Goal: Task Accomplishment & Management: Manage account settings

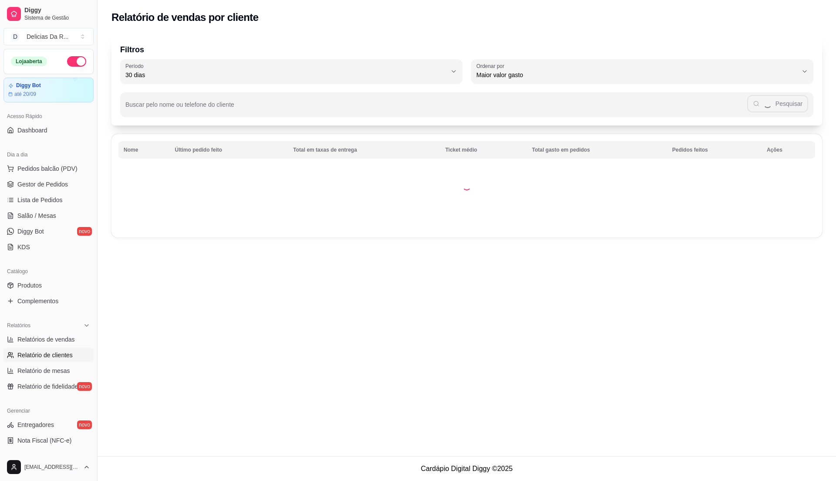
select select "30"
select select "HIGHEST_TOTAL_SPENT_WITH_ORDERS"
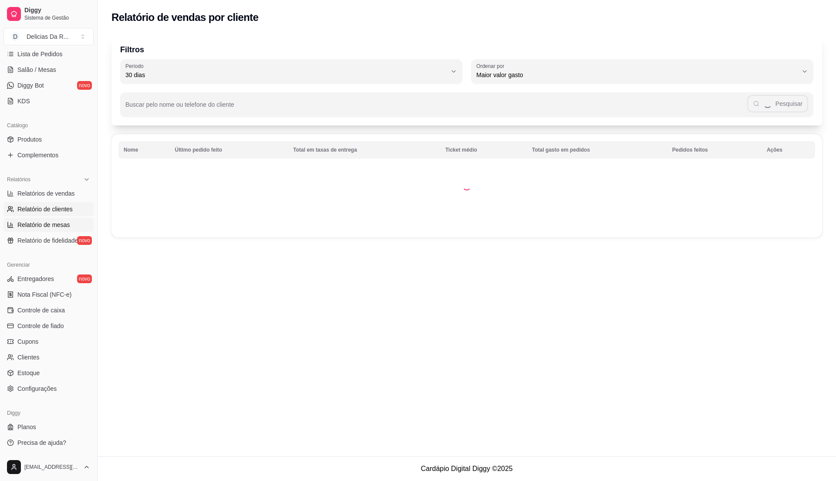
click at [60, 222] on span "Relatório de mesas" at bounding box center [43, 224] width 53 height 9
select select "TOTAL_OF_ORDERS"
select select "7"
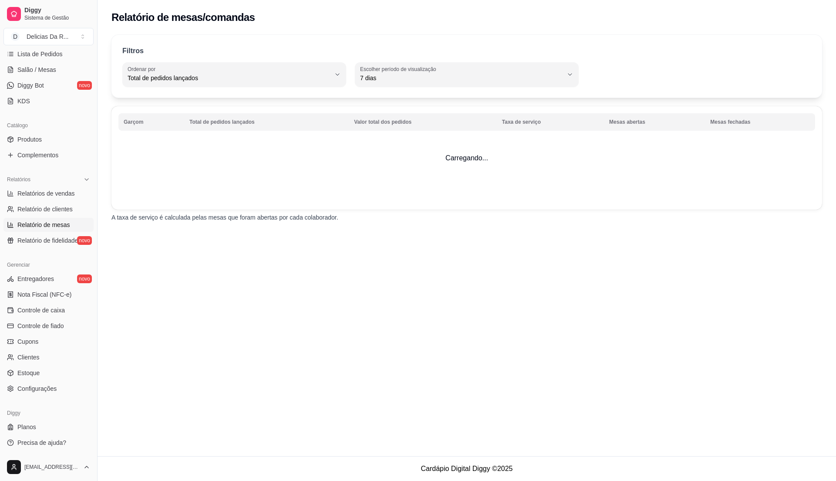
click at [63, 219] on link "Relatório de mesas" at bounding box center [48, 225] width 90 height 14
click at [65, 215] on link "Relatório de clientes" at bounding box center [48, 209] width 90 height 14
select select "30"
select select "HIGHEST_TOTAL_SPENT_WITH_ORDERS"
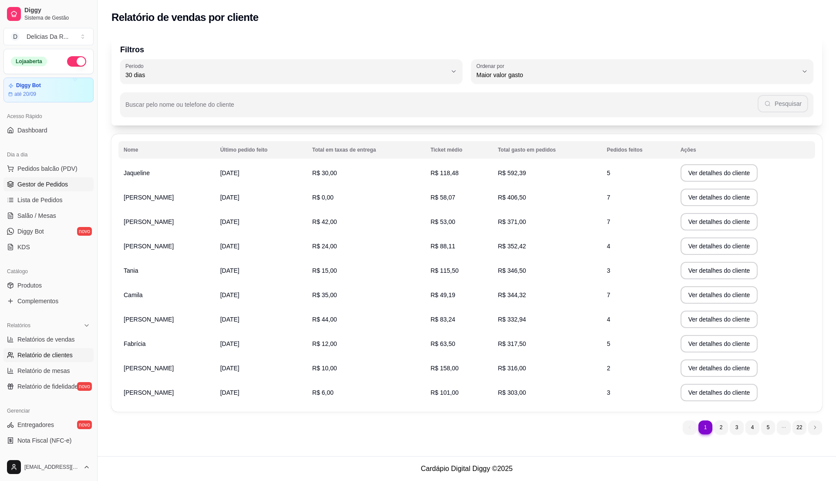
click at [36, 180] on link "Gestor de Pedidos" at bounding box center [48, 184] width 90 height 14
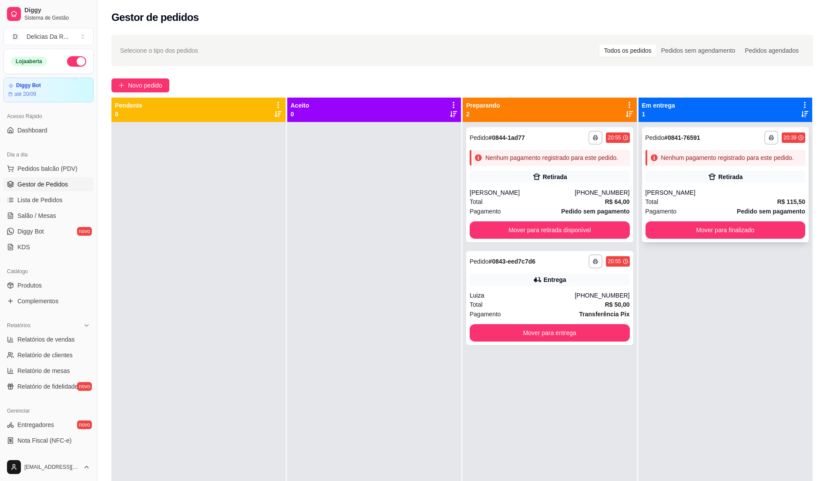
click at [707, 184] on div "**********" at bounding box center [725, 184] width 167 height 115
drag, startPoint x: 56, startPoint y: 337, endPoint x: 61, endPoint y: 342, distance: 7.4
click at [57, 339] on span "Relatórios de vendas" at bounding box center [45, 339] width 57 height 9
select select "ALL"
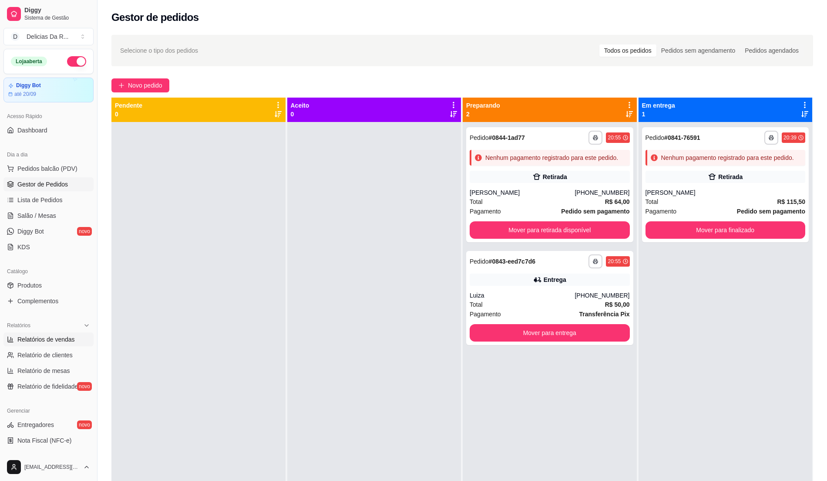
select select "0"
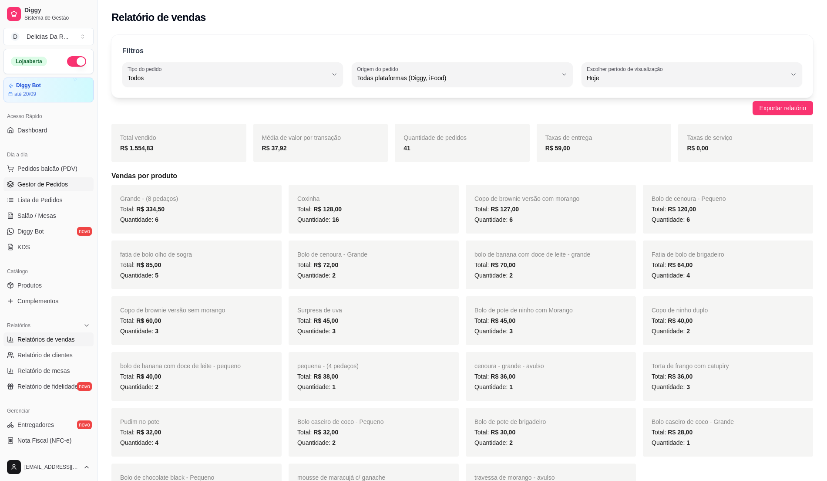
click at [46, 184] on span "Gestor de Pedidos" at bounding box center [42, 184] width 51 height 9
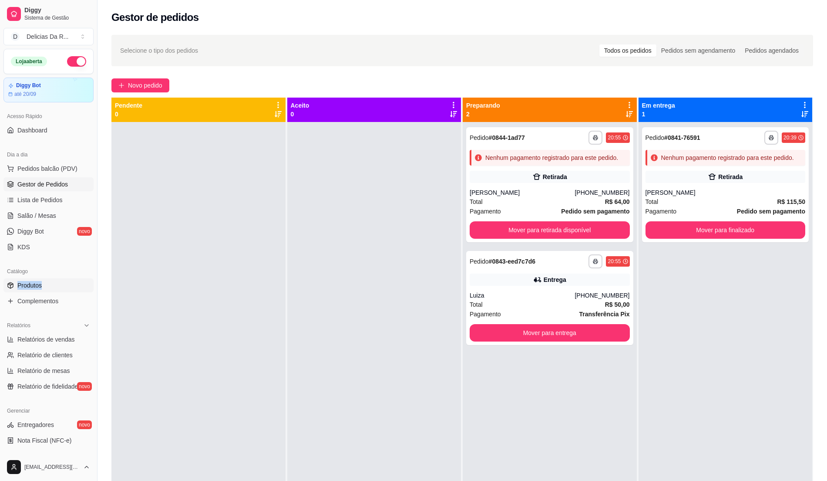
click at [54, 279] on div "Catálogo Produtos Complementos" at bounding box center [48, 286] width 97 height 51
drag, startPoint x: 53, startPoint y: 280, endPoint x: 46, endPoint y: 281, distance: 6.6
click at [53, 281] on link "Produtos" at bounding box center [48, 285] width 90 height 14
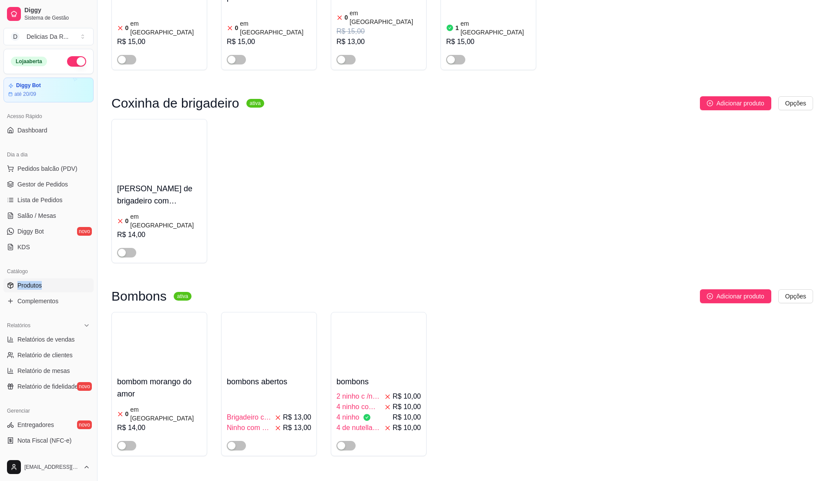
scroll to position [6700, 0]
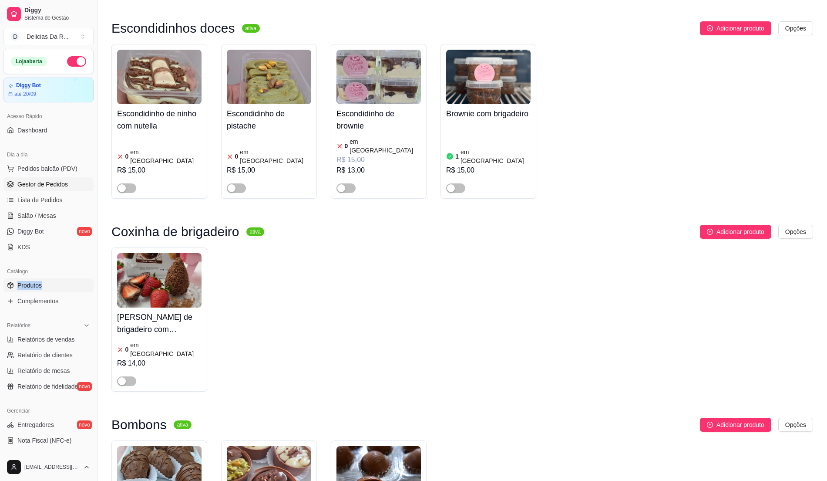
click at [63, 178] on link "Gestor de Pedidos" at bounding box center [48, 184] width 90 height 14
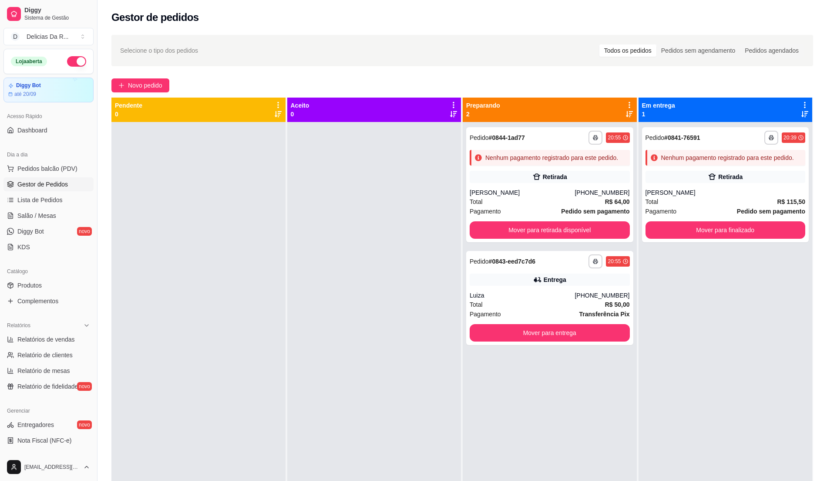
click at [403, 176] on div at bounding box center [374, 362] width 174 height 481
click at [400, 164] on div at bounding box center [374, 362] width 174 height 481
click at [598, 292] on div "[PHONE_NUMBER]" at bounding box center [602, 295] width 55 height 9
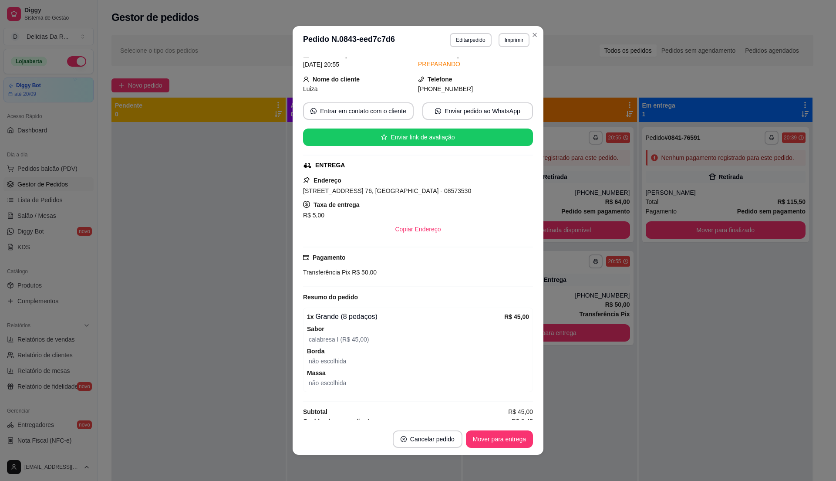
scroll to position [100, 0]
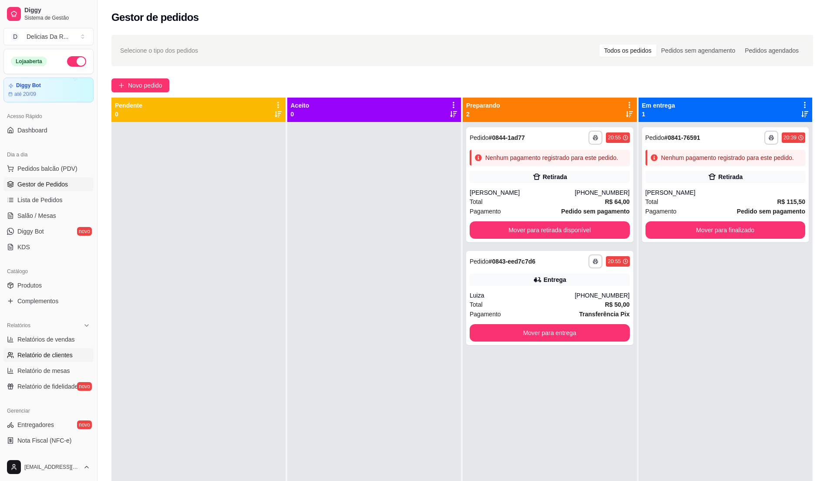
drag, startPoint x: 64, startPoint y: 338, endPoint x: 44, endPoint y: 354, distance: 25.2
click at [65, 338] on span "Relatórios de vendas" at bounding box center [45, 339] width 57 height 9
select select "ALL"
select select "0"
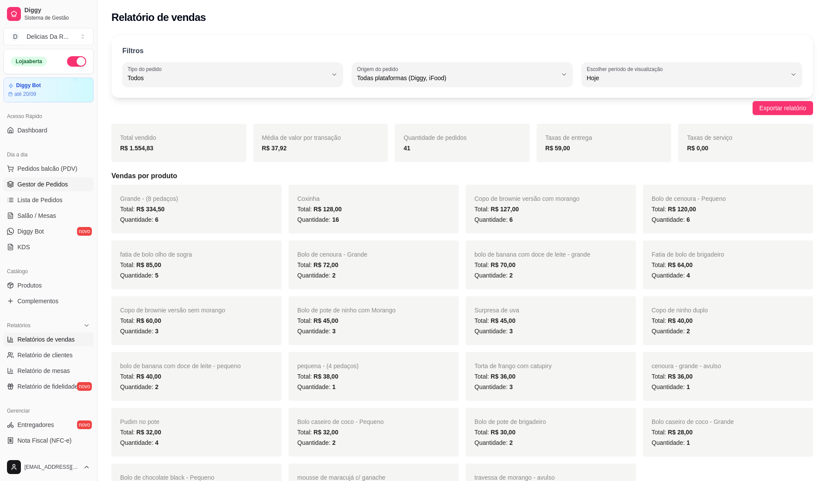
click at [60, 190] on link "Gestor de Pedidos" at bounding box center [48, 184] width 90 height 14
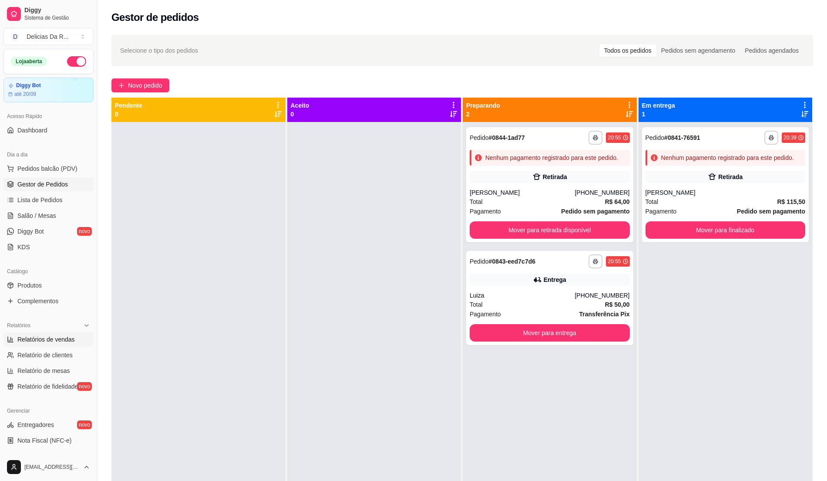
click at [40, 337] on span "Relatórios de vendas" at bounding box center [45, 339] width 57 height 9
select select "ALL"
select select "0"
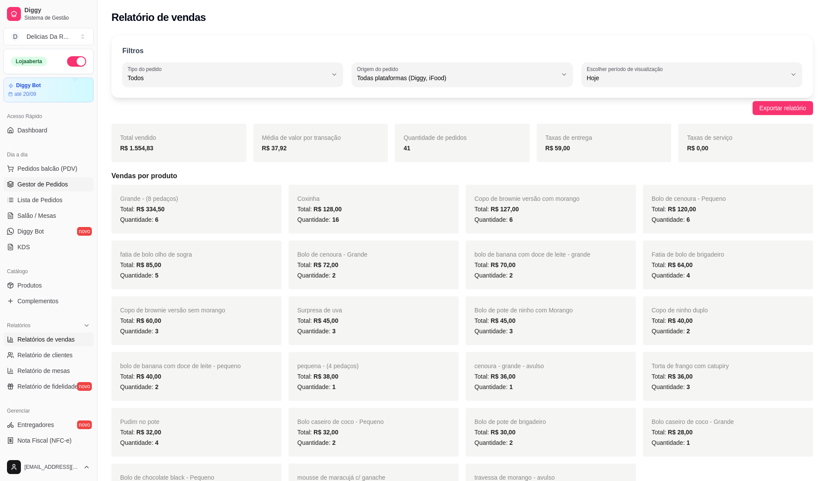
click at [27, 182] on span "Gestor de Pedidos" at bounding box center [42, 184] width 51 height 9
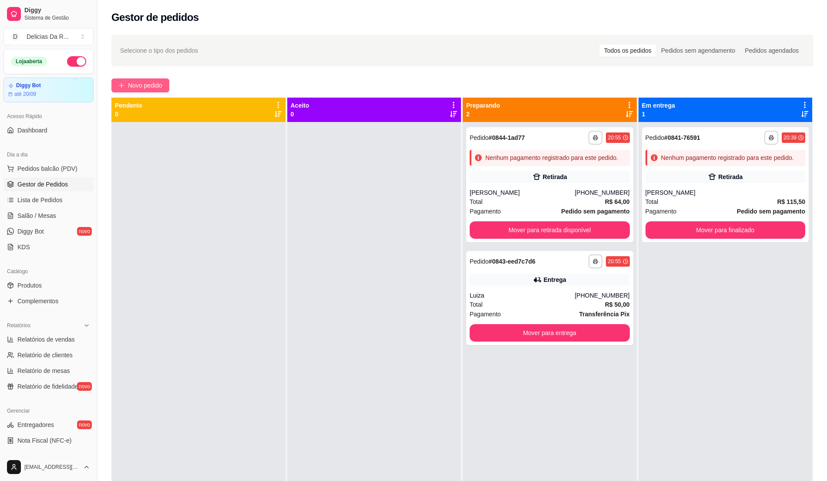
click at [154, 80] on button "Novo pedido" at bounding box center [140, 85] width 58 height 14
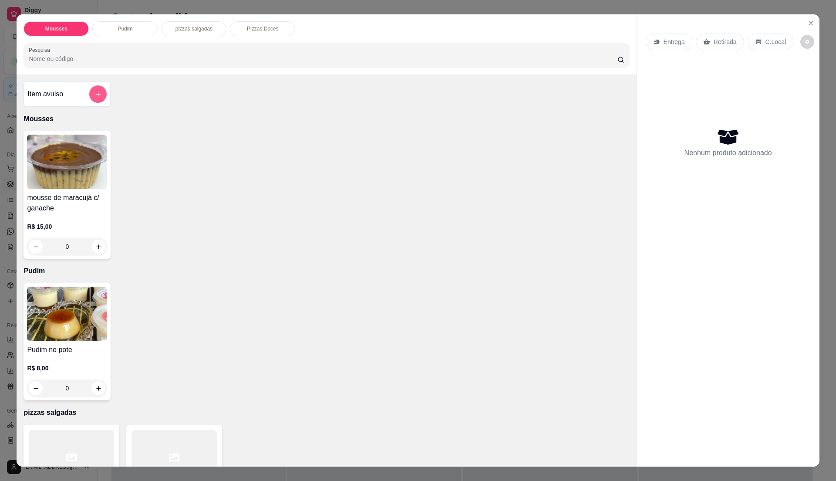
click at [98, 94] on button "add-separate-item" at bounding box center [97, 93] width 17 height 17
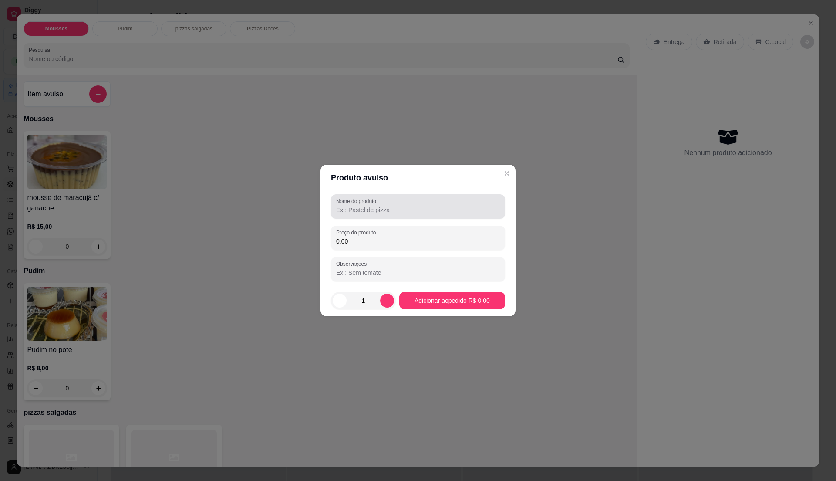
click at [428, 204] on div at bounding box center [418, 206] width 164 height 17
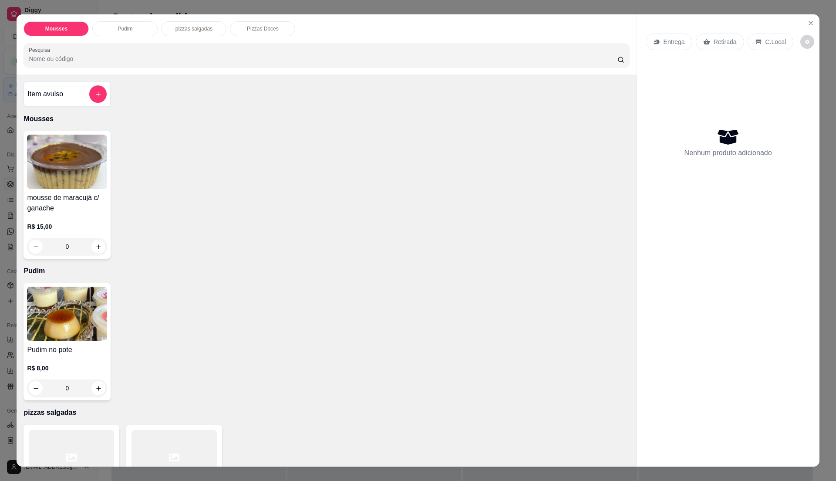
click at [58, 97] on h4 "Item avulso" at bounding box center [45, 94] width 36 height 10
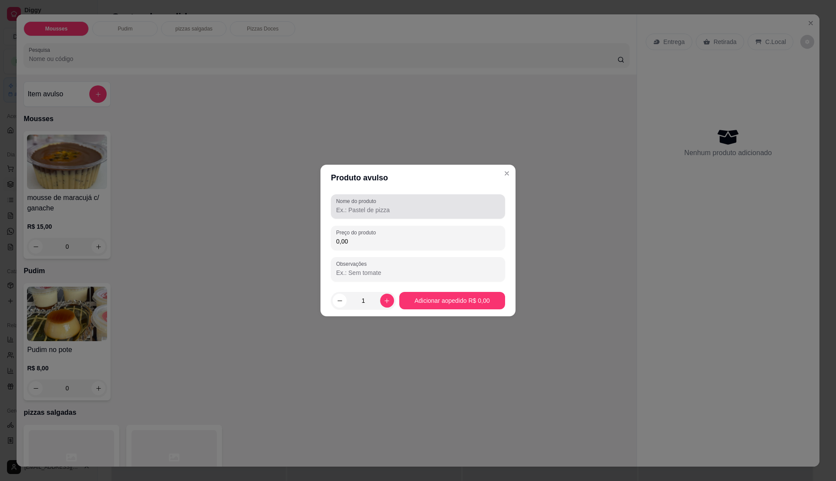
click at [391, 202] on div at bounding box center [418, 206] width 164 height 17
type input "1"
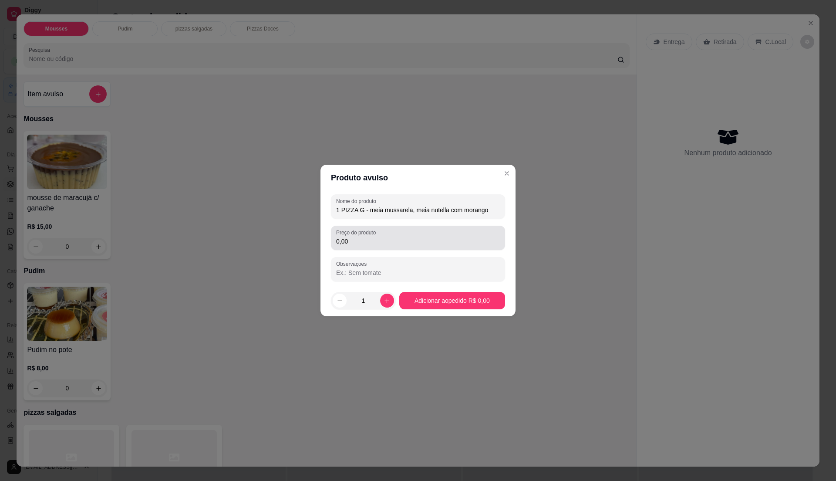
type input "1 PIZZA G - meia mussarela, meia nutella com morango"
click at [487, 248] on div "Preço do produto 0,00" at bounding box center [418, 238] width 174 height 24
click at [370, 237] on input "0,00" at bounding box center [418, 241] width 164 height 9
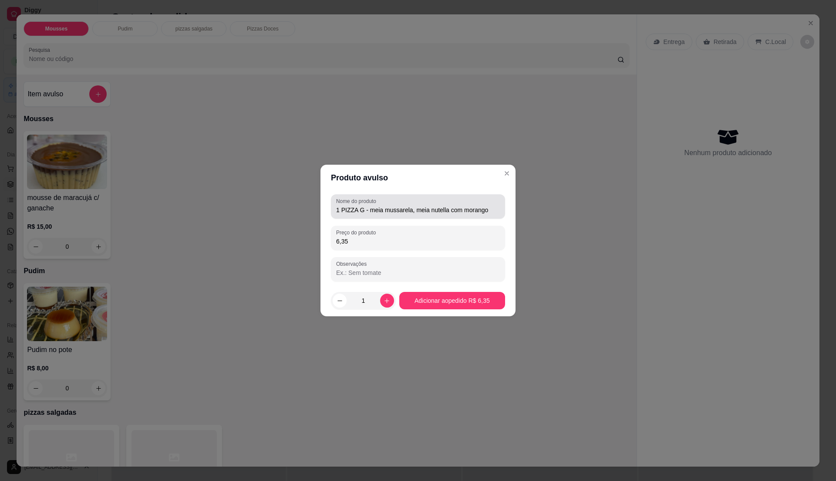
type input "63,50"
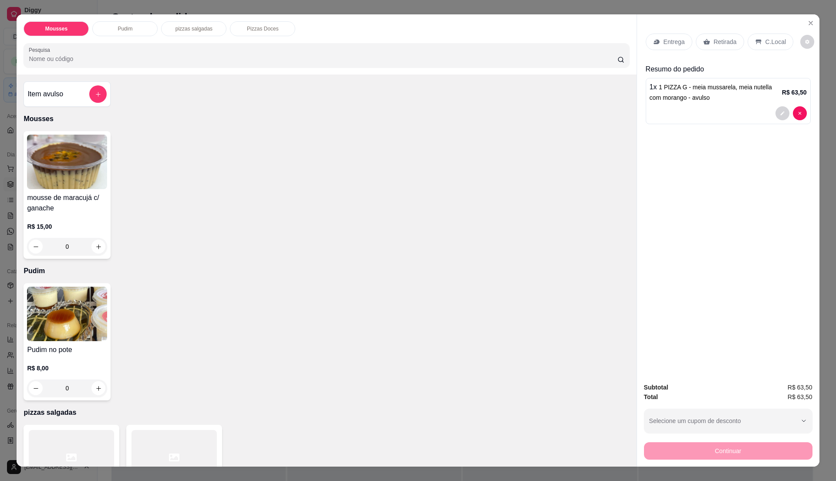
click at [666, 104] on div "1 x 1 PIZZA G - meia mussarela, meia nutella com morango - avulso R$ 63,50" at bounding box center [728, 101] width 165 height 46
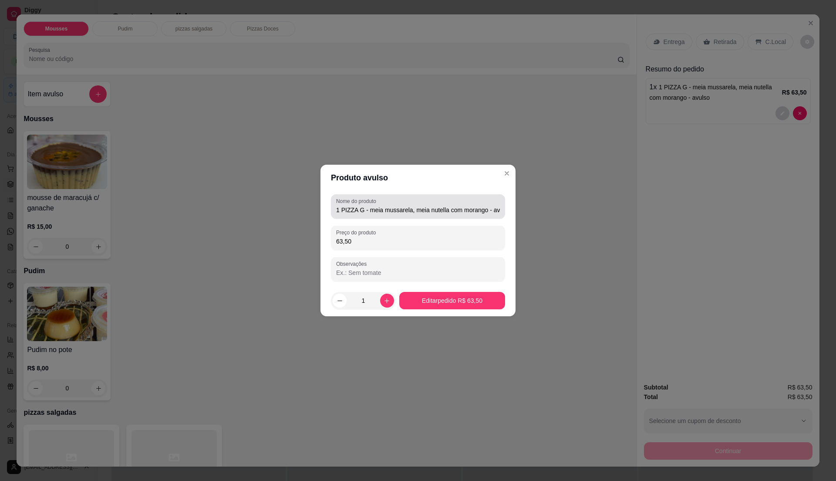
click at [504, 203] on div "Nome do produto 1 PIZZA G - meia mussarela, meia nutella com morango - avulso" at bounding box center [418, 206] width 174 height 24
click at [502, 204] on div "Nome do produto 1 PIZZA G - meia mussarela, meia nutella com morango - avulso" at bounding box center [418, 206] width 174 height 24
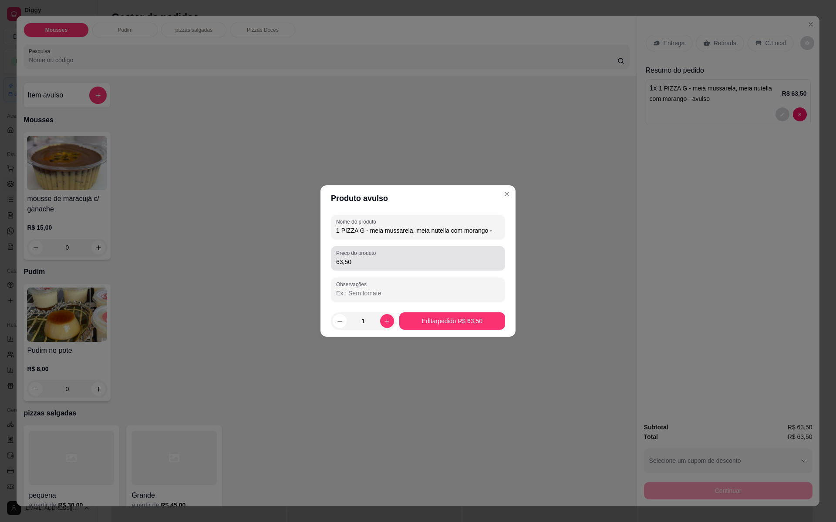
type input "1 PIZZA G - meia mussarela, meia nutella com morango"
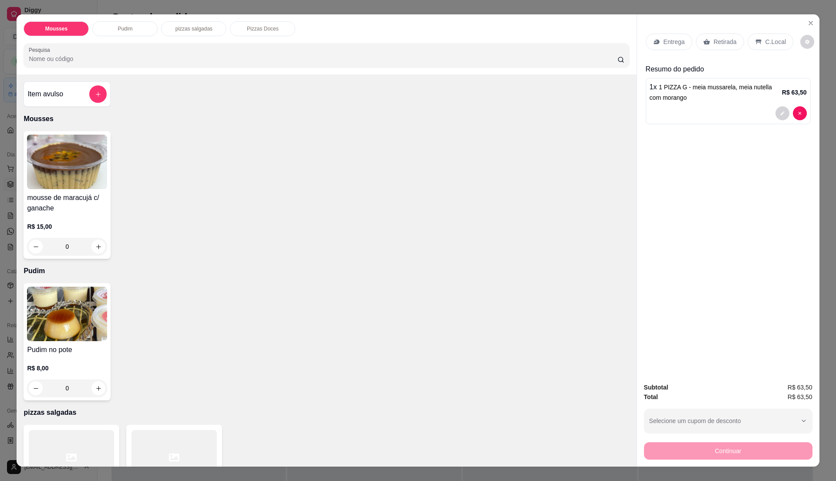
click at [671, 46] on div "Entrega" at bounding box center [669, 42] width 47 height 17
click at [723, 44] on p "Retirada" at bounding box center [725, 41] width 23 height 9
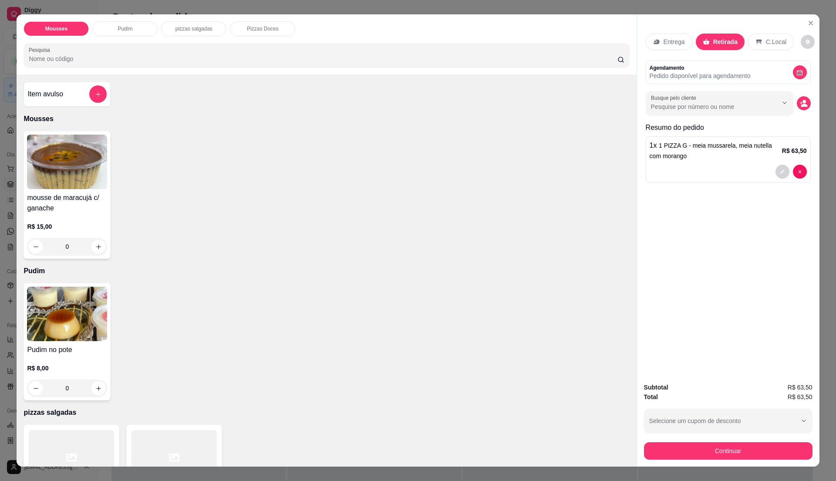
click at [798, 98] on button "decrease-product-quantity" at bounding box center [804, 103] width 14 height 14
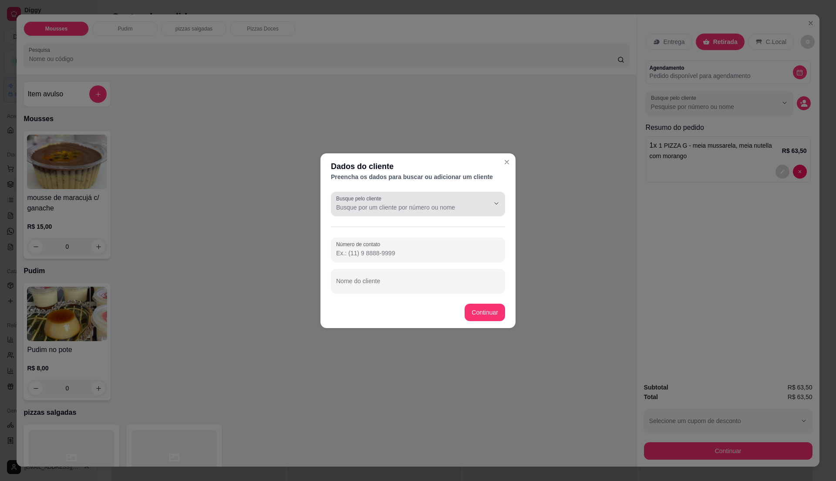
click at [383, 203] on input "Busque pelo cliente" at bounding box center [405, 207] width 139 height 9
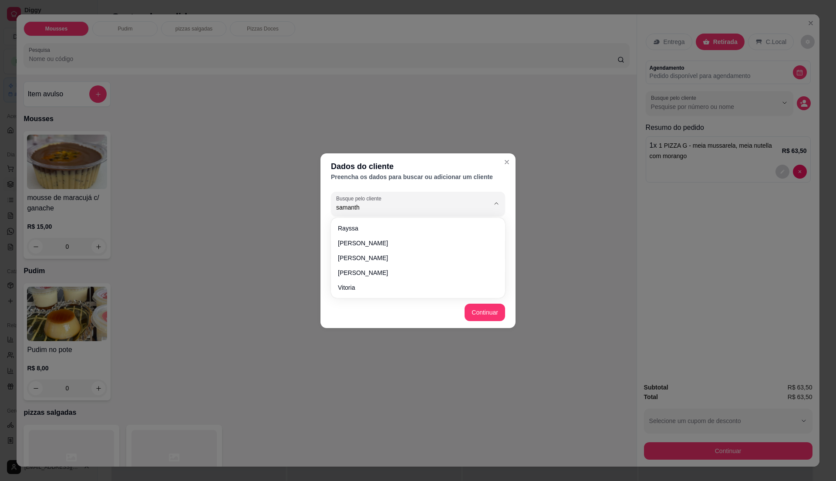
type input "[PERSON_NAME]"
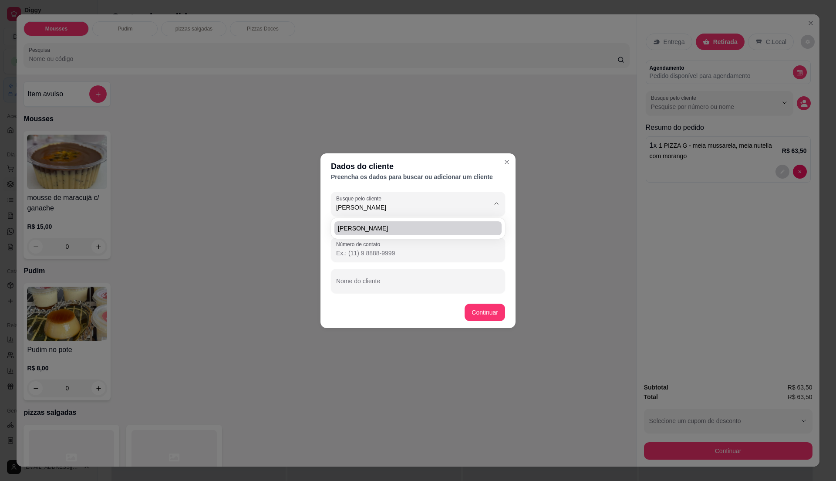
click at [340, 234] on li "[PERSON_NAME]" at bounding box center [417, 228] width 167 height 14
type input "[PHONE_NUMBER]"
type input "[PERSON_NAME]"
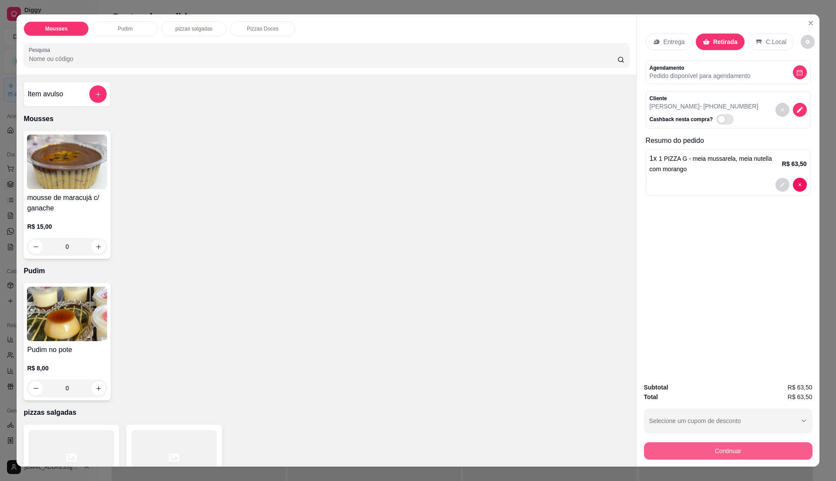
click at [676, 448] on button "Continuar" at bounding box center [728, 450] width 168 height 17
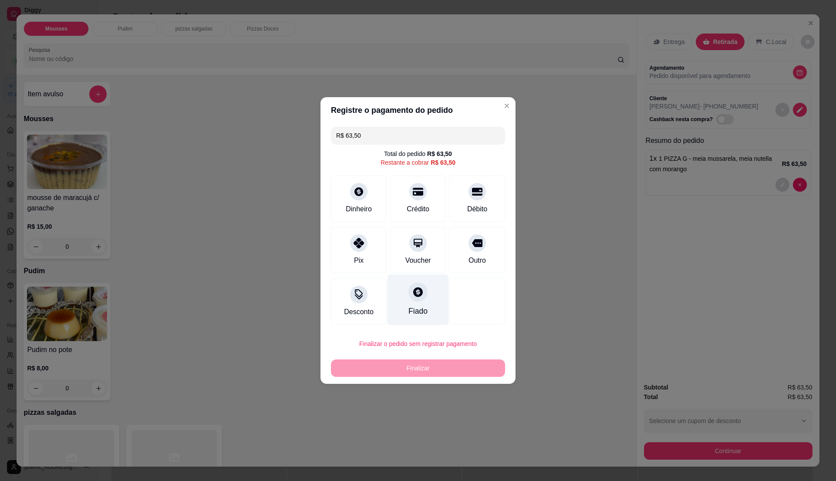
click at [412, 301] on div at bounding box center [417, 291] width 19 height 19
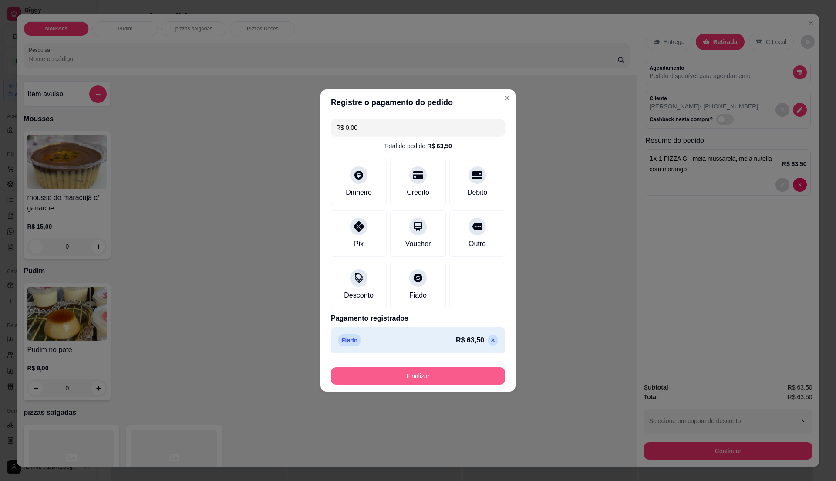
click at [465, 377] on button "Finalizar" at bounding box center [418, 375] width 174 height 17
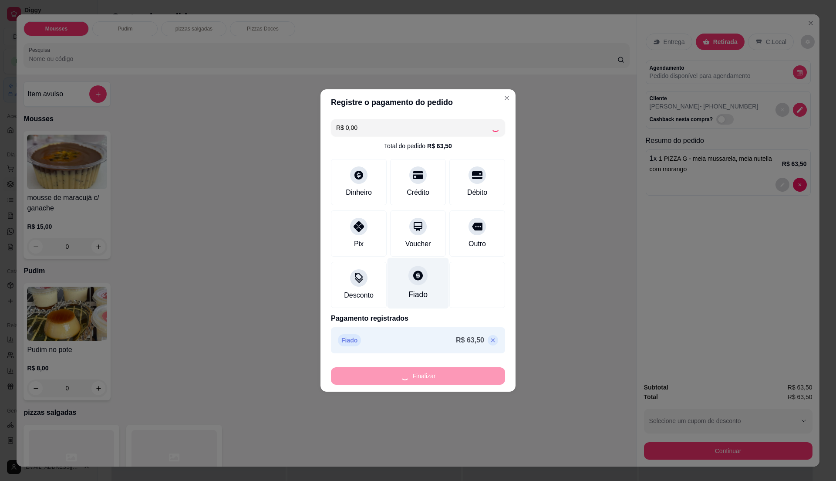
type input "-R$ 63,50"
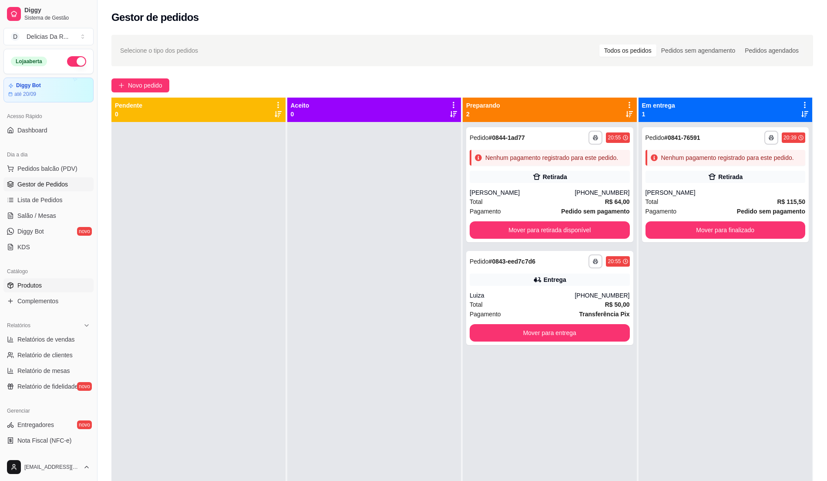
click at [15, 283] on link "Produtos" at bounding box center [48, 285] width 90 height 14
click at [50, 180] on span "Gestor de Pedidos" at bounding box center [42, 184] width 51 height 9
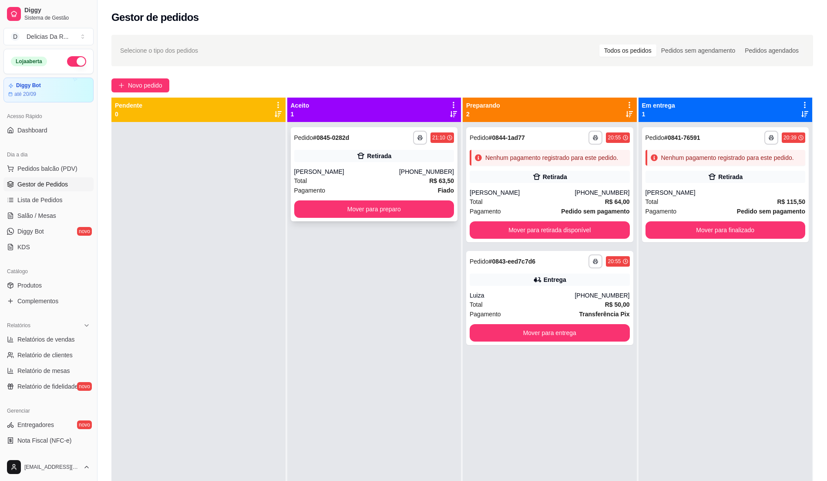
click at [333, 173] on div "[PERSON_NAME]" at bounding box center [346, 171] width 105 height 9
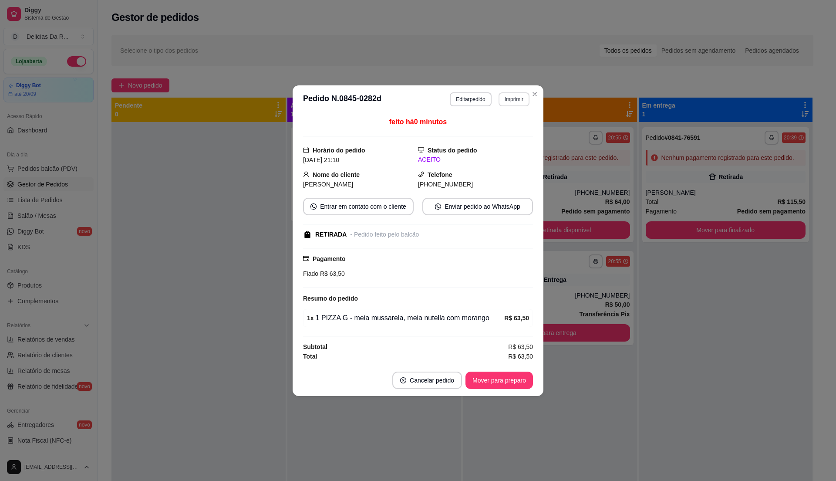
click at [525, 105] on header "**********" at bounding box center [418, 99] width 251 height 28
click at [519, 89] on header "**********" at bounding box center [418, 99] width 251 height 28
click at [510, 92] on button "Imprimir" at bounding box center [514, 99] width 31 height 14
click at [515, 120] on div "Escolha a impressora IMPRESSORA" at bounding box center [499, 122] width 72 height 30
click at [516, 130] on button "IMPRESSORA" at bounding box center [498, 127] width 61 height 13
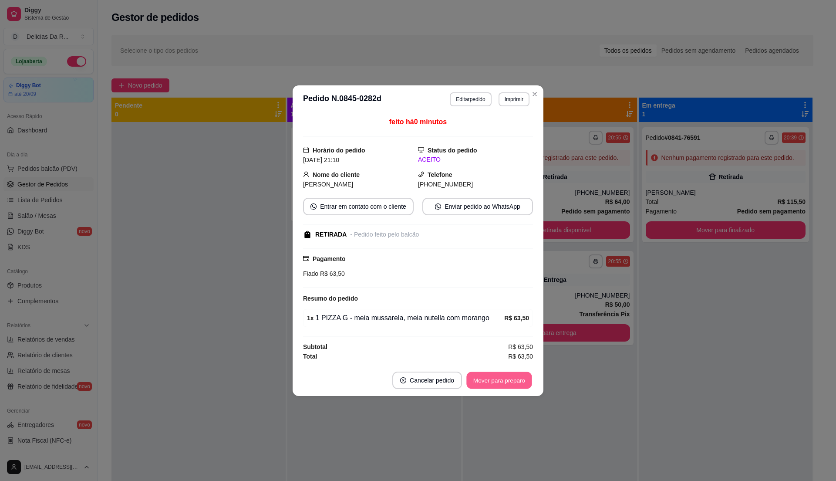
click at [495, 384] on button "Mover para preparo" at bounding box center [498, 379] width 65 height 17
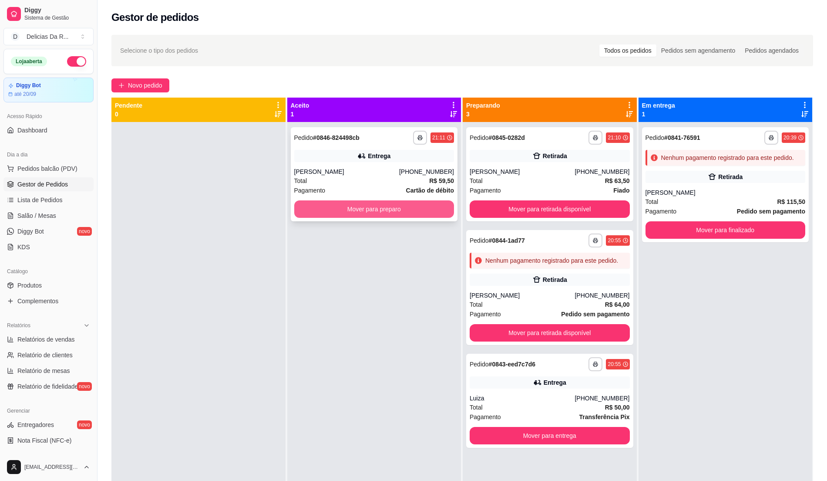
click at [429, 215] on button "Mover para preparo" at bounding box center [374, 208] width 160 height 17
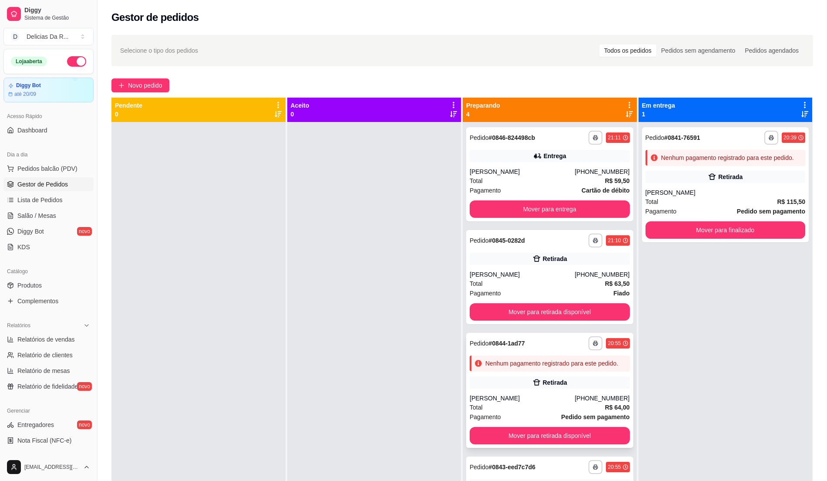
click at [520, 377] on div "**********" at bounding box center [549, 390] width 167 height 115
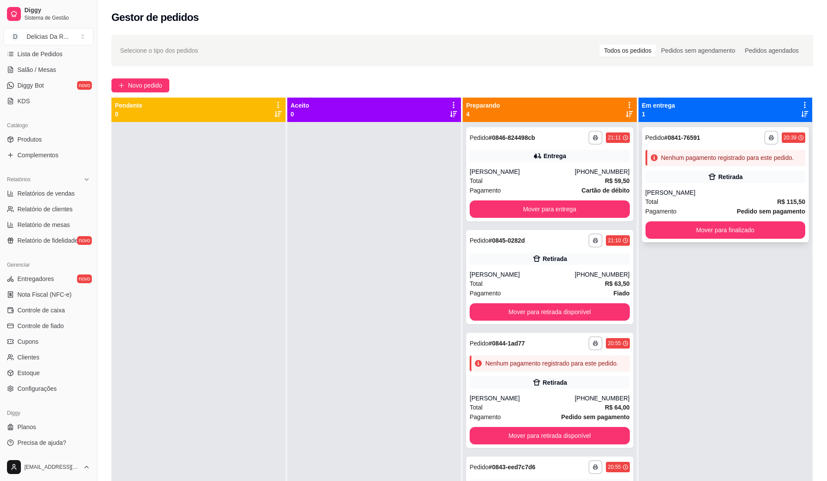
click at [704, 183] on div "**********" at bounding box center [725, 184] width 167 height 115
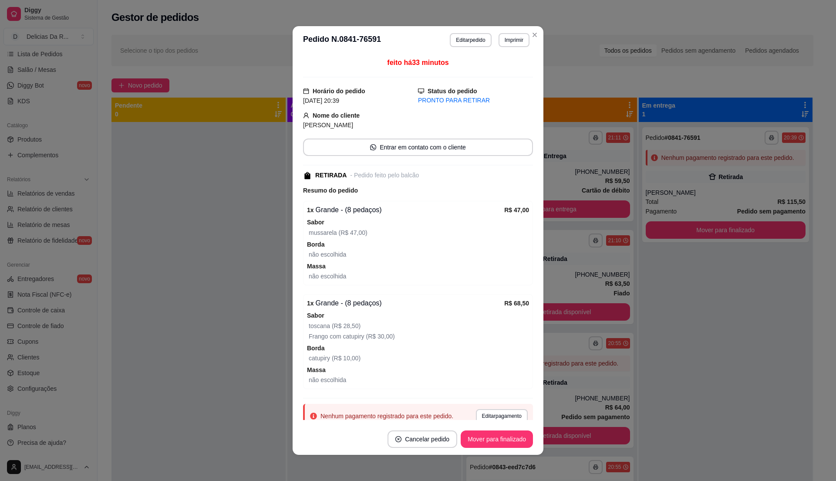
scroll to position [38, 0]
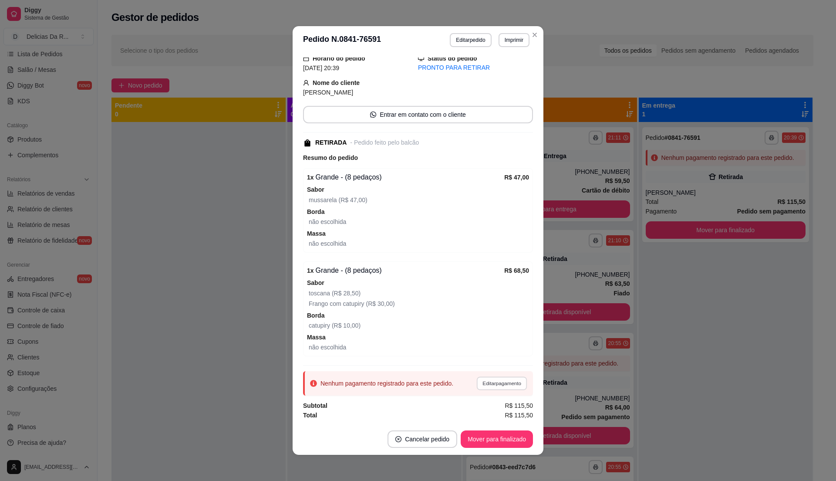
click at [504, 384] on button "Editar pagamento" at bounding box center [501, 382] width 51 height 13
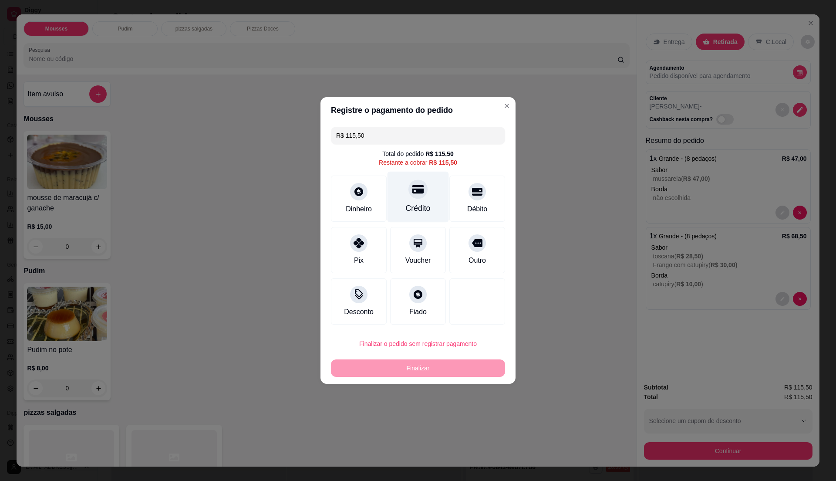
click at [413, 199] on div at bounding box center [417, 188] width 19 height 19
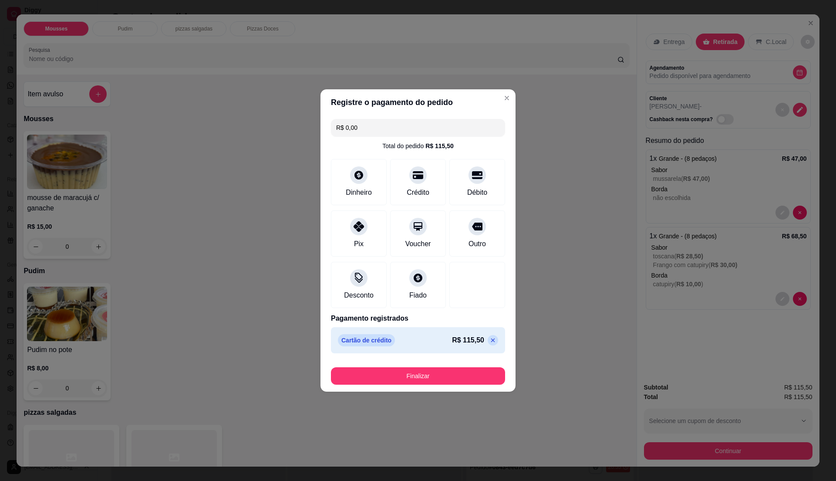
click at [478, 382] on button "Finalizar" at bounding box center [418, 375] width 174 height 17
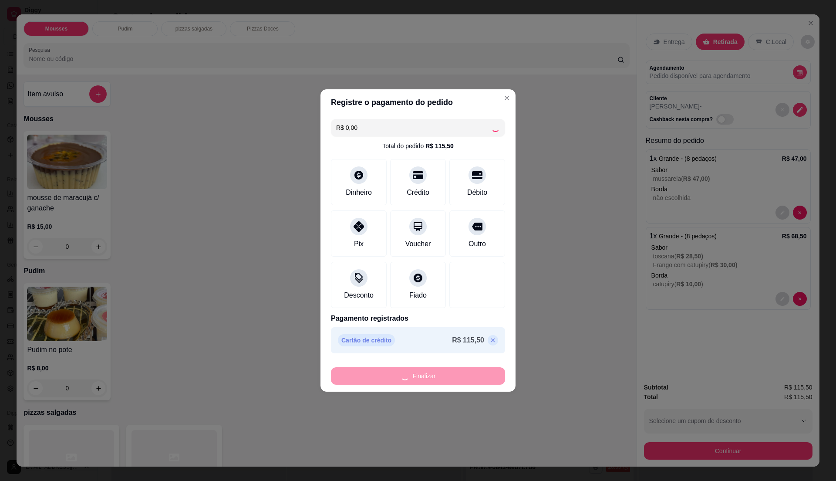
type input "-R$ 115,50"
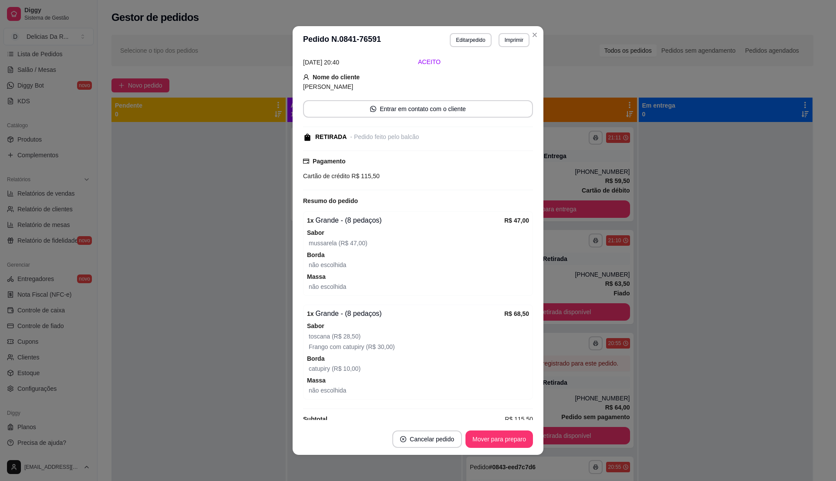
scroll to position [77, 0]
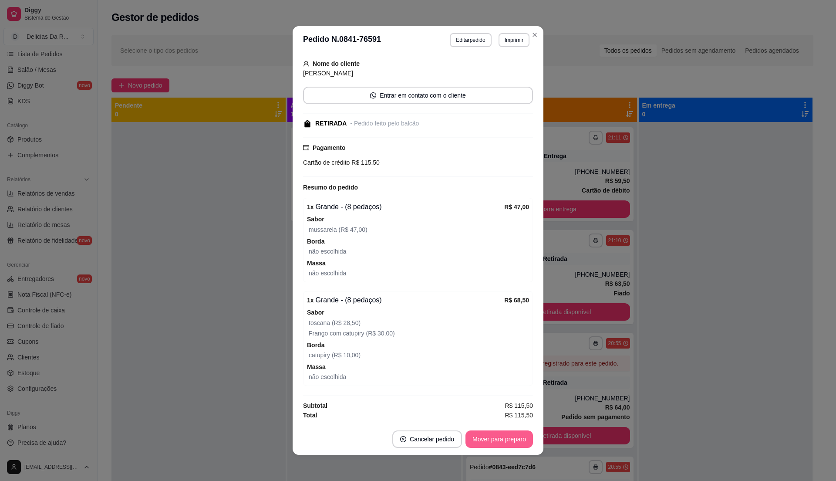
click at [509, 434] on button "Mover para preparo" at bounding box center [498, 438] width 67 height 17
click at [509, 434] on div "Mover para preparo" at bounding box center [493, 438] width 80 height 17
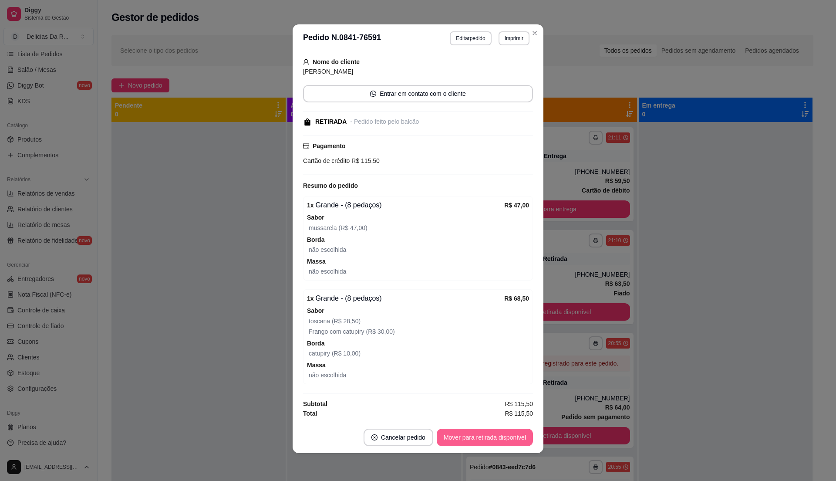
click at [514, 434] on button "Mover para retirada disponível" at bounding box center [485, 436] width 96 height 17
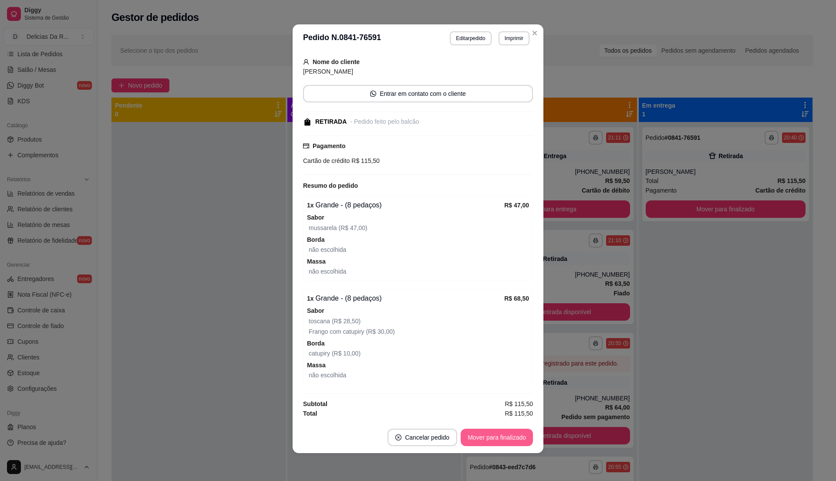
click at [514, 438] on button "Mover para finalizado" at bounding box center [497, 436] width 72 height 17
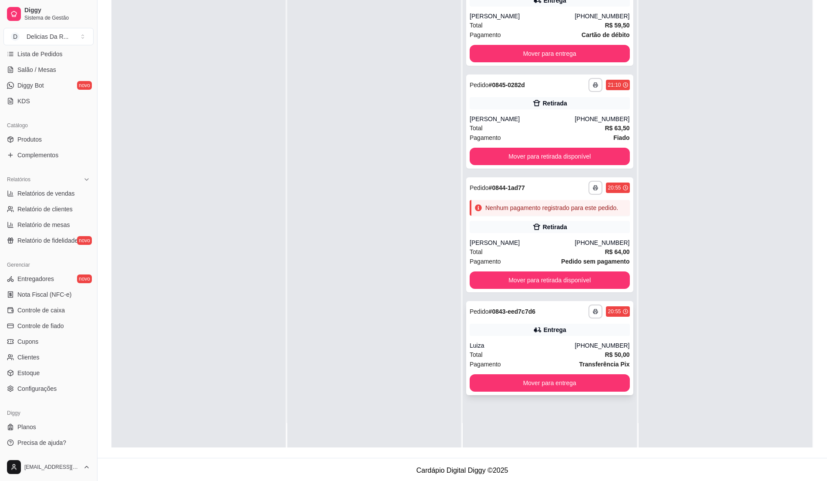
scroll to position [133, 0]
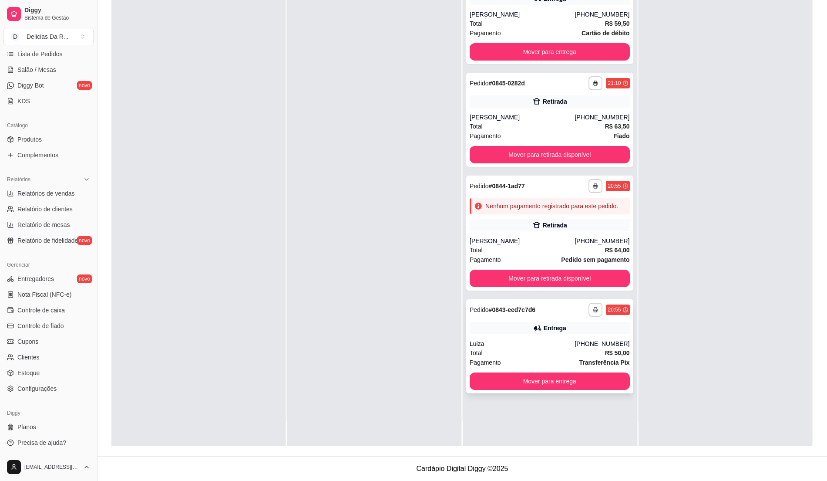
click at [572, 337] on div "**********" at bounding box center [549, 346] width 167 height 94
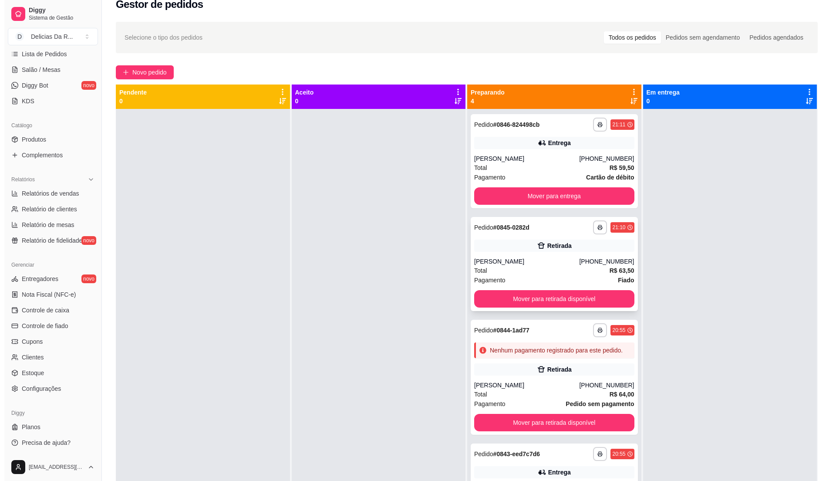
scroll to position [0, 0]
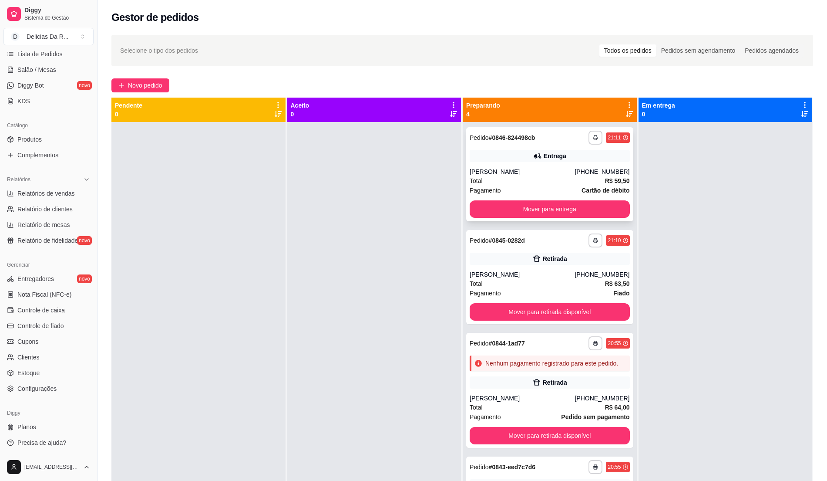
click at [549, 173] on div "[PERSON_NAME]" at bounding box center [522, 171] width 105 height 9
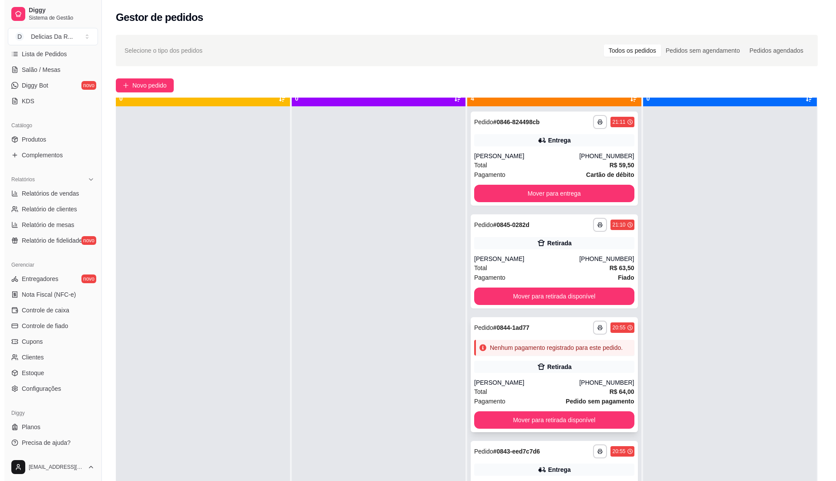
scroll to position [24, 0]
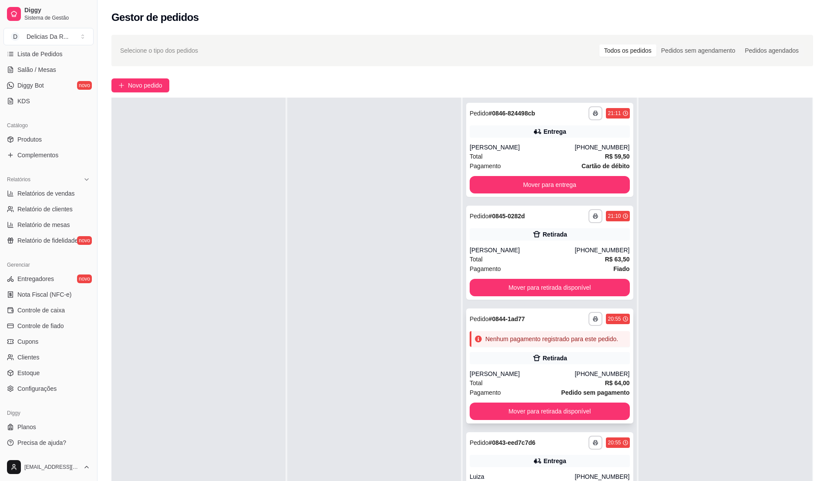
click at [568, 387] on div "Total R$ 64,00" at bounding box center [550, 383] width 160 height 10
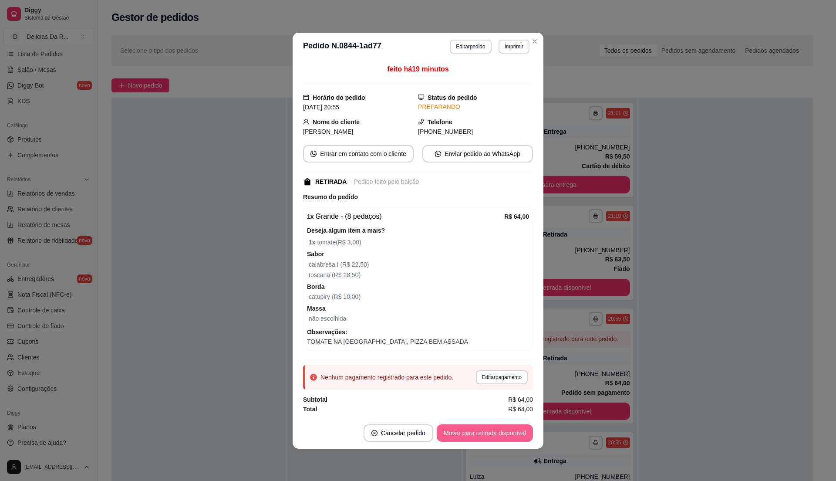
click at [502, 435] on button "Mover para retirada disponível" at bounding box center [485, 432] width 96 height 17
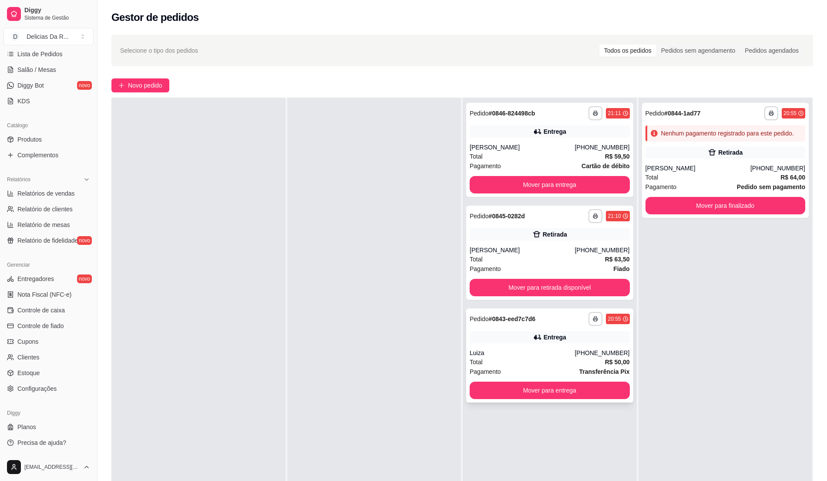
click at [536, 356] on div "Luiza" at bounding box center [522, 352] width 105 height 9
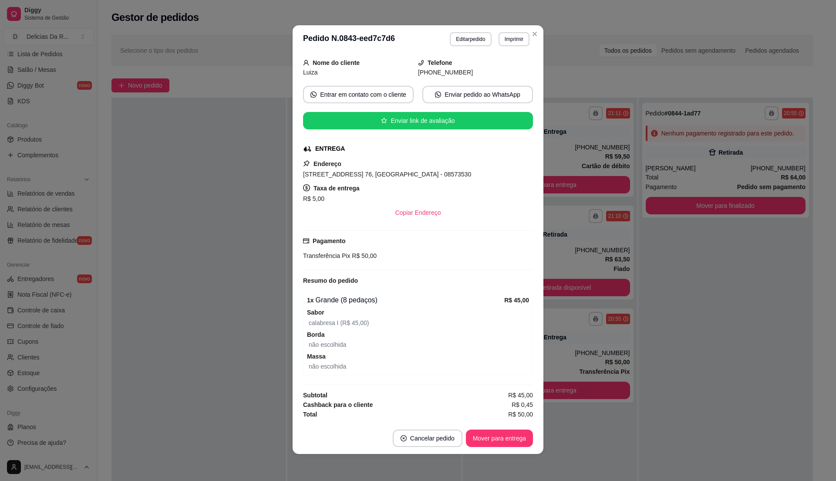
scroll to position [2, 0]
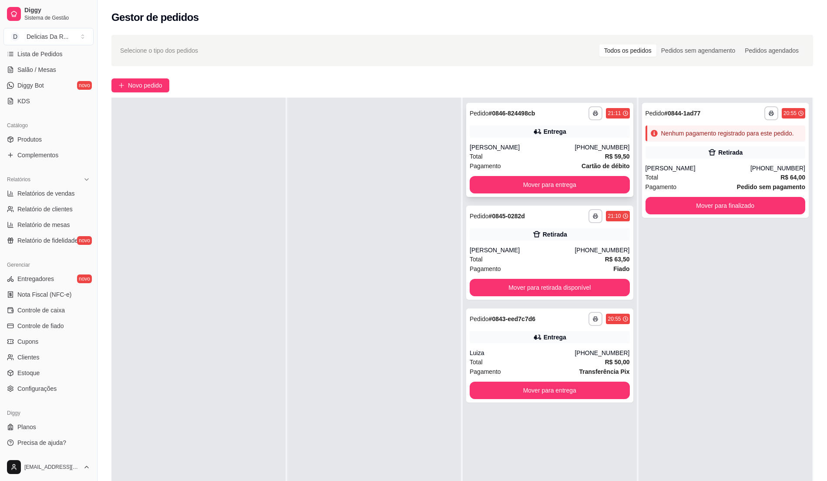
click at [585, 155] on div "Total R$ 59,50" at bounding box center [550, 157] width 160 height 10
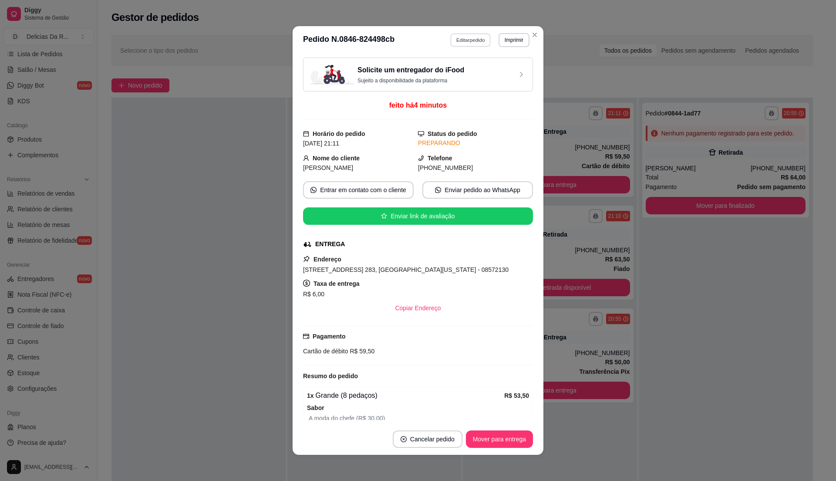
click at [463, 45] on button "Editar pedido" at bounding box center [471, 39] width 40 height 13
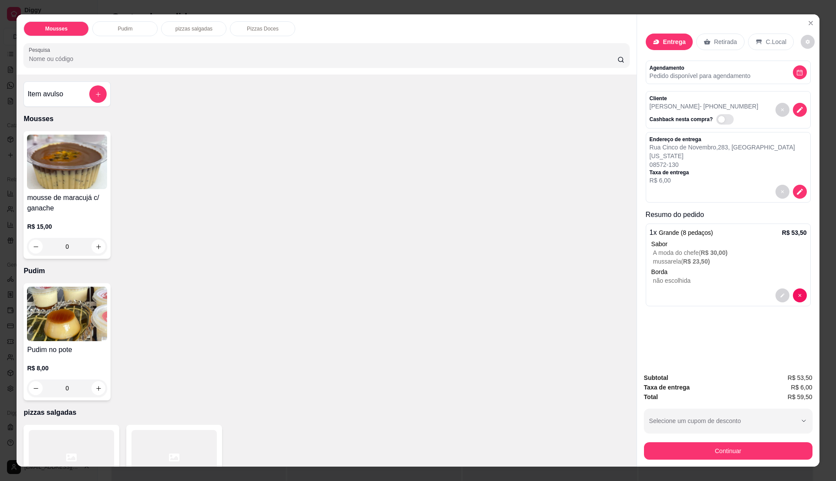
click at [704, 249] on span "R$ 30,00 )" at bounding box center [714, 252] width 27 height 7
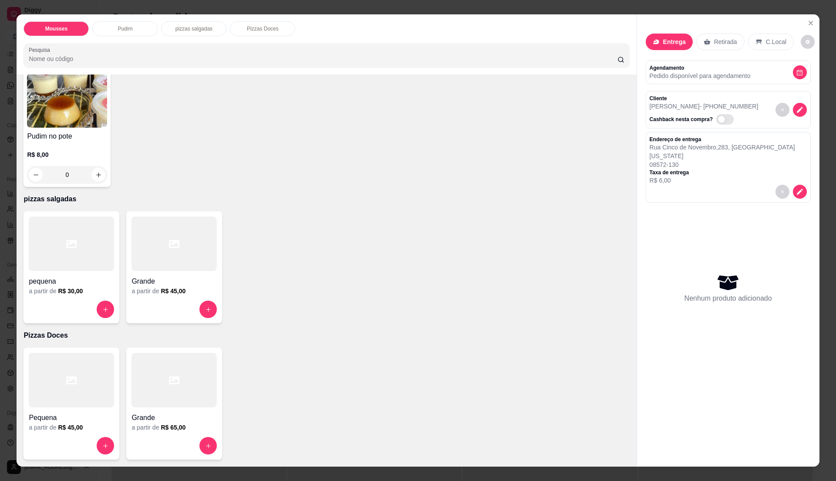
scroll to position [13, 0]
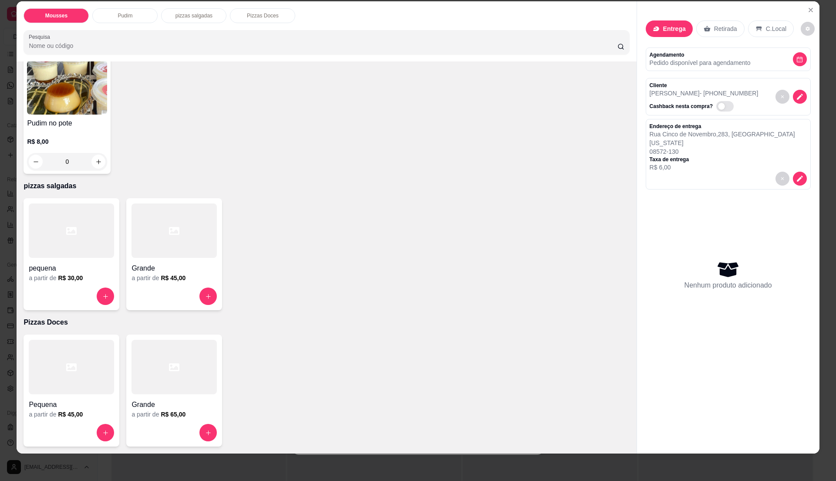
click at [185, 243] on div at bounding box center [173, 230] width 85 height 54
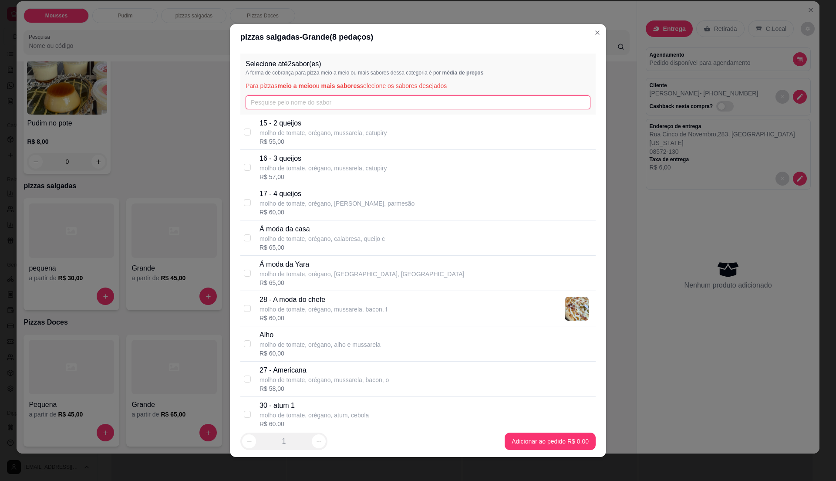
click at [285, 105] on input "text" at bounding box center [418, 102] width 345 height 14
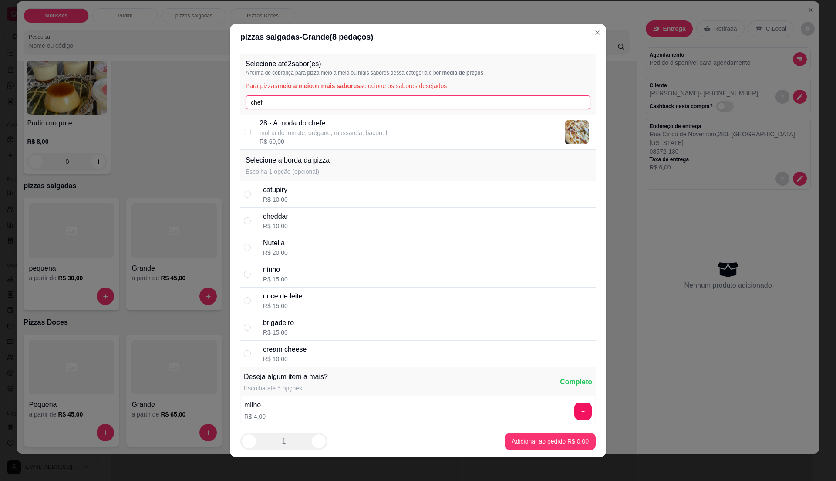
type input "chef"
click at [309, 127] on p "28 - A moda do chefe" at bounding box center [323, 123] width 128 height 10
checkbox input "true"
click at [306, 102] on input "chef" at bounding box center [418, 102] width 345 height 14
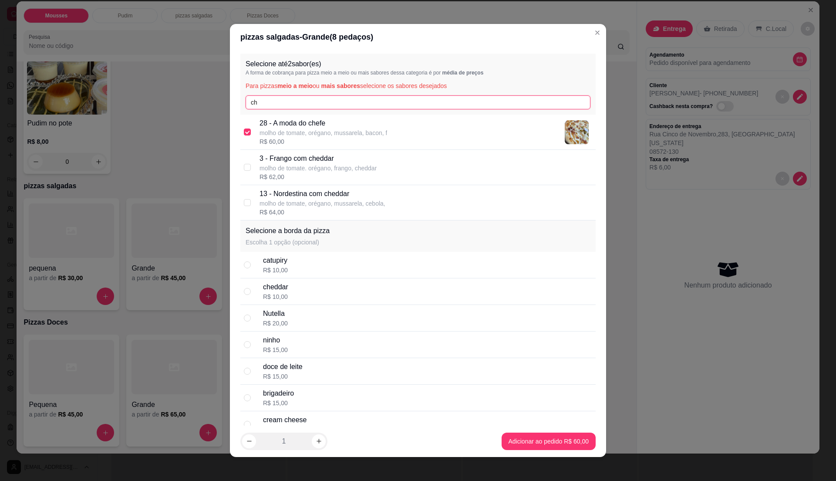
type input "c"
type input "muss"
click at [338, 202] on p "molho de tomate, orégano, mussarela, tomate" at bounding box center [321, 203] width 125 height 9
checkbox input "true"
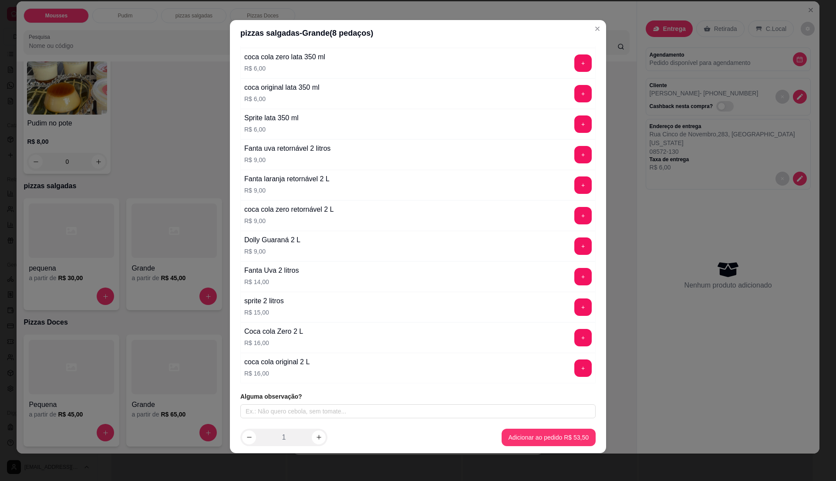
scroll to position [987, 0]
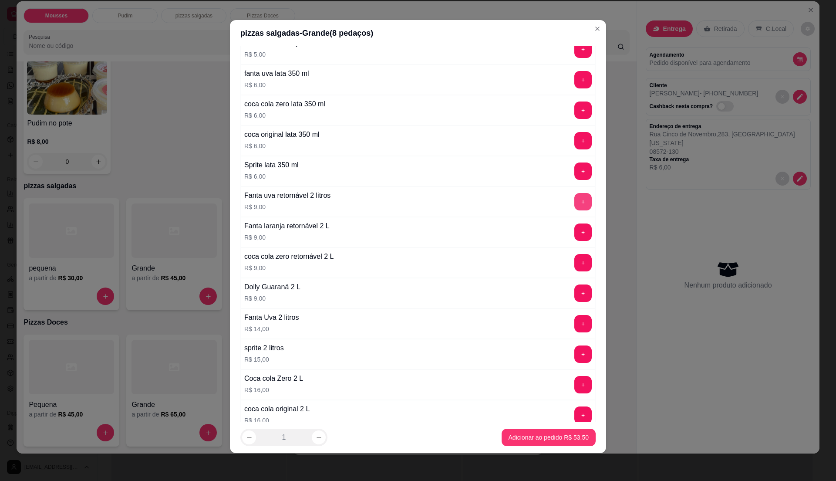
click at [574, 209] on button "+" at bounding box center [582, 201] width 17 height 17
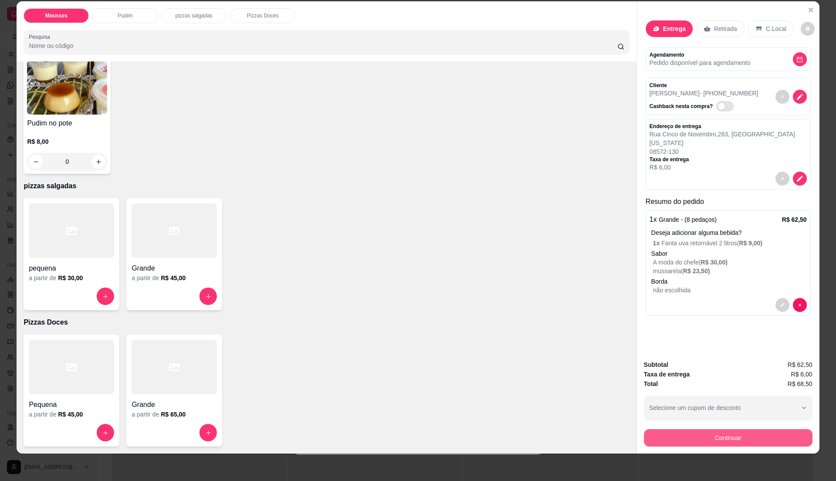
click at [664, 434] on button "Continuar" at bounding box center [728, 437] width 168 height 17
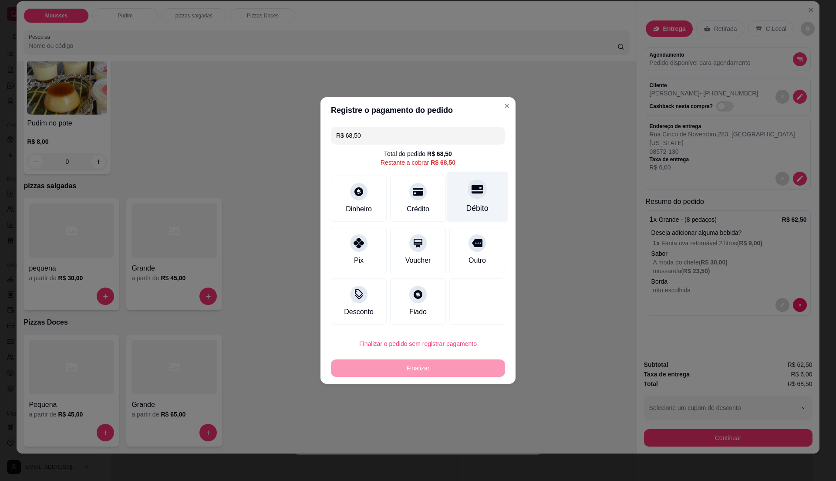
click at [482, 195] on div "Débito" at bounding box center [477, 197] width 61 height 51
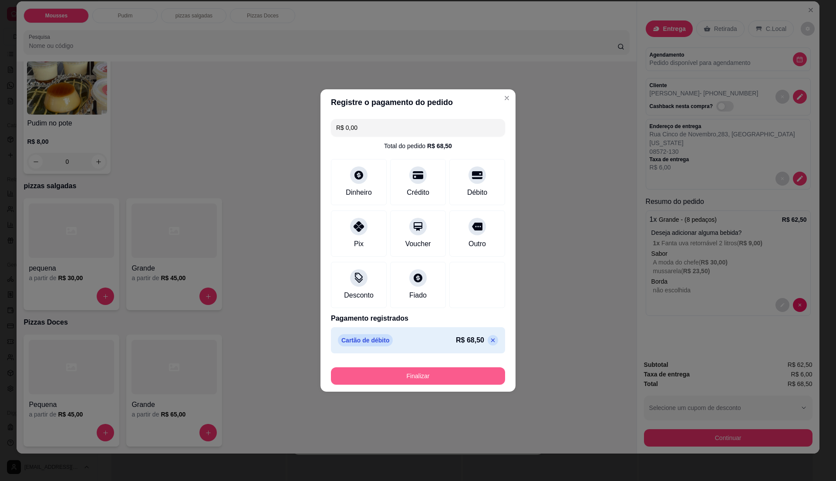
click at [453, 384] on button "Finalizar" at bounding box center [418, 375] width 174 height 17
type input "-R$ 68,50"
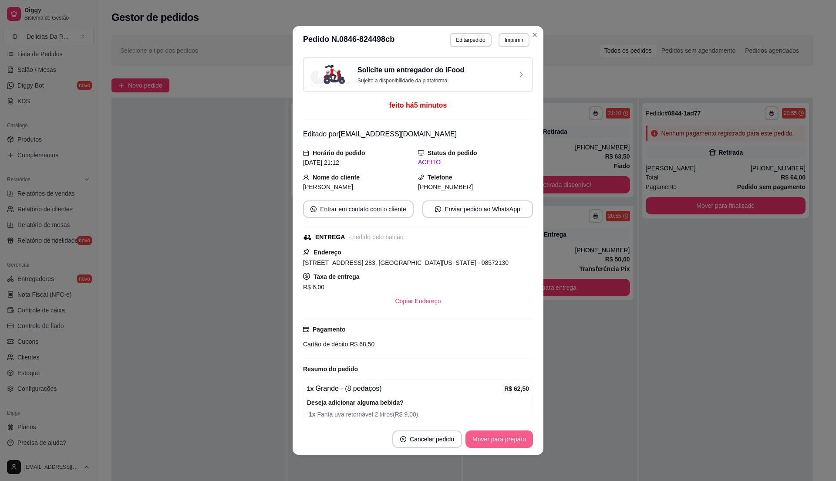
click at [492, 436] on button "Mover para preparo" at bounding box center [498, 438] width 67 height 17
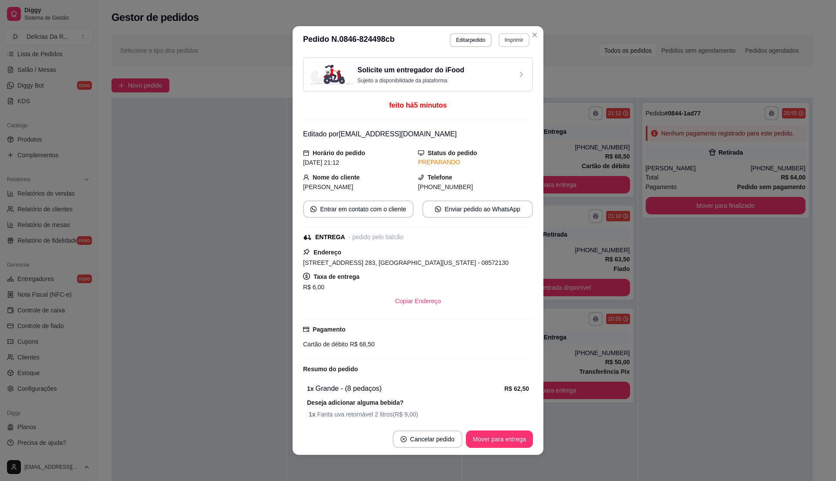
click at [514, 40] on button "Imprimir" at bounding box center [514, 40] width 31 height 14
click at [508, 59] on h4 "Escolha a impressora" at bounding box center [494, 55] width 63 height 9
click at [504, 69] on button "IMPRESSORA" at bounding box center [494, 70] width 61 height 13
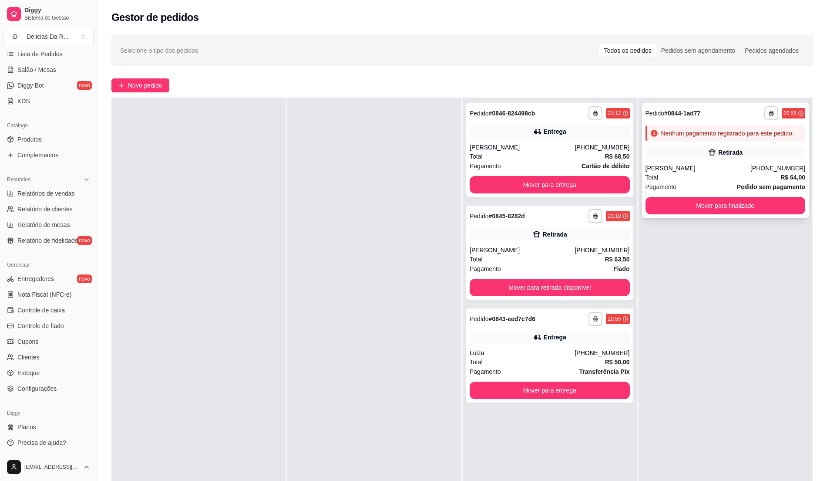
click at [677, 168] on div "[PERSON_NAME]" at bounding box center [698, 168] width 105 height 9
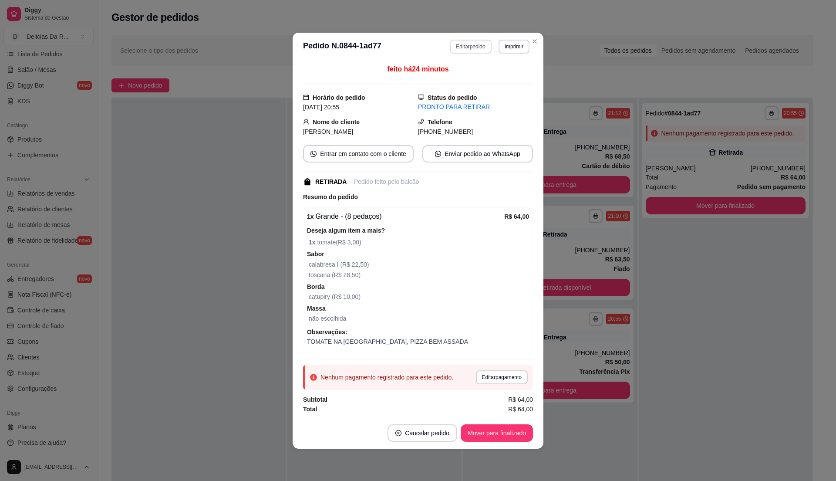
click at [463, 44] on button "Editar pedido" at bounding box center [470, 47] width 41 height 14
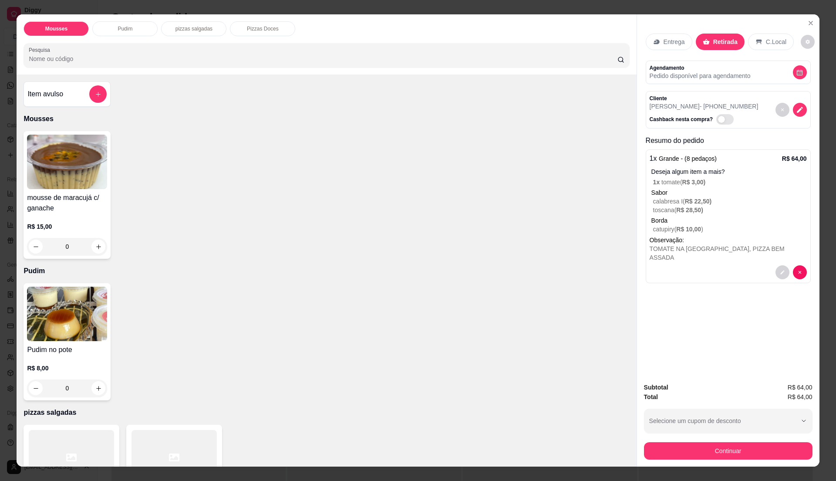
click at [72, 88] on div "Item avulso" at bounding box center [66, 93] width 79 height 17
click at [418, 208] on input "Nome do produto" at bounding box center [418, 209] width 164 height 9
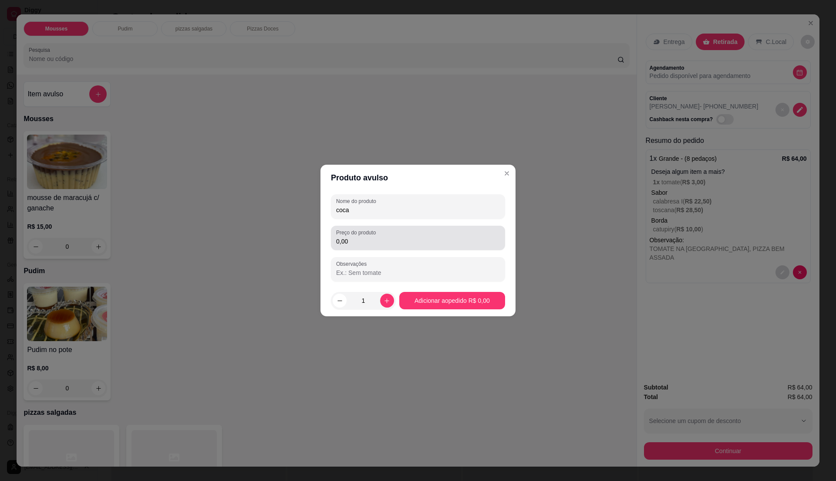
type input "coca"
click at [426, 234] on div "0,00" at bounding box center [418, 237] width 164 height 17
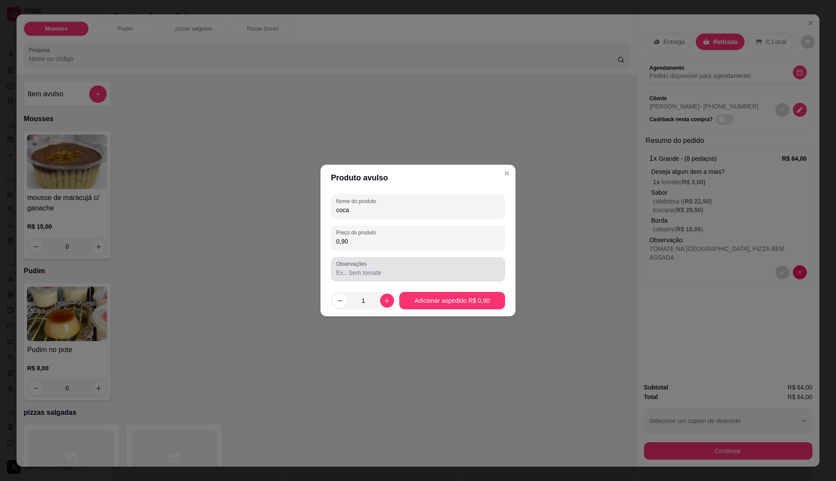
type input "9,00"
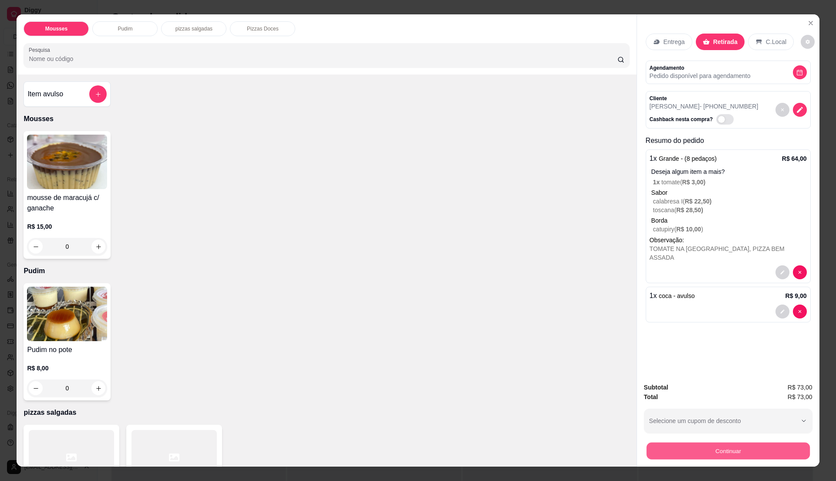
click at [694, 448] on button "Continuar" at bounding box center [727, 450] width 163 height 17
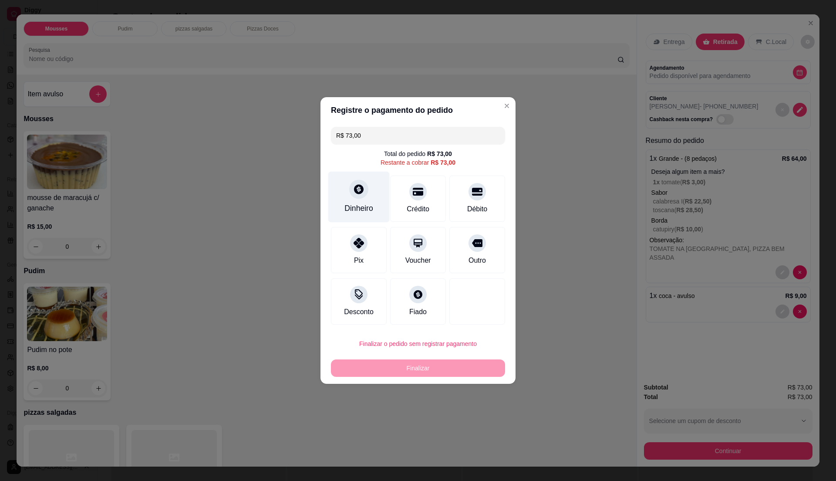
click at [367, 201] on div "Dinheiro" at bounding box center [358, 197] width 61 height 51
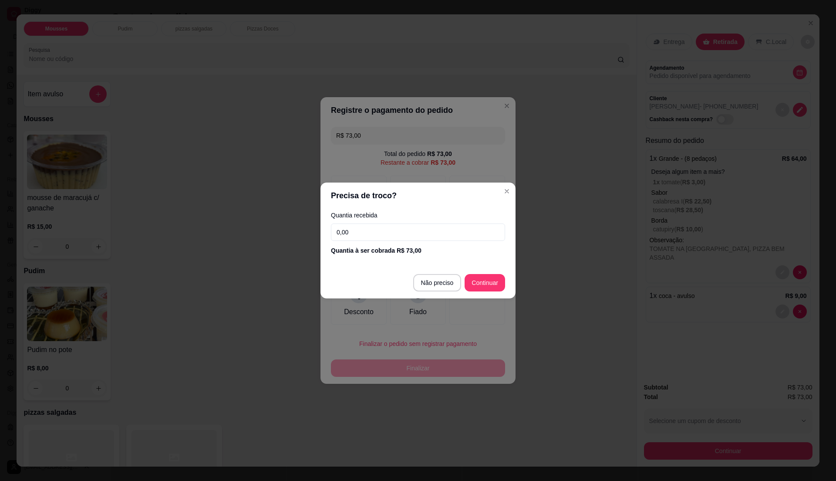
click at [393, 229] on input "0,00" at bounding box center [418, 231] width 174 height 17
type input "100,00"
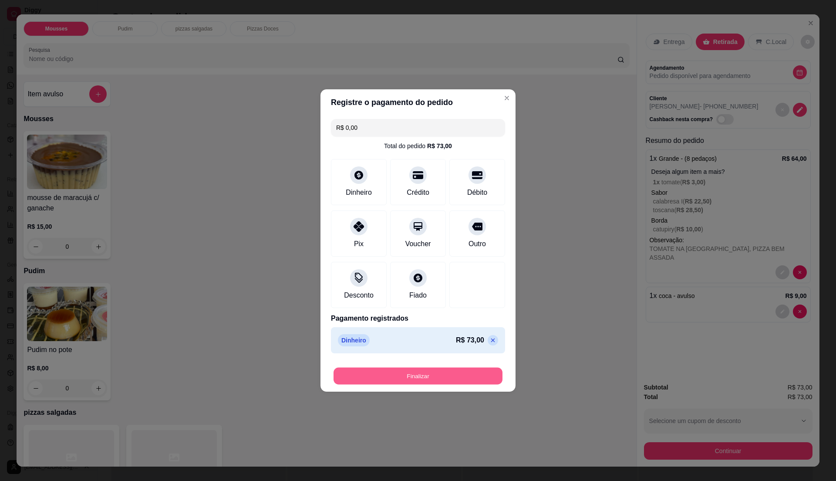
click at [455, 371] on button "Finalizar" at bounding box center [417, 375] width 169 height 17
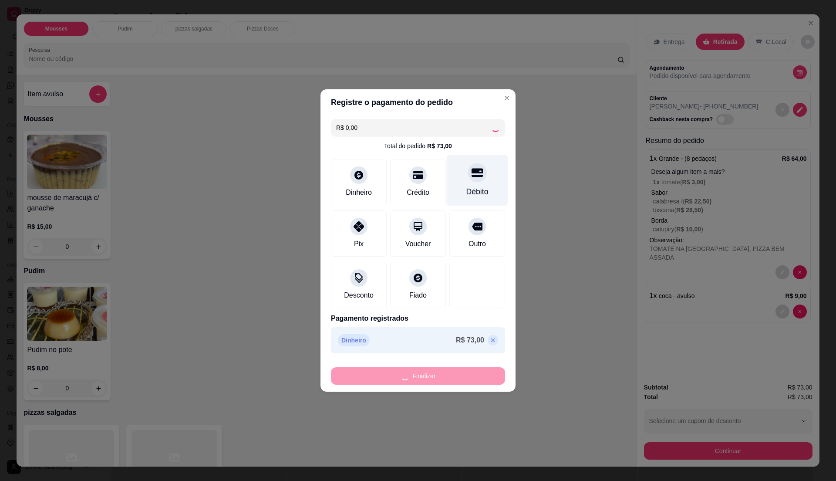
type input "-R$ 73,00"
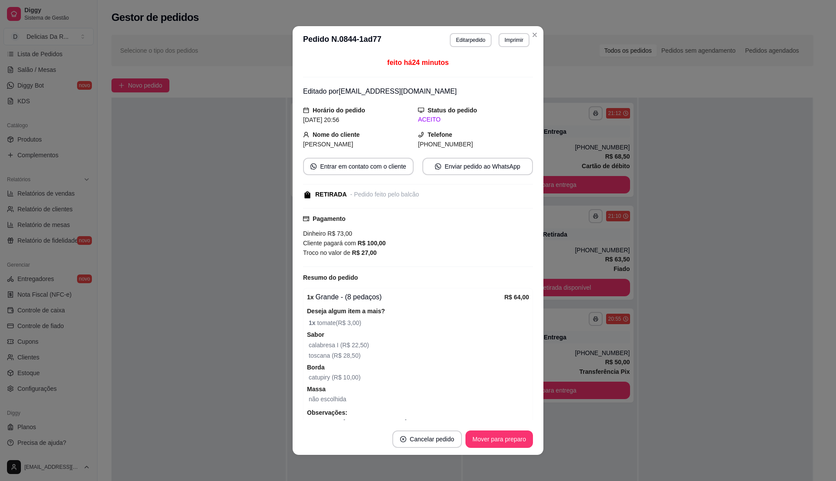
click at [475, 187] on div "feito há 24 minutos Editado por [EMAIL_ADDRESS][DOMAIN_NAME] Horário do pedido …" at bounding box center [418, 238] width 230 height 362
click at [508, 435] on button "Mover para preparo" at bounding box center [498, 438] width 67 height 17
click at [512, 441] on div "Mover para preparo" at bounding box center [493, 438] width 80 height 17
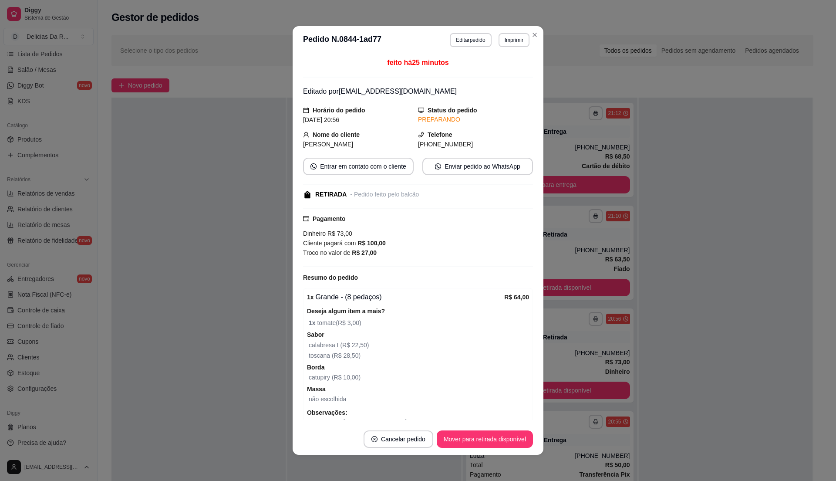
click at [512, 441] on button "Mover para retirada disponível" at bounding box center [485, 438] width 96 height 17
click at [512, 441] on div "Mover para retirada disponível" at bounding box center [478, 438] width 108 height 17
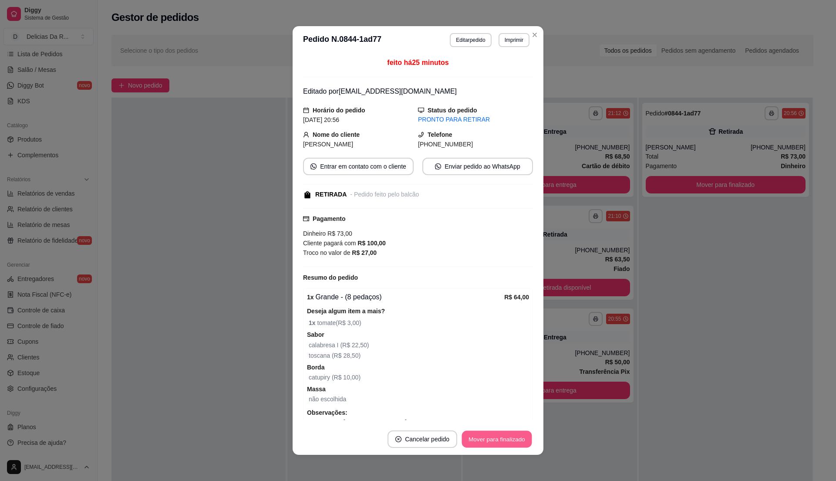
click at [517, 437] on button "Mover para finalizado" at bounding box center [497, 439] width 70 height 17
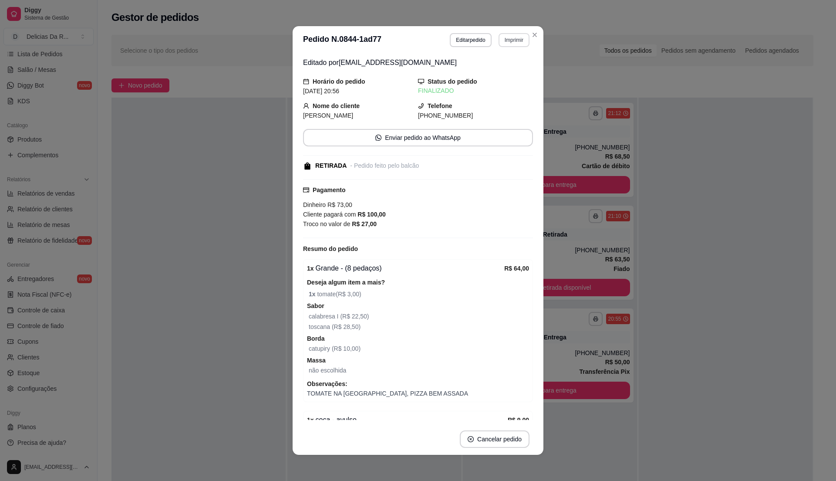
click at [519, 36] on button "Imprimir" at bounding box center [514, 40] width 31 height 14
click at [510, 63] on div "Escolha a impressora IMPRESSORA" at bounding box center [501, 62] width 57 height 24
click at [509, 71] on button "IMPRESSORA" at bounding box center [494, 71] width 63 height 14
drag, startPoint x: 511, startPoint y: 68, endPoint x: 519, endPoint y: 75, distance: 10.2
click at [519, 75] on div "Editado por [EMAIL_ADDRESS][DOMAIN_NAME] Horário do pedido [DATE] 20:56 Status …" at bounding box center [418, 238] width 230 height 362
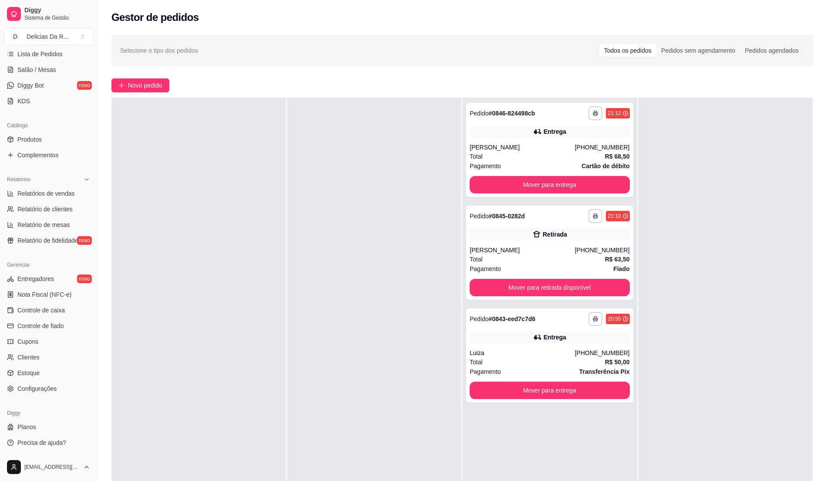
scroll to position [0, 0]
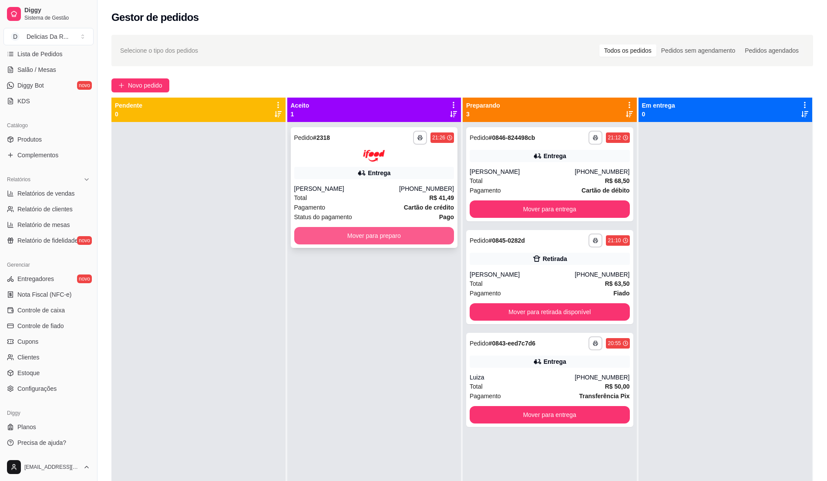
click at [421, 233] on button "Mover para preparo" at bounding box center [374, 235] width 160 height 17
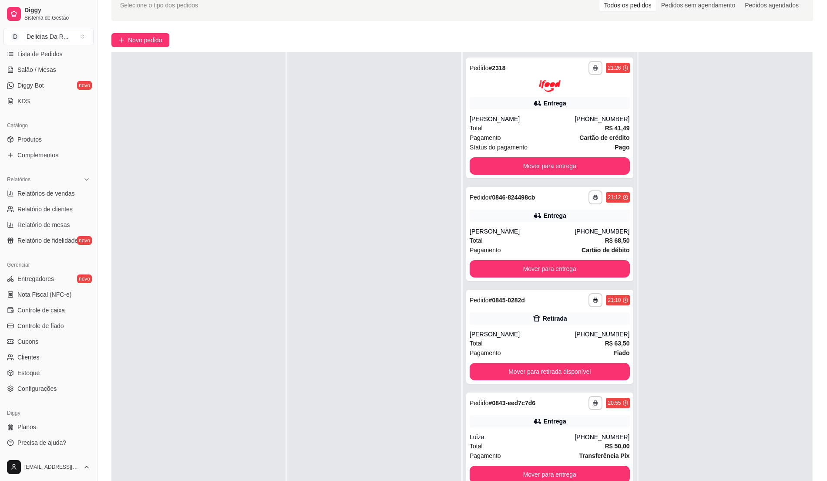
scroll to position [133, 0]
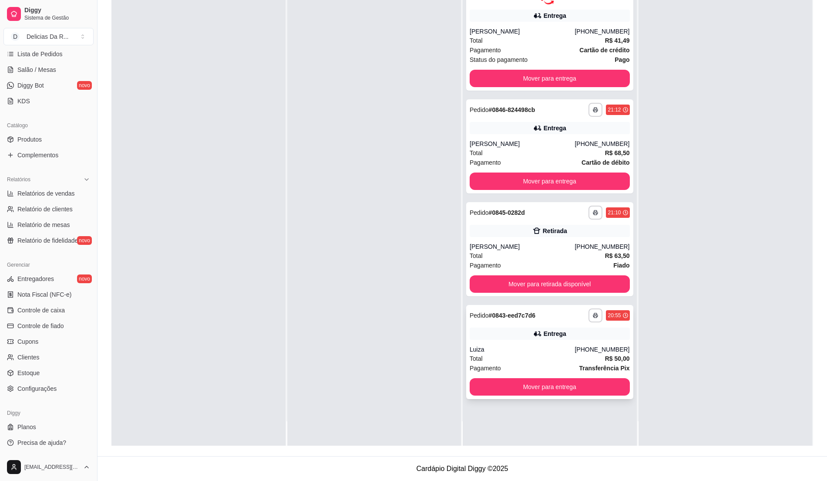
click at [526, 351] on div "Luiza" at bounding box center [522, 349] width 105 height 9
click at [552, 246] on div "[PERSON_NAME]" at bounding box center [522, 246] width 105 height 9
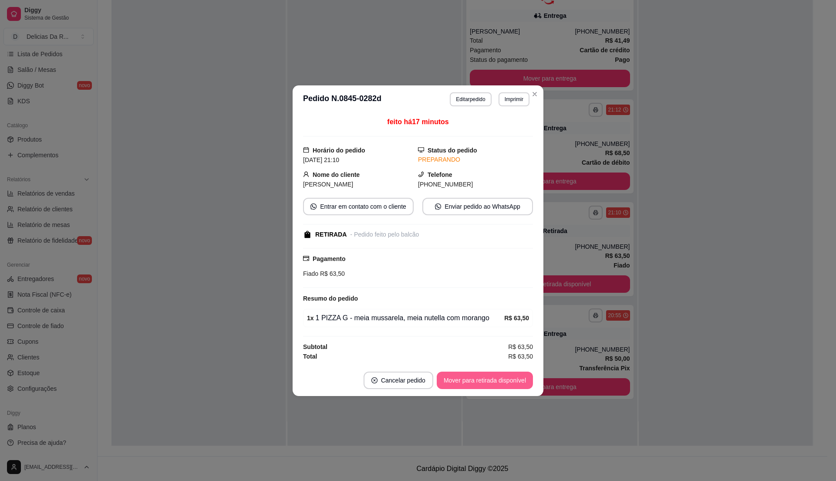
click at [475, 377] on button "Mover para retirada disponível" at bounding box center [485, 379] width 96 height 17
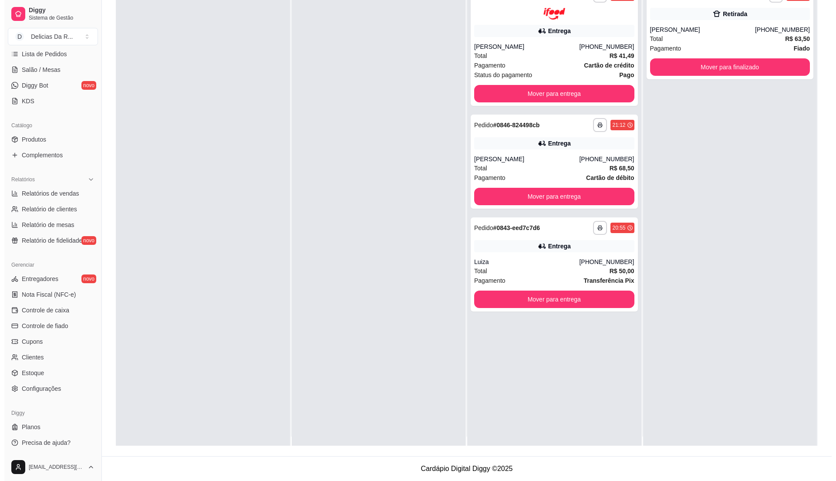
scroll to position [0, 0]
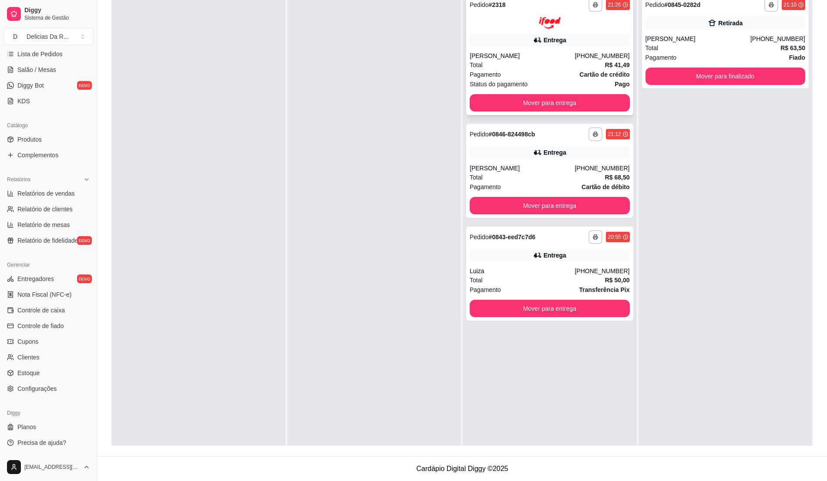
click at [561, 64] on div "Total R$ 41,49" at bounding box center [550, 65] width 160 height 10
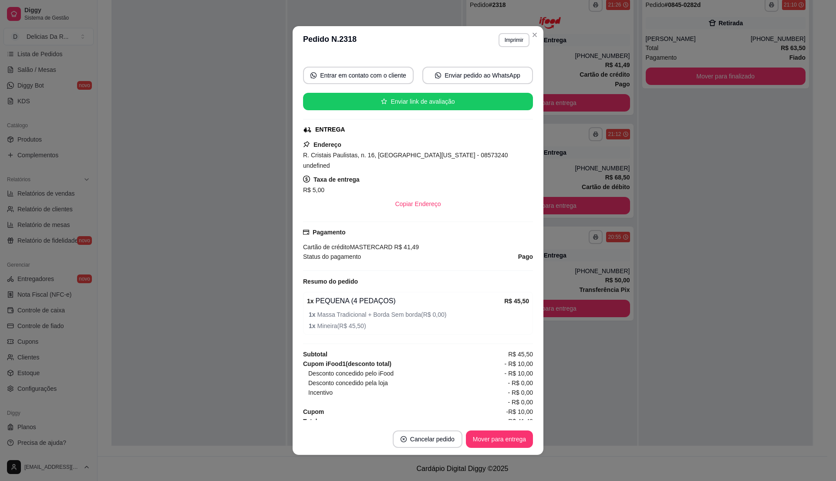
scroll to position [2, 0]
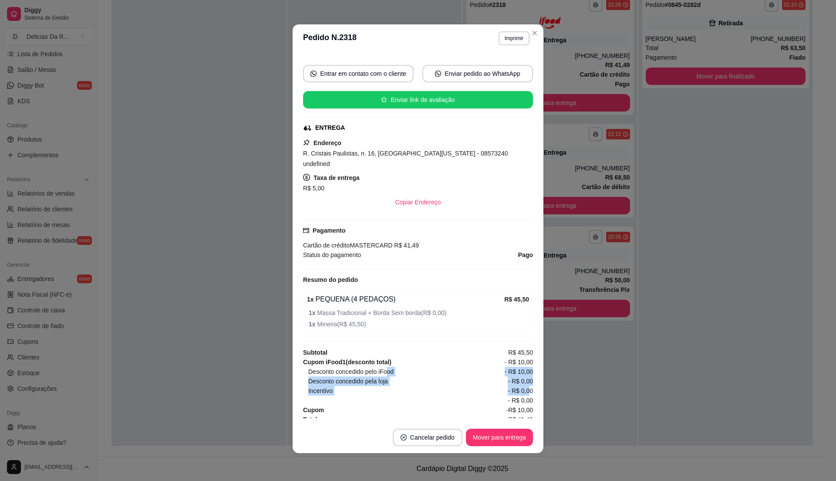
drag, startPoint x: 384, startPoint y: 365, endPoint x: 516, endPoint y: 380, distance: 133.6
click at [516, 380] on div "Cupom iFood 1 (desconto total) - R$ 10,00 Desconto concedido pelo iFood - R$ 10…" at bounding box center [418, 381] width 230 height 48
click at [508, 395] on span "- R$ 0,00" at bounding box center [520, 400] width 25 height 10
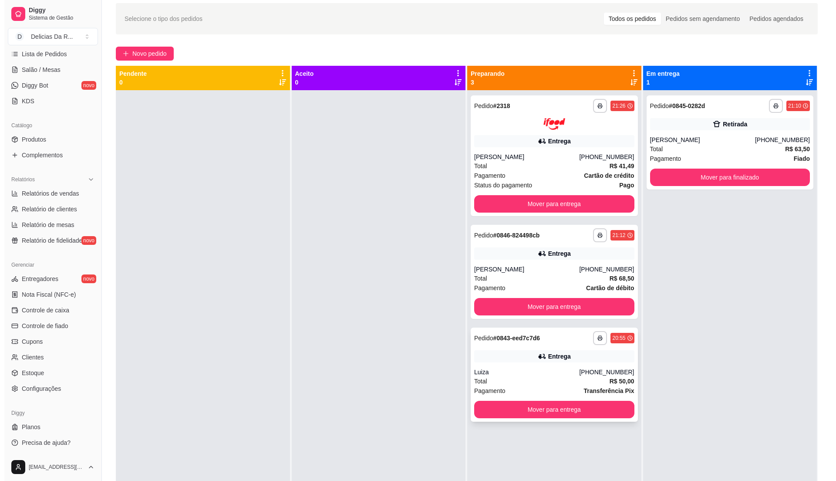
scroll to position [0, 0]
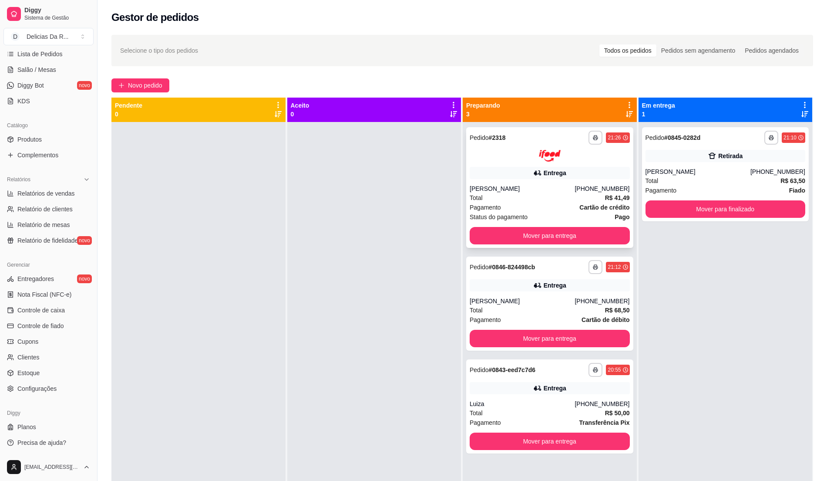
click at [580, 193] on div "Total R$ 41,49" at bounding box center [550, 198] width 160 height 10
click at [131, 81] on span "Novo pedido" at bounding box center [145, 86] width 34 height 10
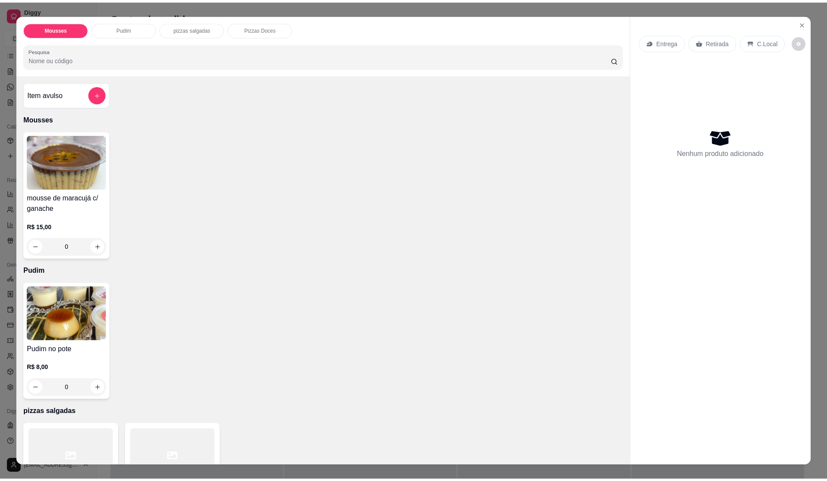
scroll to position [214, 0]
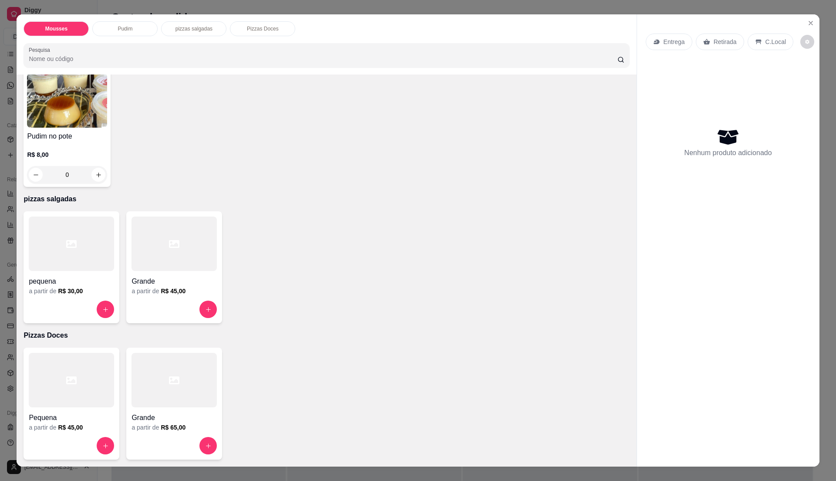
click at [717, 43] on p "Retirada" at bounding box center [725, 41] width 23 height 9
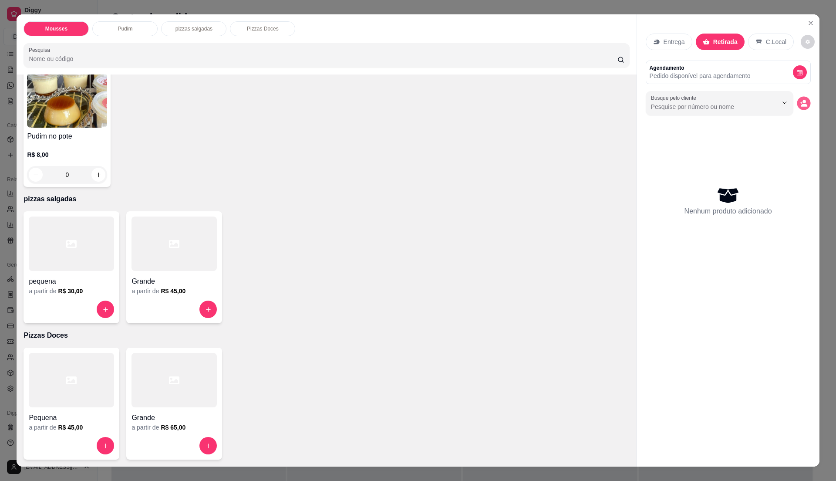
click at [802, 103] on circle "decrease-product-quantity" at bounding box center [803, 101] width 3 height 3
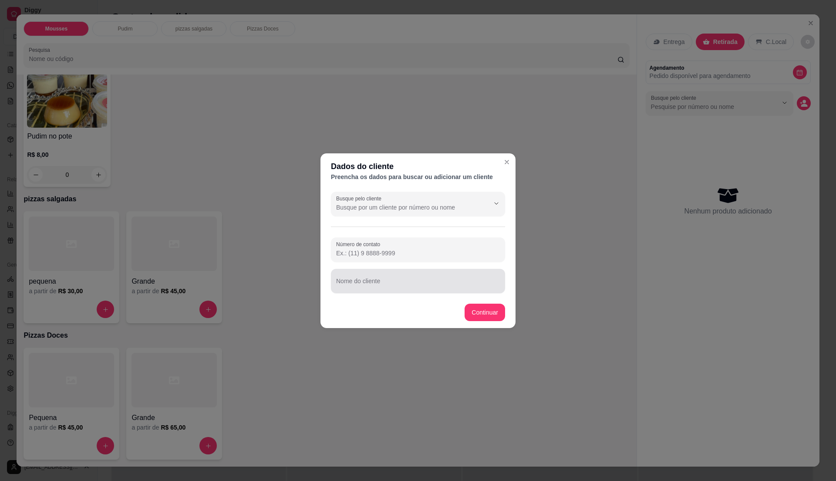
click at [391, 274] on div at bounding box center [418, 280] width 164 height 17
type input "Graça"
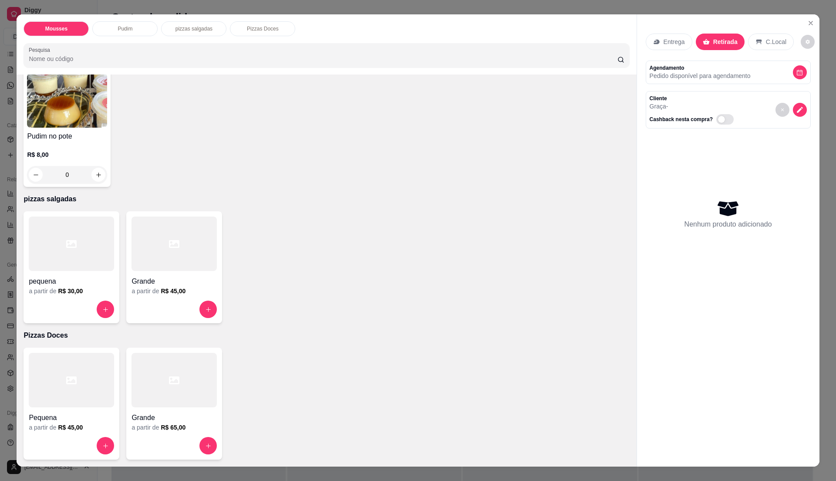
click at [145, 231] on div at bounding box center [173, 243] width 85 height 54
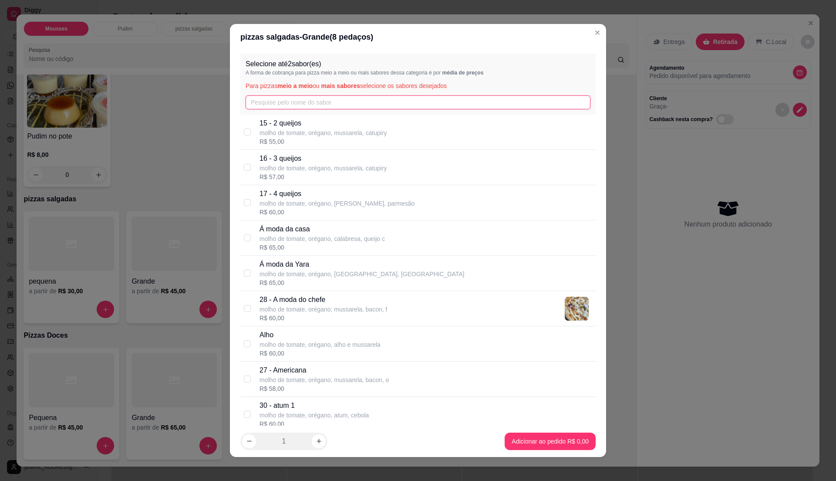
click at [305, 103] on input "text" at bounding box center [418, 102] width 345 height 14
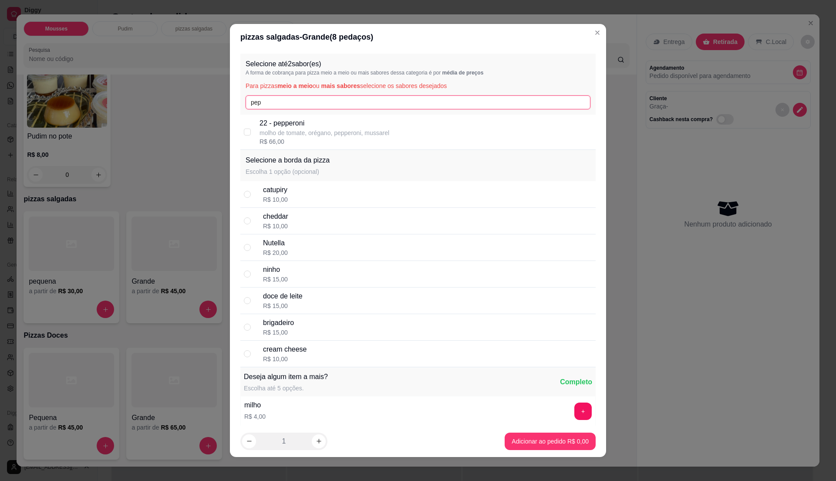
type input "pep"
click at [273, 145] on div "R$ 66,00" at bounding box center [324, 141] width 130 height 9
checkbox input "true"
click at [417, 100] on input "pep" at bounding box center [418, 102] width 345 height 14
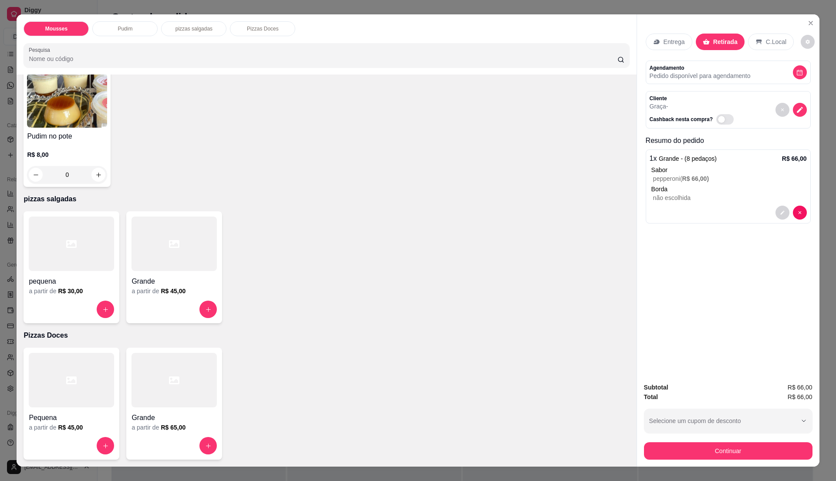
click at [211, 272] on div "Grande" at bounding box center [173, 279] width 85 height 16
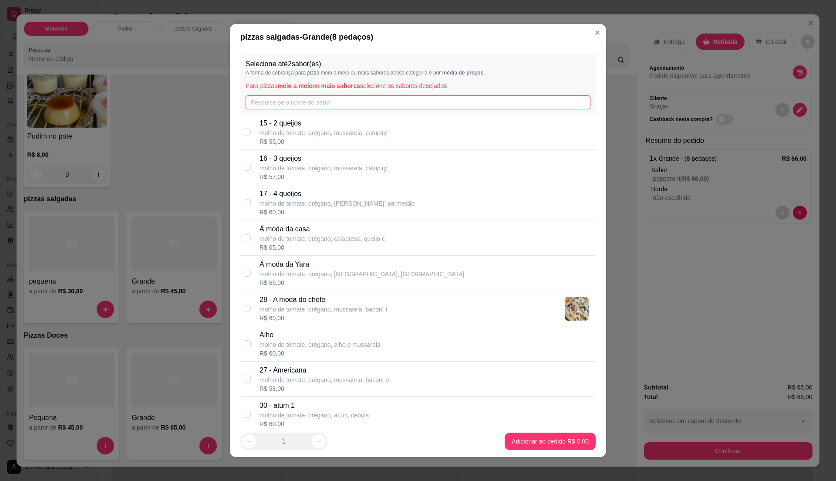
click at [333, 100] on input "text" at bounding box center [418, 102] width 345 height 14
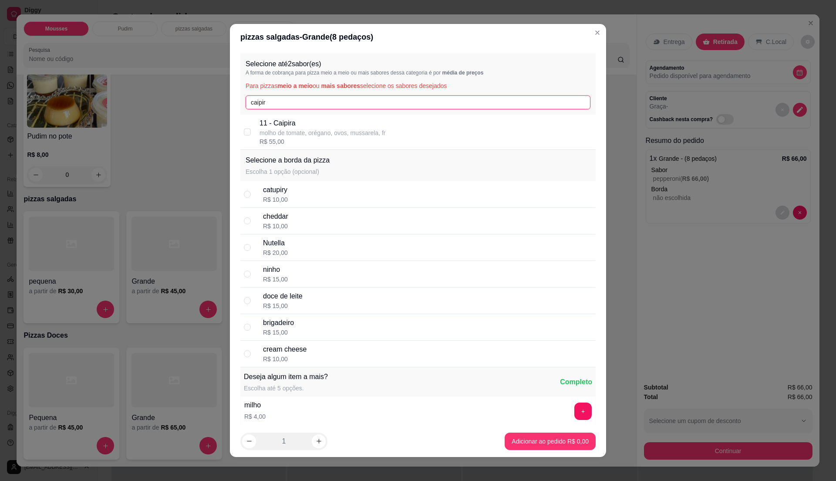
type input "caipir"
click at [325, 128] on p "molho de tomate, orégano, ovos, mussarela, fr" at bounding box center [322, 132] width 126 height 9
checkbox input "true"
click at [335, 105] on input "caipir" at bounding box center [418, 102] width 345 height 14
type input "c"
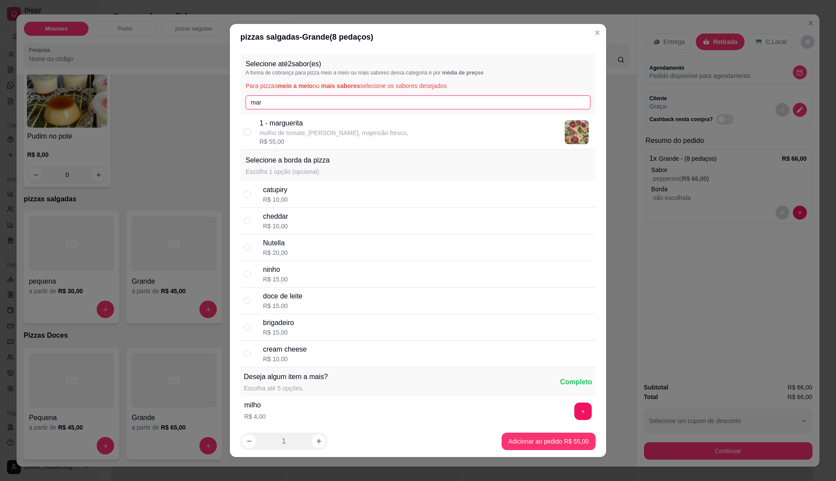
type input "mar"
click at [334, 135] on p "molho de tomate, [PERSON_NAME], majericão fresco," at bounding box center [333, 132] width 149 height 9
checkbox input "true"
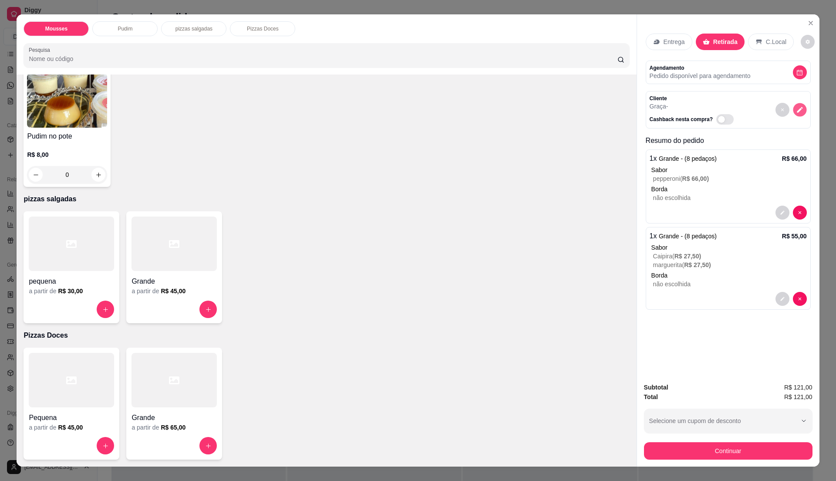
click at [798, 112] on icon "decrease-product-quantity" at bounding box center [799, 109] width 7 height 7
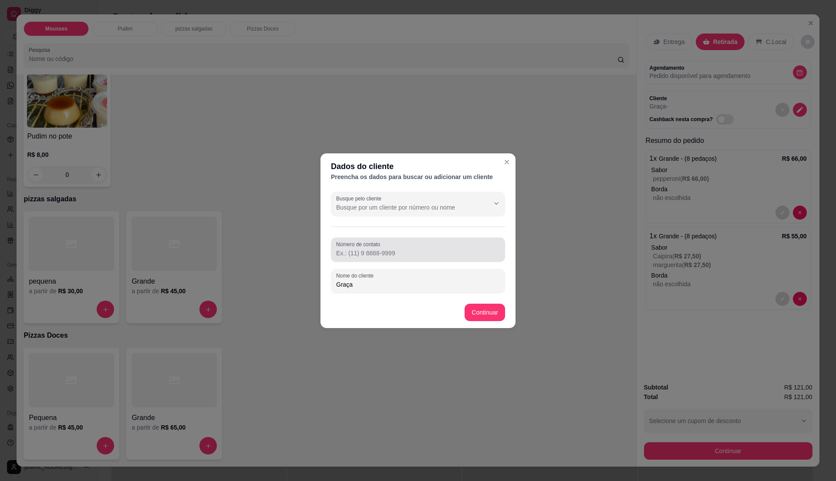
click at [399, 246] on div at bounding box center [418, 249] width 164 height 17
type input "[PHONE_NUMBER]"
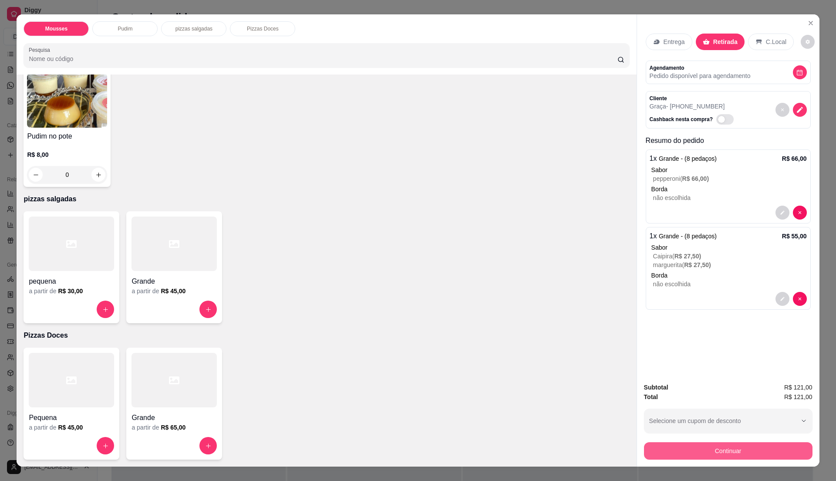
click at [693, 448] on button "Continuar" at bounding box center [728, 450] width 168 height 17
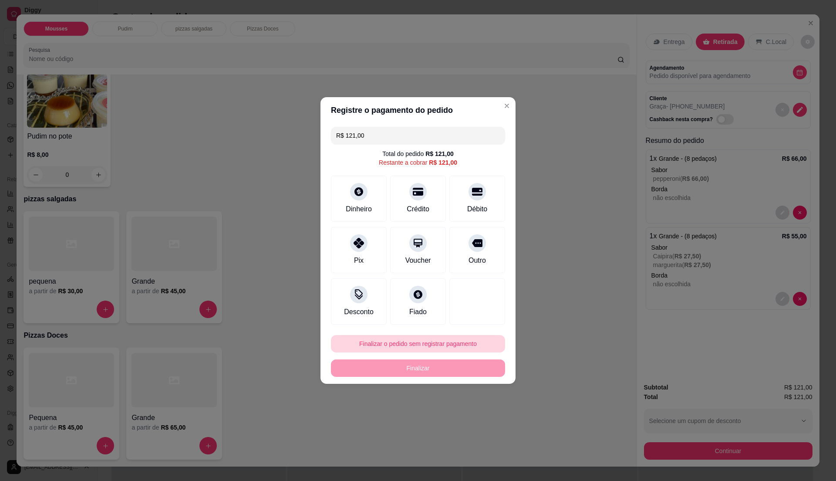
click at [462, 340] on button "Finalizar o pedido sem registrar pagamento" at bounding box center [418, 343] width 174 height 17
click at [483, 414] on button "Confirmar" at bounding box center [473, 415] width 31 height 13
type input "R$ 0,00"
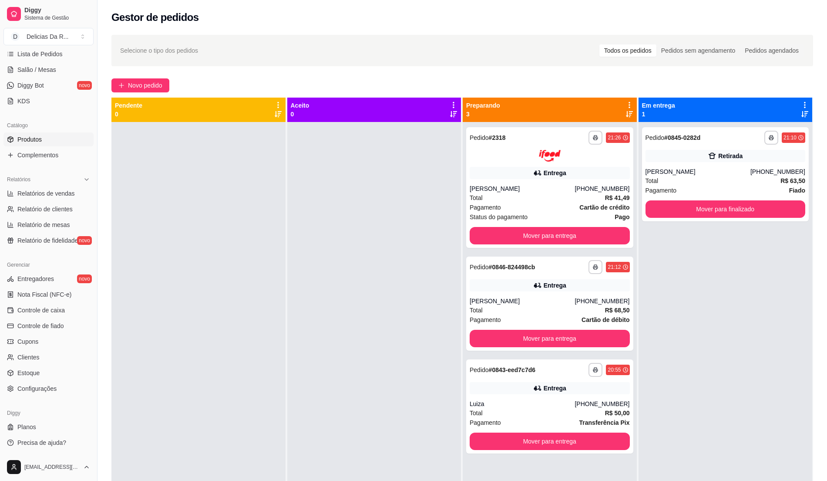
click at [44, 138] on link "Produtos" at bounding box center [48, 139] width 90 height 14
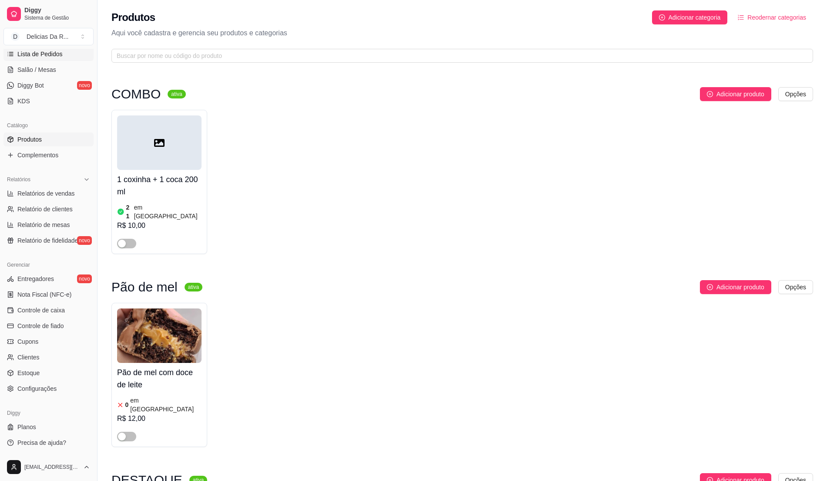
scroll to position [30, 0]
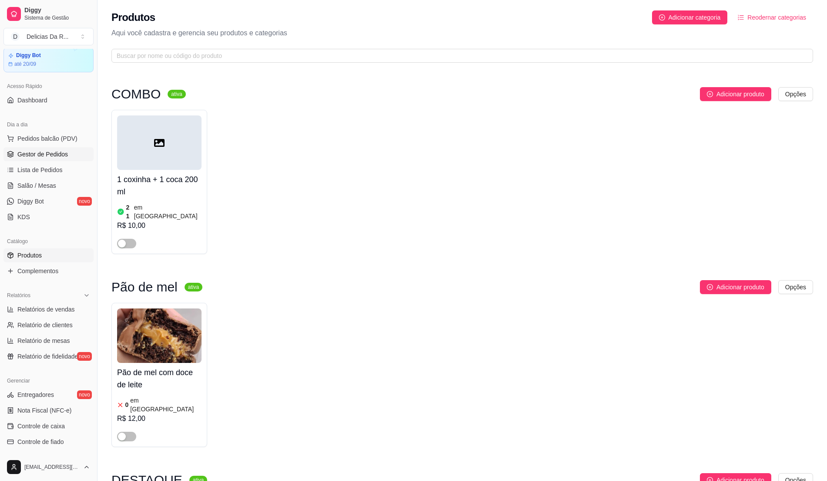
click at [53, 155] on span "Gestor de Pedidos" at bounding box center [42, 154] width 51 height 9
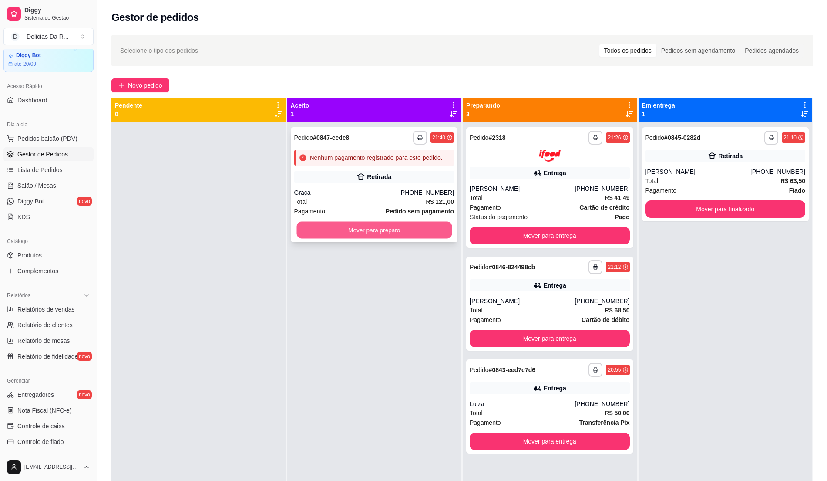
click at [422, 229] on button "Mover para preparo" at bounding box center [373, 230] width 155 height 17
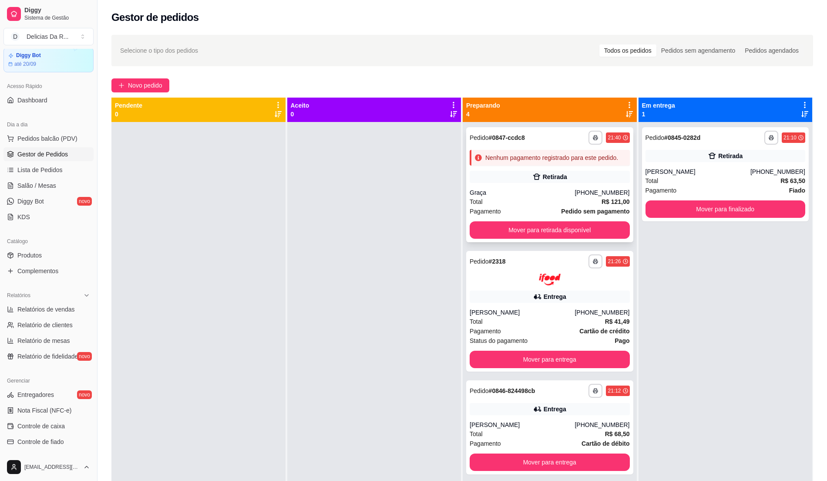
click at [537, 172] on div "Retirada" at bounding box center [550, 177] width 160 height 12
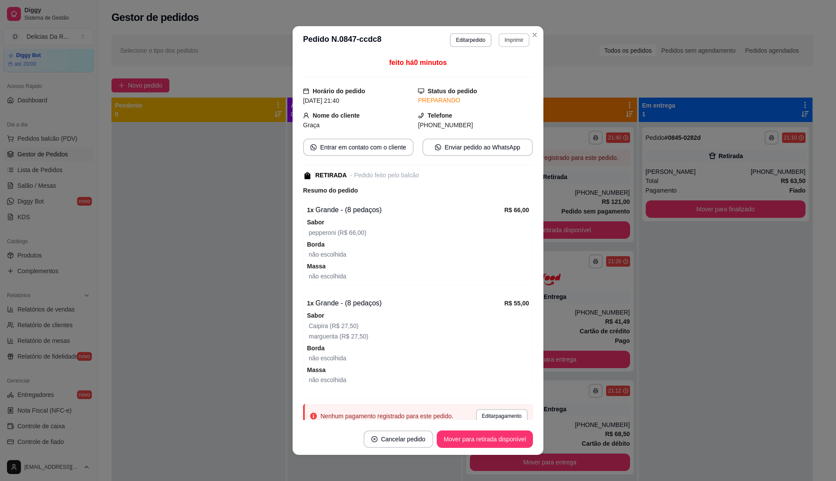
click at [507, 42] on button "Imprimir" at bounding box center [514, 40] width 31 height 14
click at [505, 65] on button "IMPRESSORA" at bounding box center [494, 71] width 63 height 14
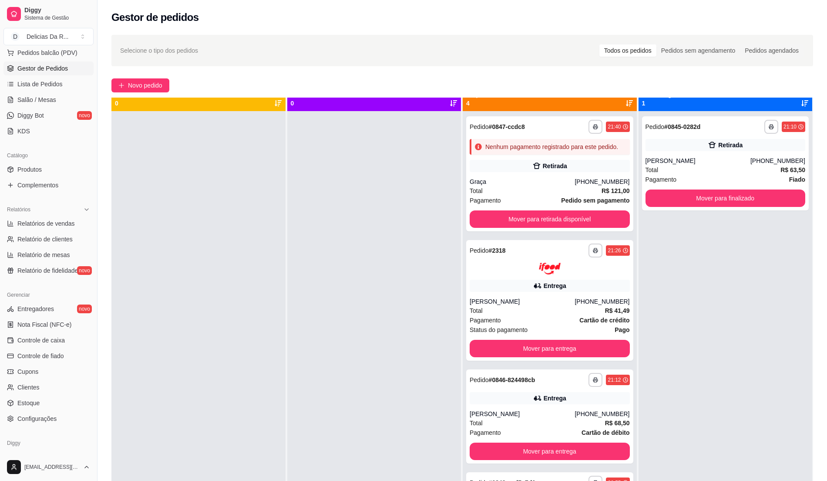
scroll to position [24, 0]
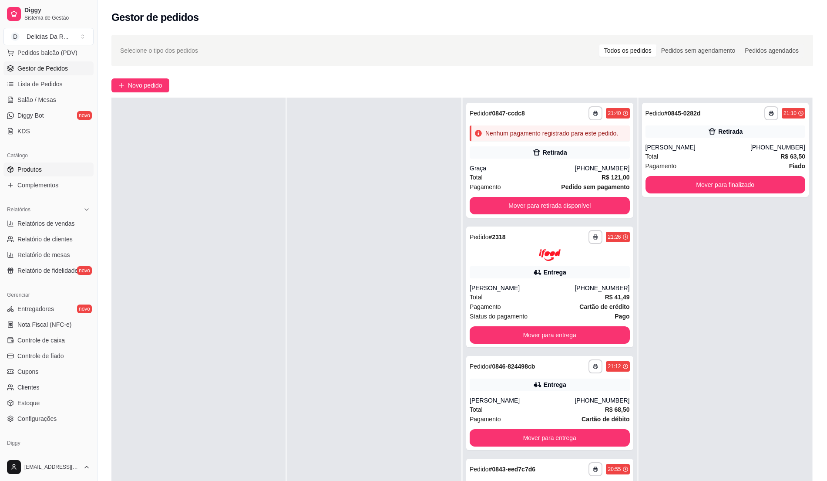
click at [42, 168] on link "Produtos" at bounding box center [48, 169] width 90 height 14
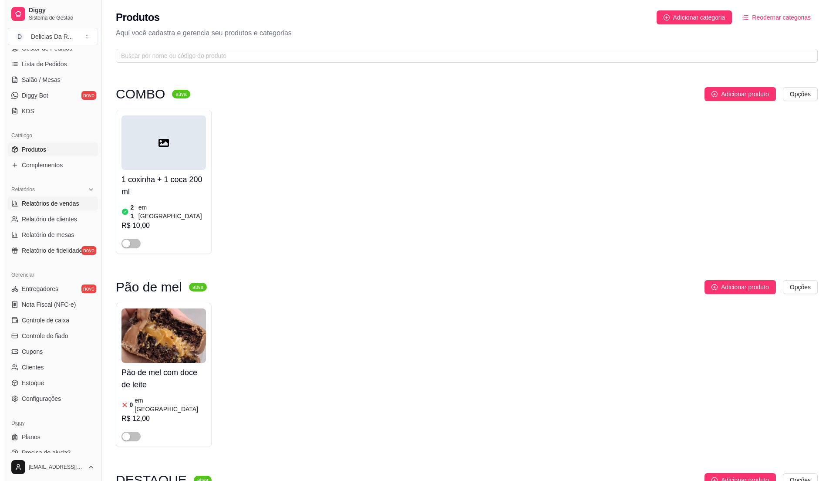
scroll to position [146, 0]
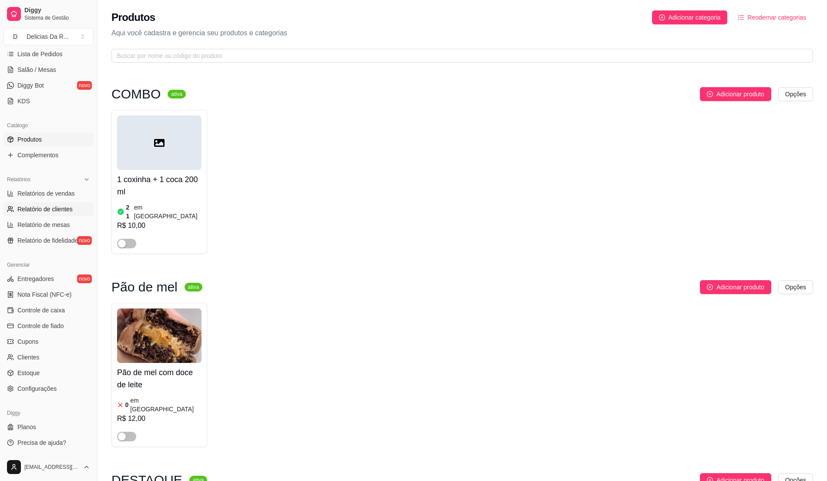
click at [61, 205] on span "Relatório de clientes" at bounding box center [44, 209] width 55 height 9
select select "30"
select select "HIGHEST_TOTAL_SPENT_WITH_ORDERS"
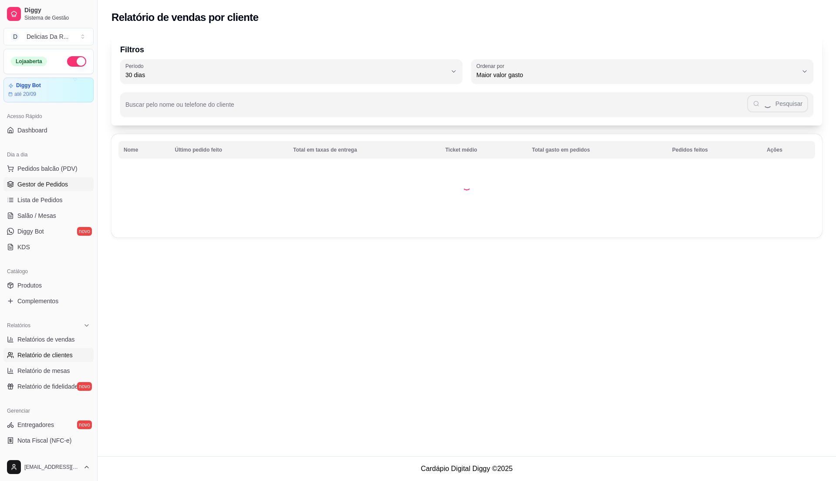
click at [63, 184] on span "Gestor de Pedidos" at bounding box center [42, 184] width 51 height 9
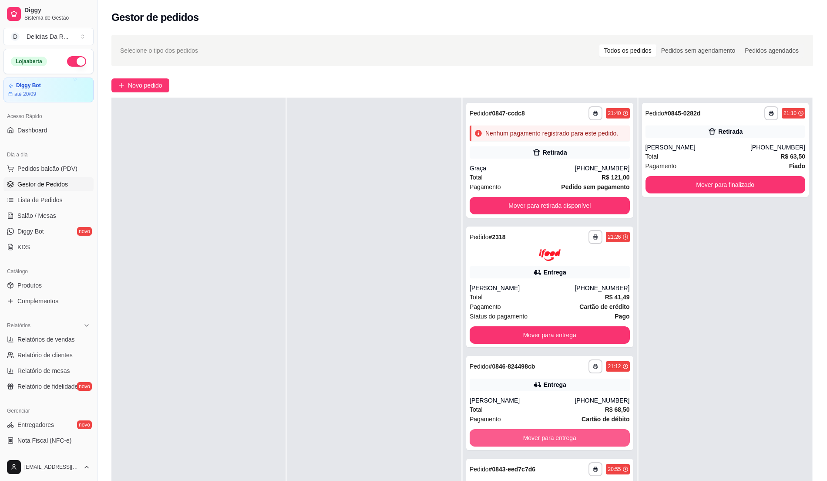
scroll to position [133, 0]
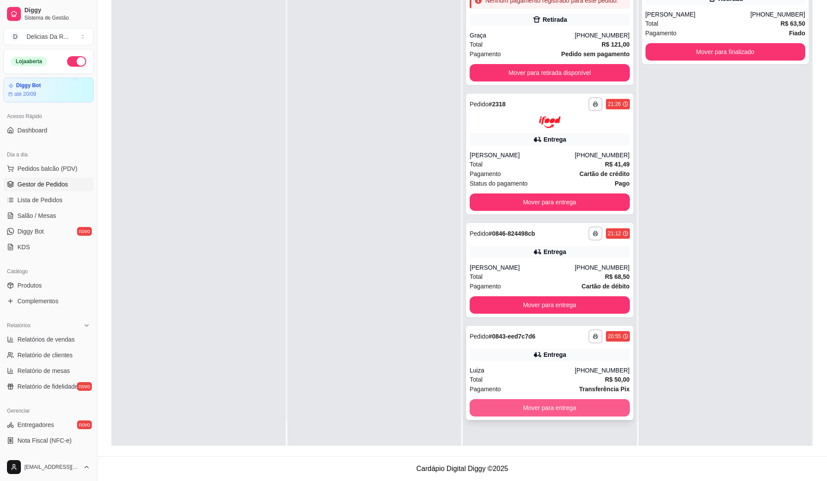
click at [579, 409] on button "Mover para entrega" at bounding box center [550, 407] width 160 height 17
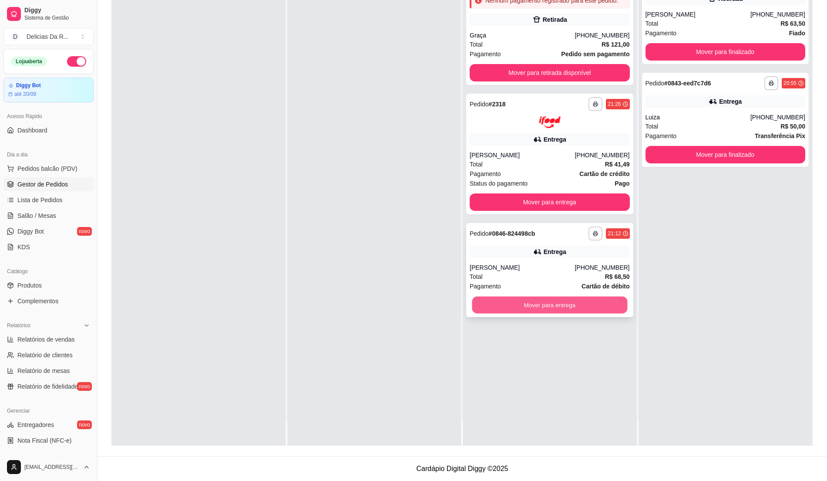
click at [577, 305] on button "Mover para entrega" at bounding box center [549, 304] width 155 height 17
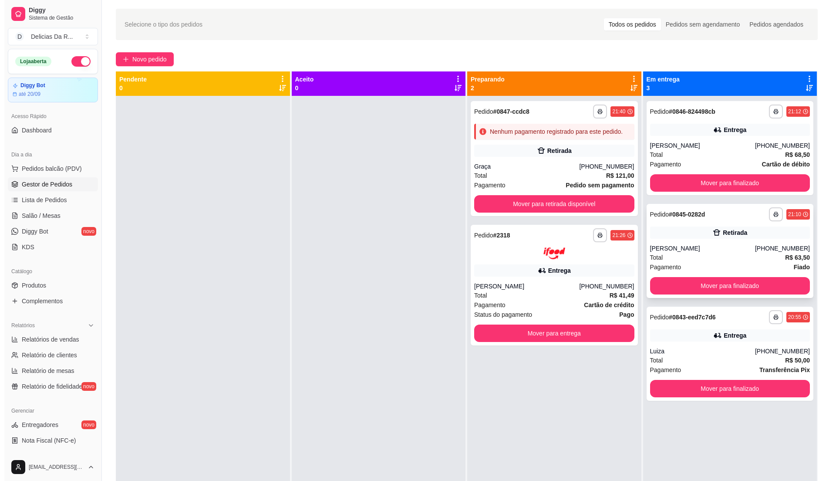
scroll to position [0, 0]
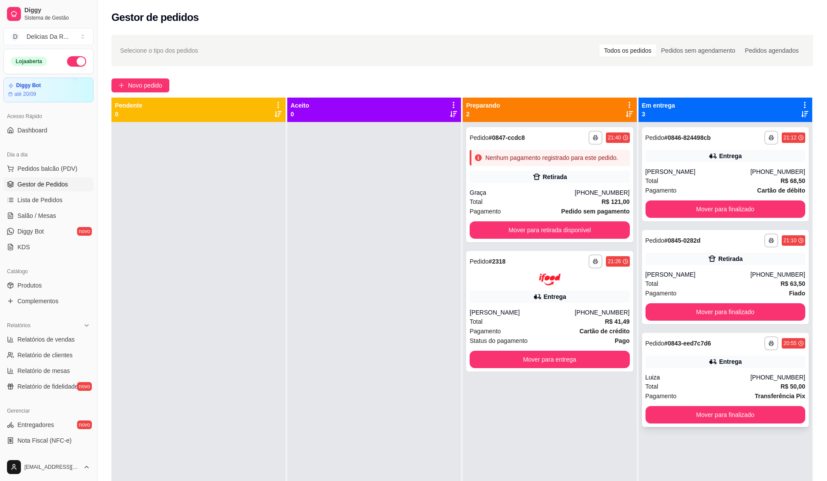
click at [702, 371] on div "**********" at bounding box center [725, 380] width 167 height 94
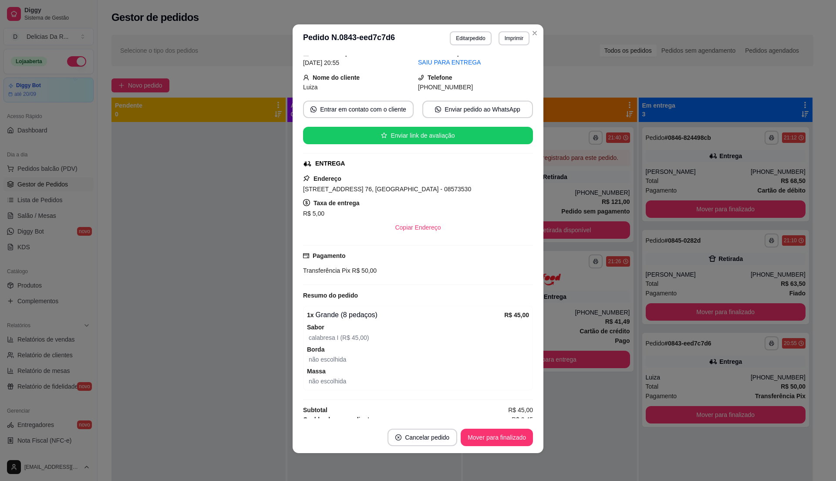
scroll to position [100, 0]
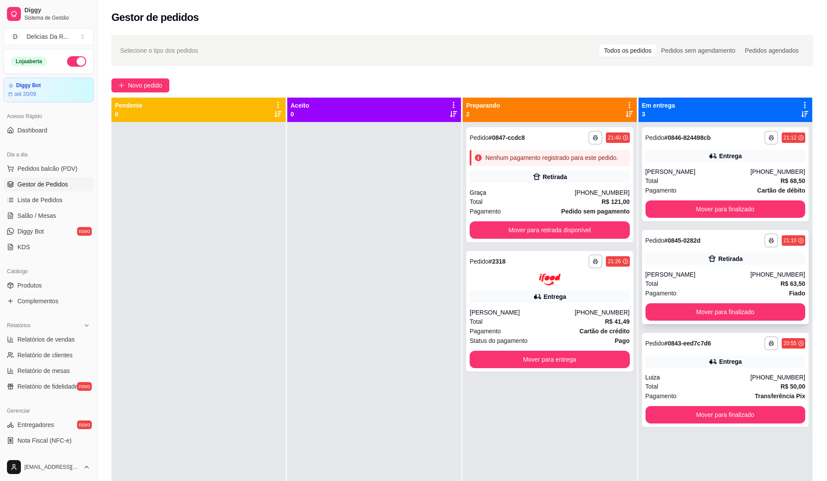
click at [708, 260] on icon at bounding box center [712, 258] width 9 height 9
click at [749, 370] on div "**********" at bounding box center [725, 380] width 167 height 94
click at [701, 312] on button "Mover para finalizado" at bounding box center [726, 311] width 160 height 17
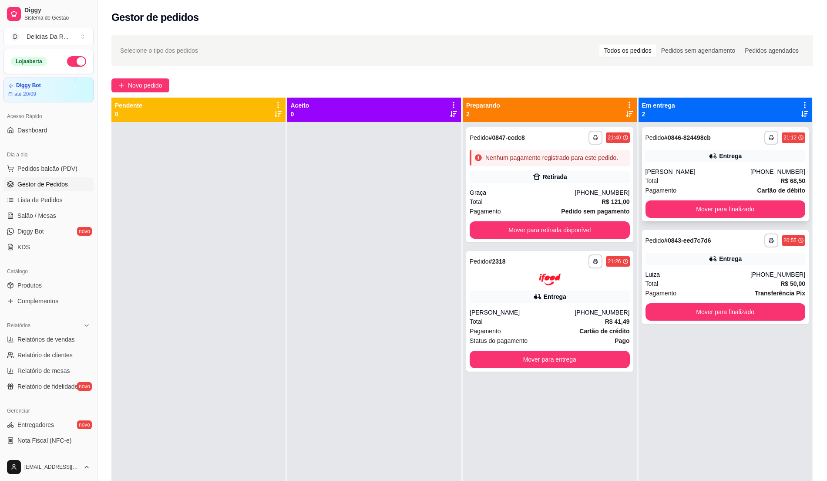
click at [664, 172] on div "[PERSON_NAME]" at bounding box center [698, 171] width 105 height 9
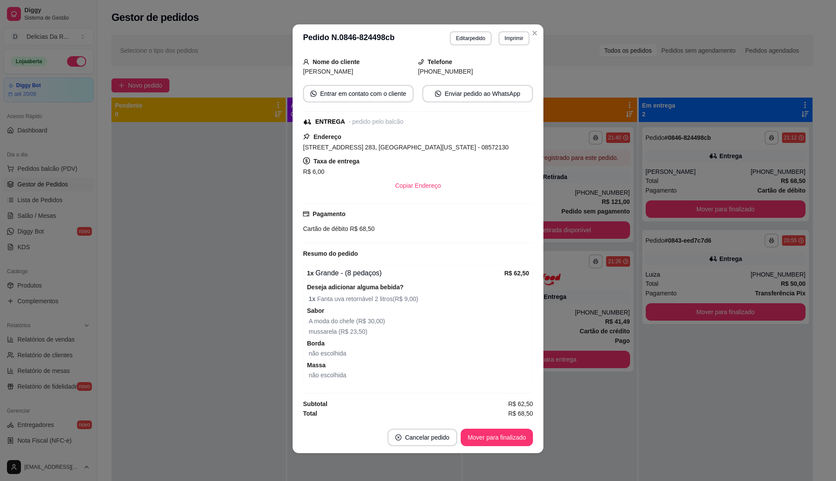
scroll to position [120, 0]
drag, startPoint x: 305, startPoint y: 295, endPoint x: 461, endPoint y: 304, distance: 156.5
click at [435, 295] on span "1 x Fanta uva retornável 2 litros ( R$ 9,00 )" at bounding box center [419, 299] width 220 height 10
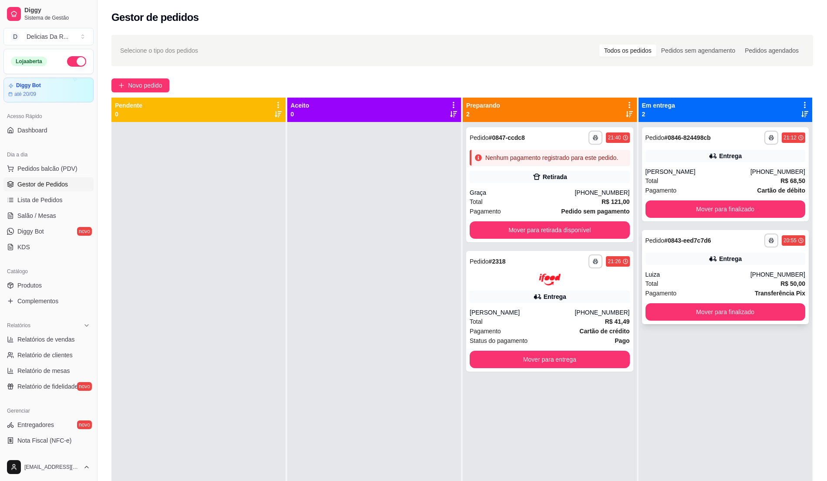
click at [660, 267] on div "**********" at bounding box center [725, 277] width 167 height 94
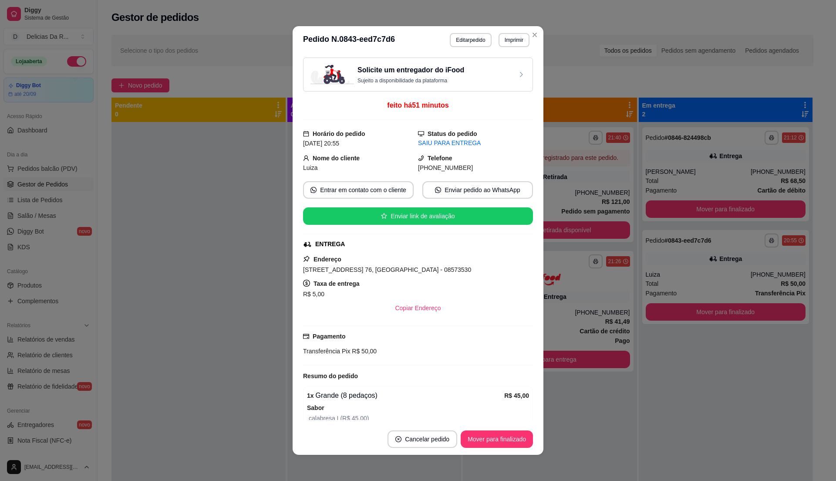
scroll to position [2, 0]
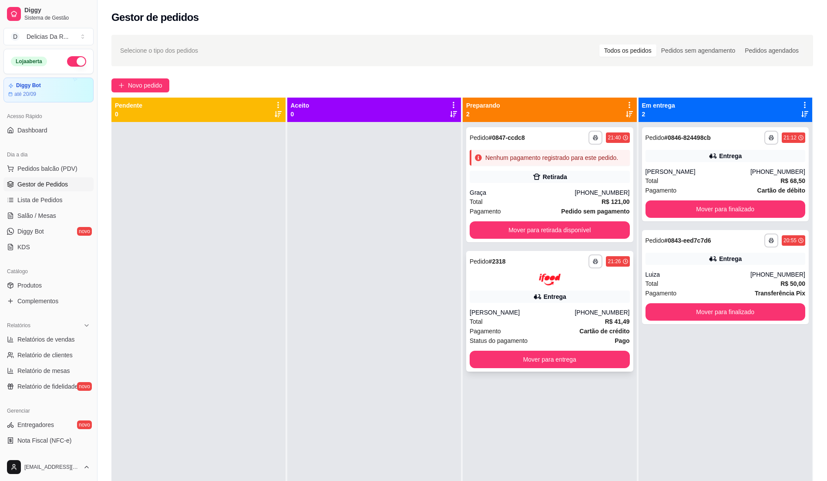
click at [583, 312] on div "[PHONE_NUMBER]" at bounding box center [602, 312] width 55 height 9
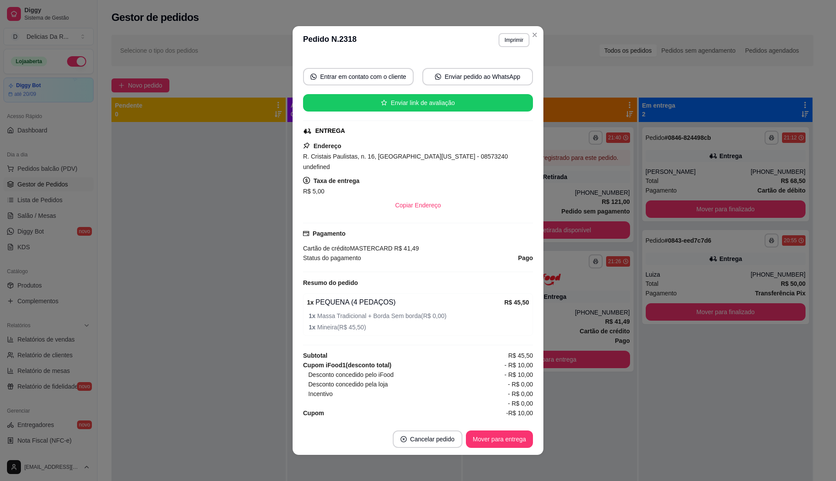
scroll to position [94, 0]
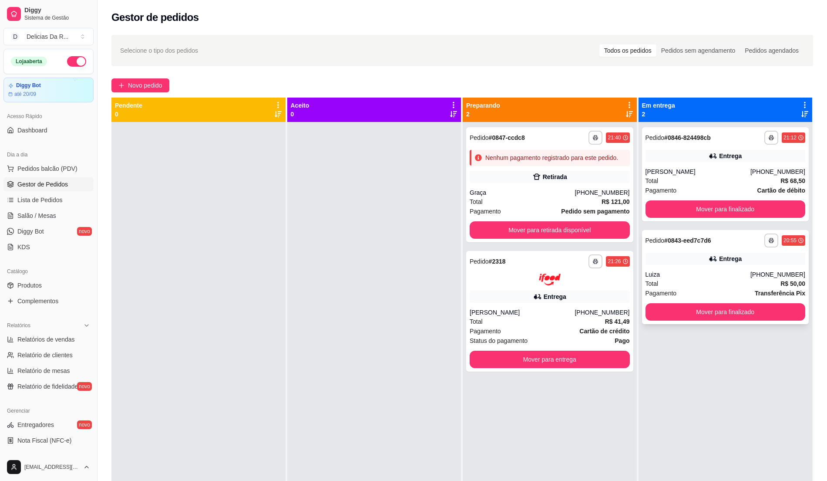
click at [676, 274] on div "Luiza" at bounding box center [698, 274] width 105 height 9
click at [479, 236] on button "Mover para retirada disponível" at bounding box center [550, 229] width 160 height 17
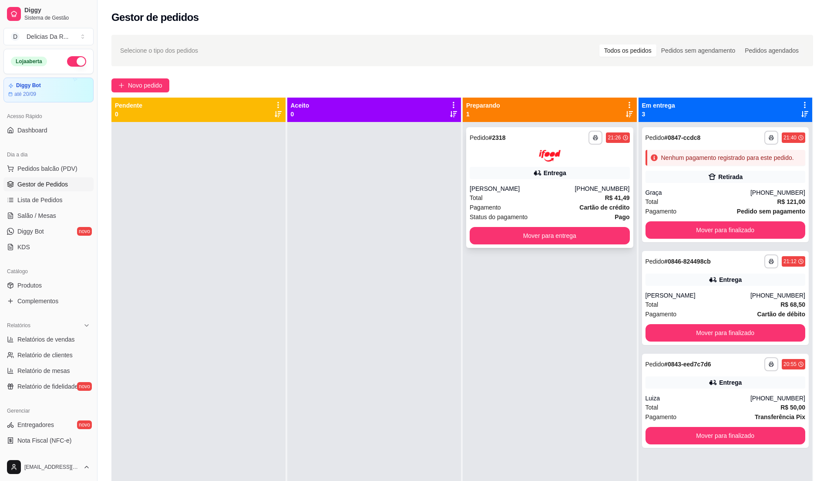
click at [544, 204] on div "Pagamento Cartão de crédito" at bounding box center [550, 207] width 160 height 10
click at [758, 162] on div "Nenhum pagamento registrado para este pedido." at bounding box center [726, 158] width 160 height 16
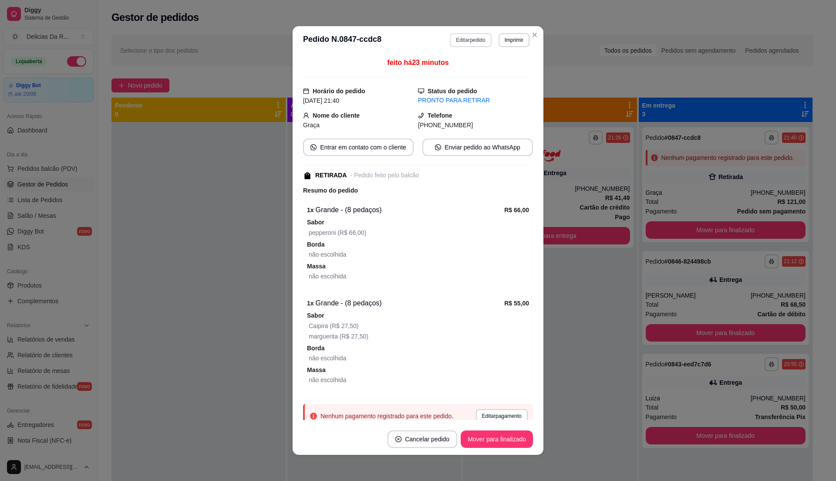
click at [462, 39] on button "Editar pedido" at bounding box center [470, 40] width 41 height 14
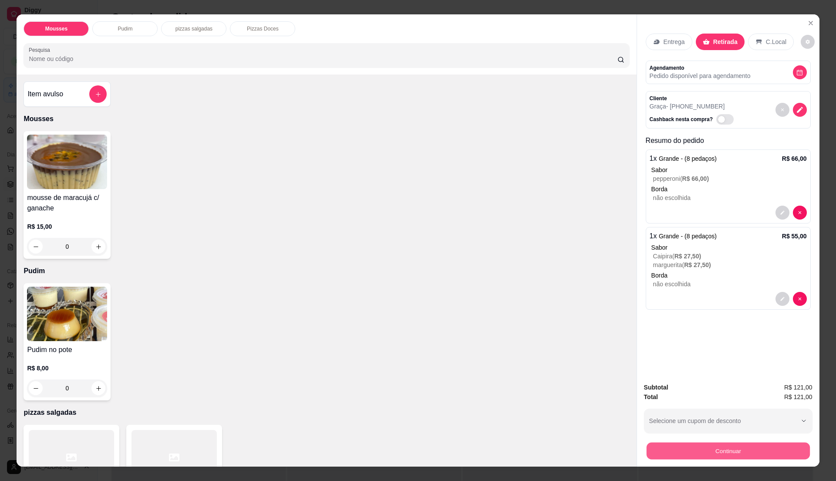
click at [766, 446] on button "Continuar" at bounding box center [727, 450] width 163 height 17
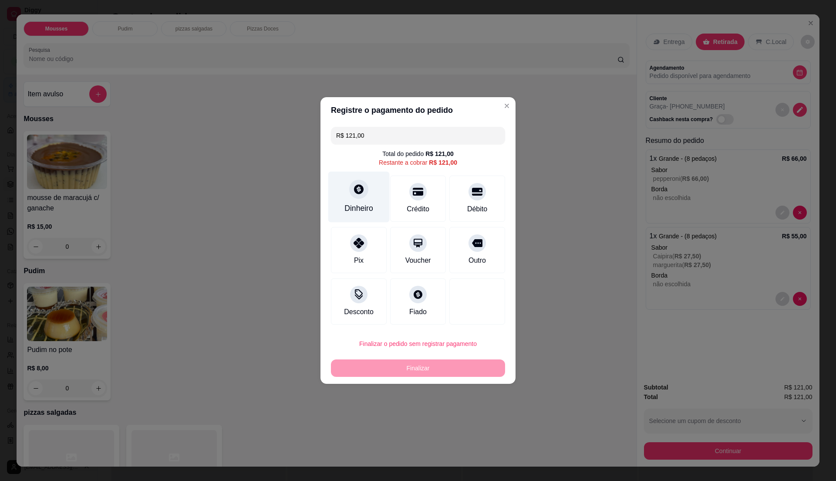
click at [345, 185] on div "Dinheiro" at bounding box center [358, 197] width 61 height 51
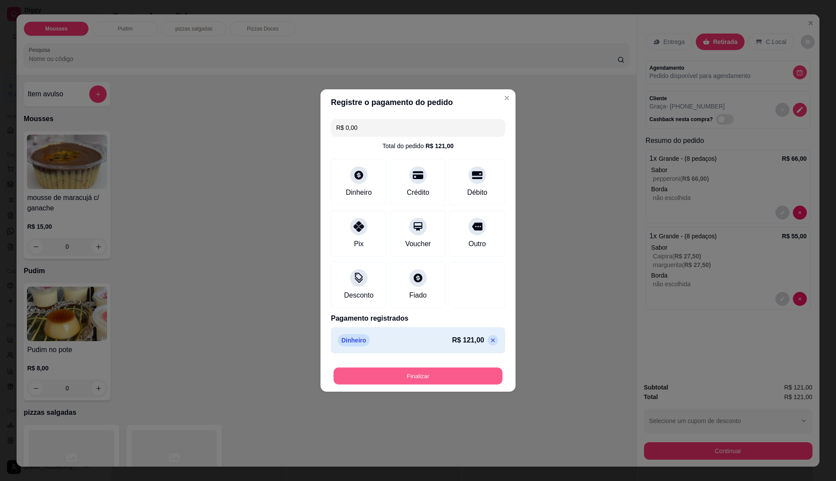
click at [490, 371] on button "Finalizar" at bounding box center [417, 375] width 169 height 17
type input "-R$ 121,00"
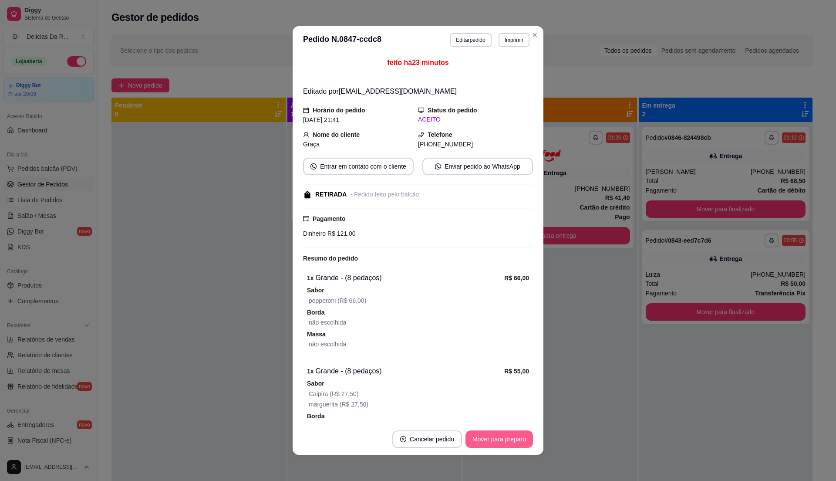
click at [497, 442] on button "Mover para preparo" at bounding box center [498, 438] width 67 height 17
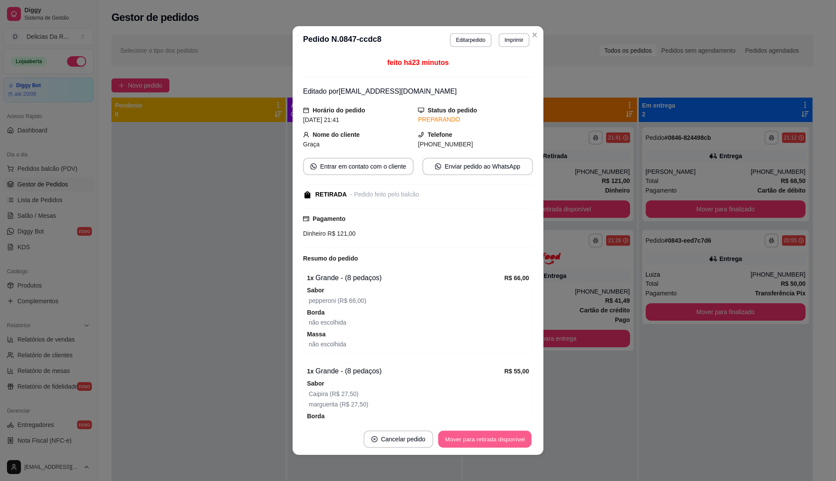
click at [504, 436] on button "Mover para retirada disponível" at bounding box center [484, 439] width 93 height 17
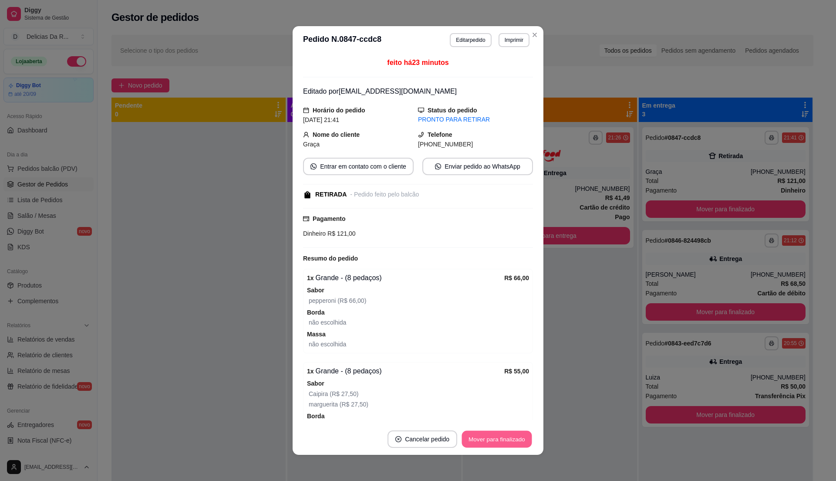
click at [510, 437] on button "Mover para finalizado" at bounding box center [497, 439] width 70 height 17
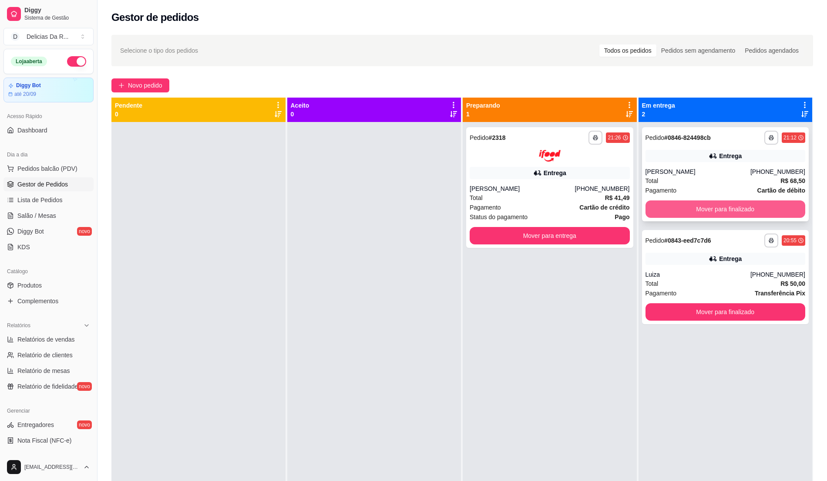
click at [709, 202] on button "Mover para finalizado" at bounding box center [726, 208] width 160 height 17
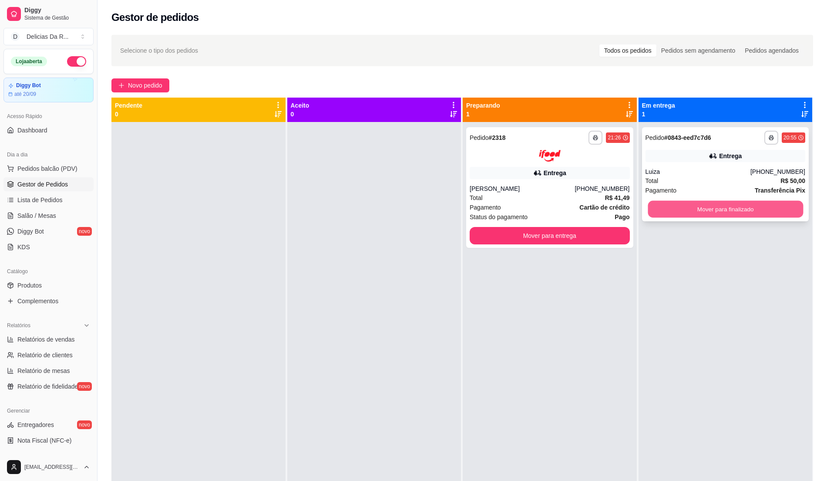
click at [711, 207] on button "Mover para finalizado" at bounding box center [725, 209] width 155 height 17
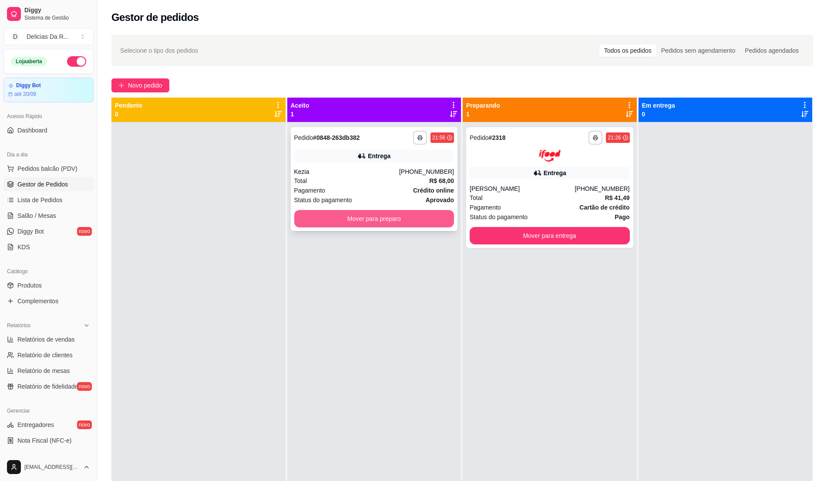
click at [441, 222] on button "Mover para preparo" at bounding box center [374, 218] width 160 height 17
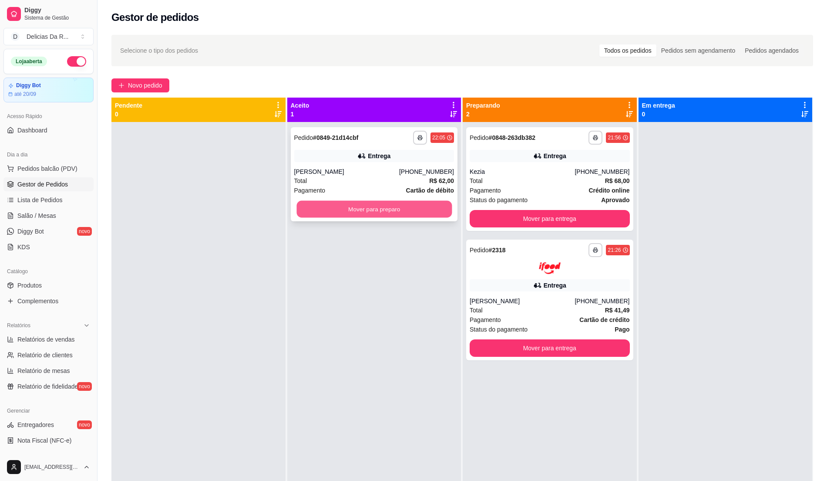
click at [415, 213] on button "Mover para preparo" at bounding box center [373, 209] width 155 height 17
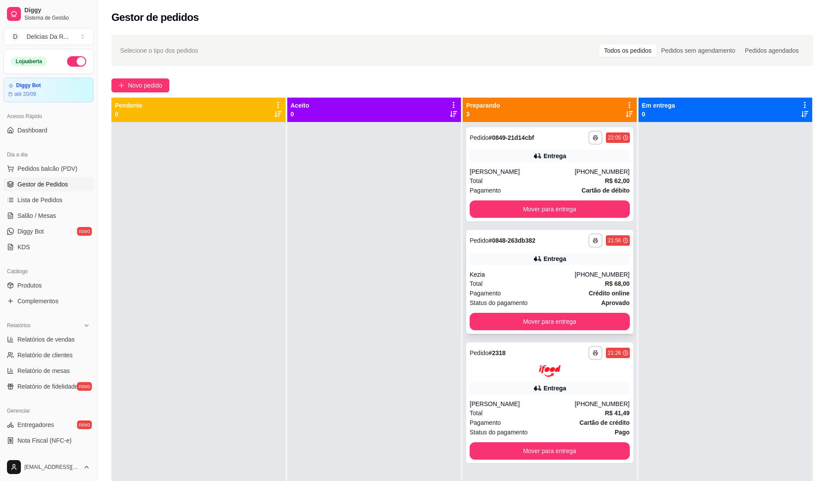
click at [551, 244] on div "**********" at bounding box center [550, 240] width 160 height 14
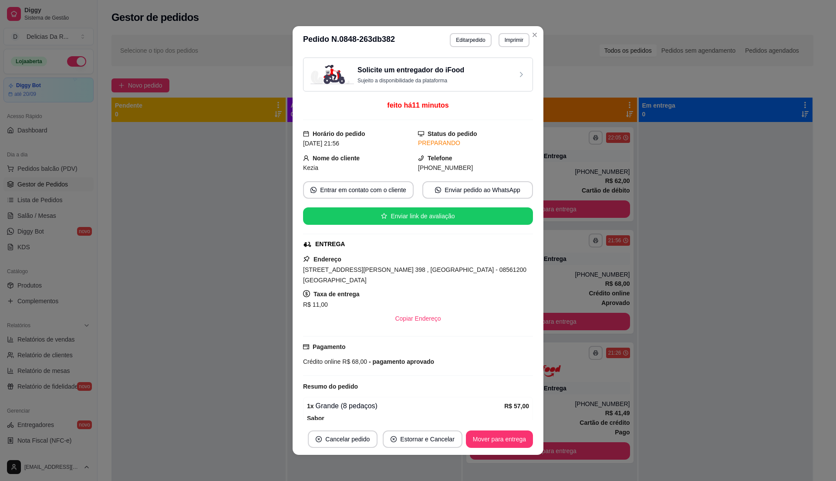
drag, startPoint x: 293, startPoint y: 268, endPoint x: 535, endPoint y: 287, distance: 242.8
click at [535, 287] on div "Solicite um entregador do iFood Sujeito a disponibilidade da plataforma feito h…" at bounding box center [418, 238] width 251 height 369
drag, startPoint x: 295, startPoint y: 263, endPoint x: 302, endPoint y: 268, distance: 8.7
click at [302, 268] on div "Solicite um entregador do iFood Sujeito a disponibilidade da plataforma feito h…" at bounding box center [418, 238] width 251 height 369
click at [303, 275] on span "[STREET_ADDRESS][PERSON_NAME] 398 , [GEOGRAPHIC_DATA] - 08561200 [GEOGRAPHIC_DA…" at bounding box center [414, 274] width 223 height 17
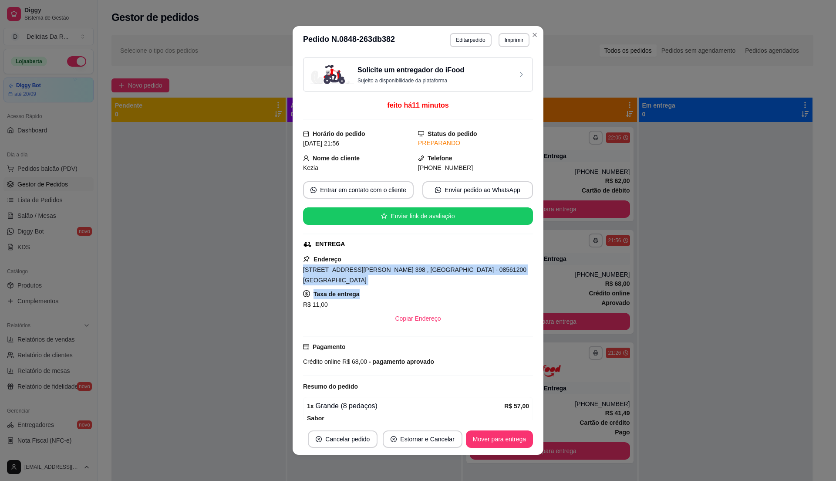
drag, startPoint x: 294, startPoint y: 270, endPoint x: 512, endPoint y: 272, distance: 218.1
click at [513, 272] on div "Solicite um entregador do iFood Sujeito a disponibilidade da plataforma feito h…" at bounding box center [418, 238] width 251 height 369
click at [510, 269] on div "[STREET_ADDRESS][PERSON_NAME] 398 , [GEOGRAPHIC_DATA] - 08561200 [GEOGRAPHIC_DA…" at bounding box center [418, 274] width 230 height 21
drag, startPoint x: 504, startPoint y: 269, endPoint x: 471, endPoint y: 266, distance: 33.7
click at [497, 262] on div "Endereço [STREET_ADDRESS][PERSON_NAME] 398 , [GEOGRAPHIC_DATA] - 08561200 [GEOG…" at bounding box center [418, 290] width 230 height 73
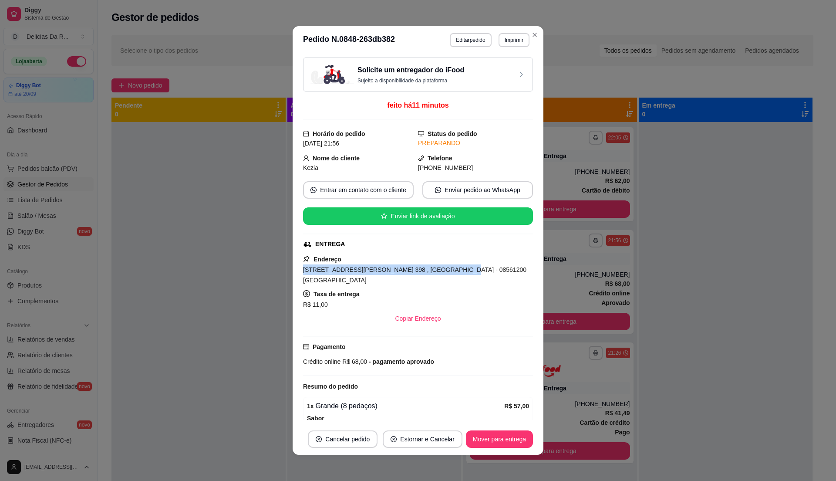
drag, startPoint x: 291, startPoint y: 271, endPoint x: 434, endPoint y: 273, distance: 142.8
click at [434, 273] on div "Solicite um entregador do iFood Sujeito a disponibilidade da plataforma feito h…" at bounding box center [418, 238] width 251 height 369
copy span "[STREET_ADDRESS][PERSON_NAME] 398 , [GEOGRAPHIC_DATA]"
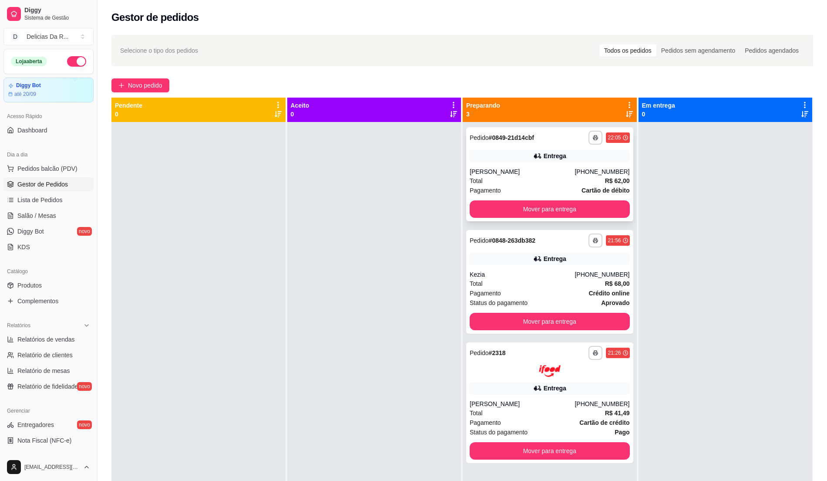
click at [466, 168] on div "**********" at bounding box center [549, 174] width 167 height 94
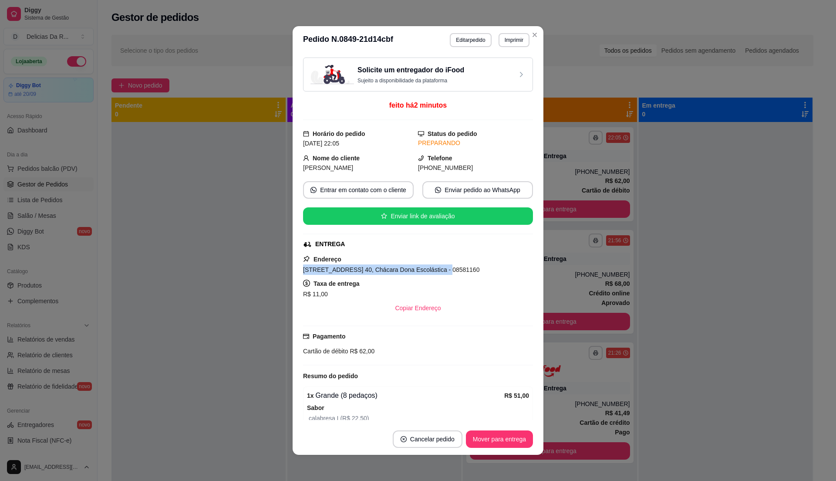
drag, startPoint x: 298, startPoint y: 273, endPoint x: 427, endPoint y: 269, distance: 128.5
click at [427, 270] on span "[STREET_ADDRESS] 40, Chácara Dona Escolástica - 08581160" at bounding box center [391, 269] width 176 height 7
copy span "[STREET_ADDRESS] 40, Chácara Dona Escolástica"
click at [413, 273] on span "[STREET_ADDRESS] 40, Chácara Dona Escolástica - 08581160" at bounding box center [391, 269] width 176 height 7
drag, startPoint x: 299, startPoint y: 274, endPoint x: 427, endPoint y: 271, distance: 128.5
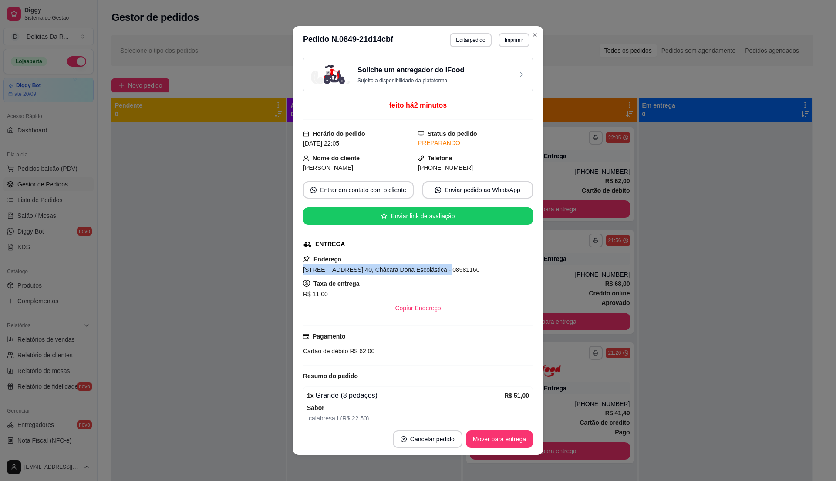
click at [427, 271] on span "[STREET_ADDRESS] 40, Chácara Dona Escolástica - 08581160" at bounding box center [391, 269] width 176 height 7
copy span "[STREET_ADDRESS] 40, Chácara Dona Escolástica"
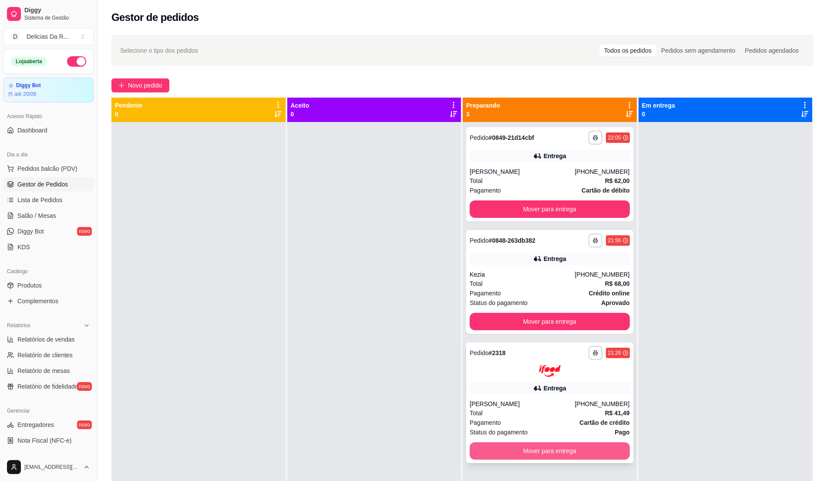
click at [536, 448] on button "Mover para entrega" at bounding box center [550, 450] width 160 height 17
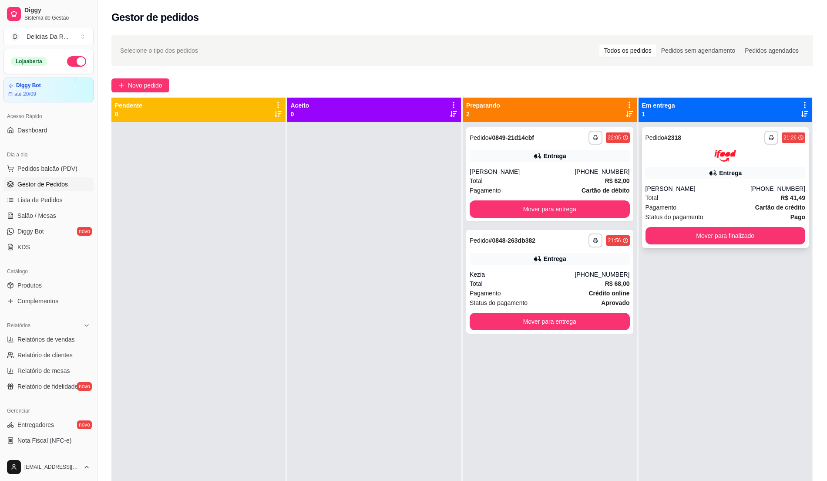
click at [737, 185] on div "[PERSON_NAME]" at bounding box center [698, 188] width 105 height 9
click at [664, 182] on div "**********" at bounding box center [725, 187] width 167 height 121
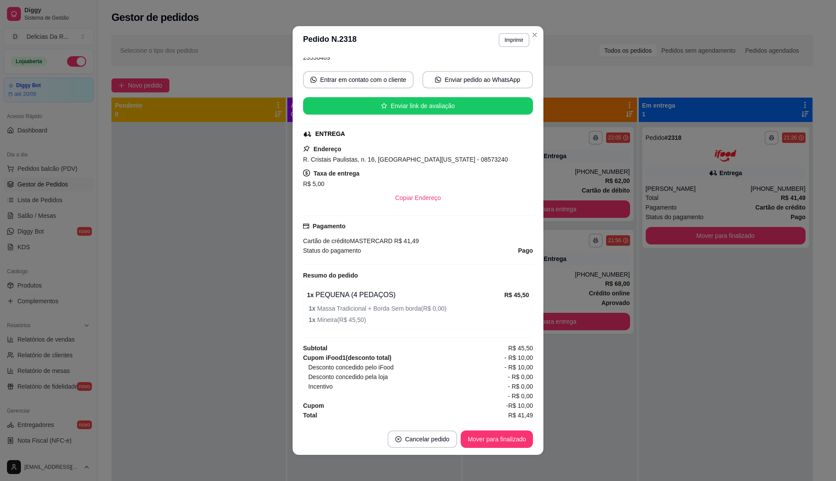
scroll to position [2, 0]
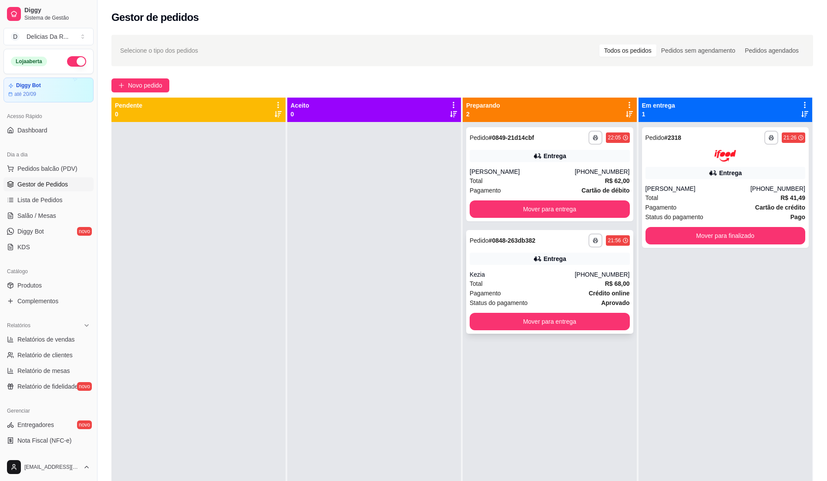
click at [582, 293] on div "Pagamento Crédito online" at bounding box center [550, 293] width 160 height 10
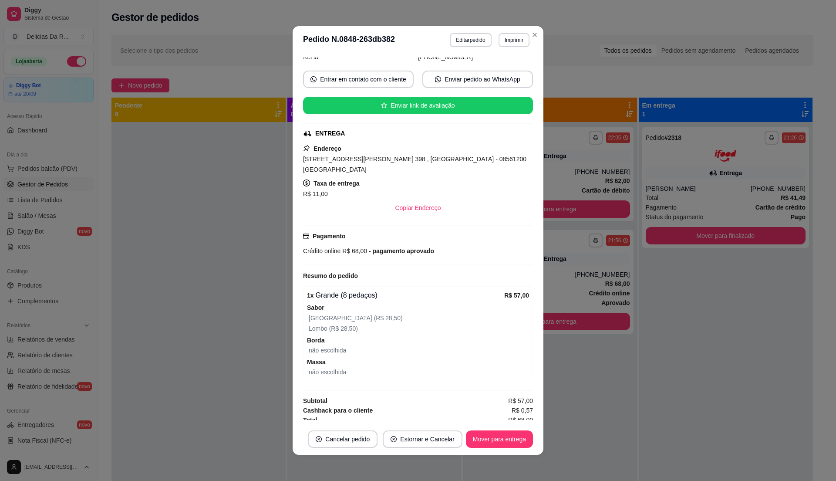
scroll to position [0, 0]
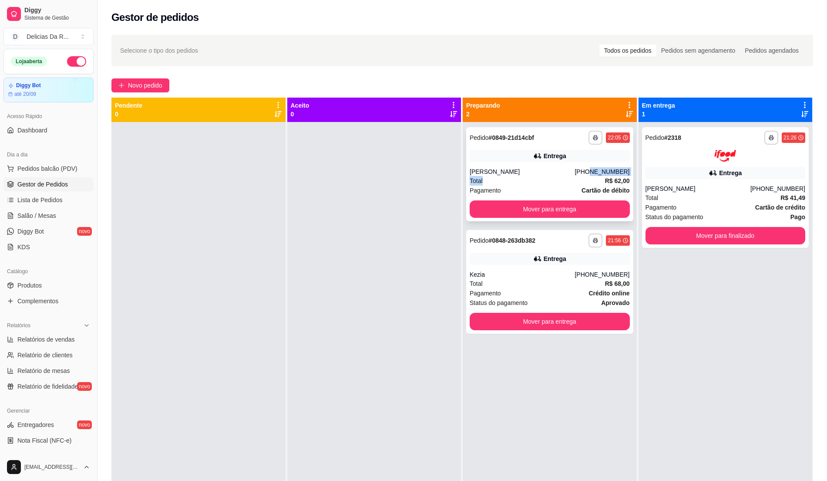
click at [591, 176] on div "**********" at bounding box center [549, 174] width 167 height 94
click at [751, 187] on div "[PERSON_NAME]" at bounding box center [698, 188] width 105 height 9
click at [724, 238] on button "Mover para finalizado" at bounding box center [725, 235] width 155 height 17
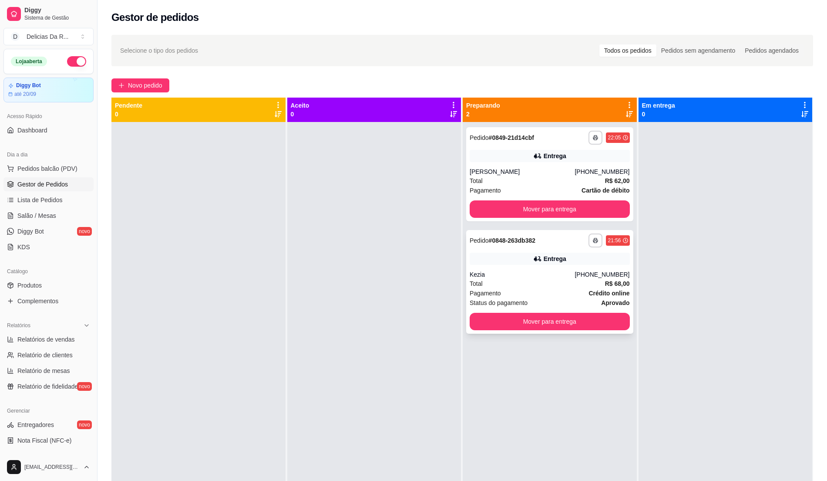
click at [508, 269] on div "**********" at bounding box center [549, 282] width 167 height 104
click at [609, 178] on strong "R$ 62,00" at bounding box center [617, 180] width 25 height 7
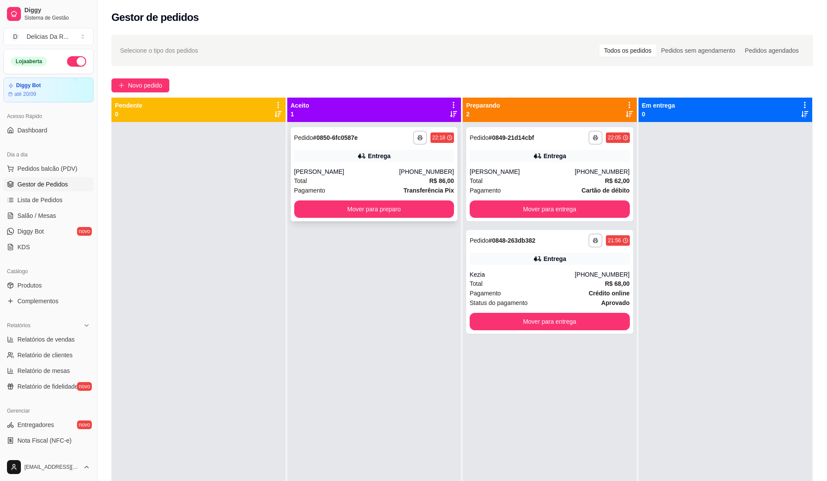
click at [448, 171] on div "[PHONE_NUMBER]" at bounding box center [426, 171] width 55 height 9
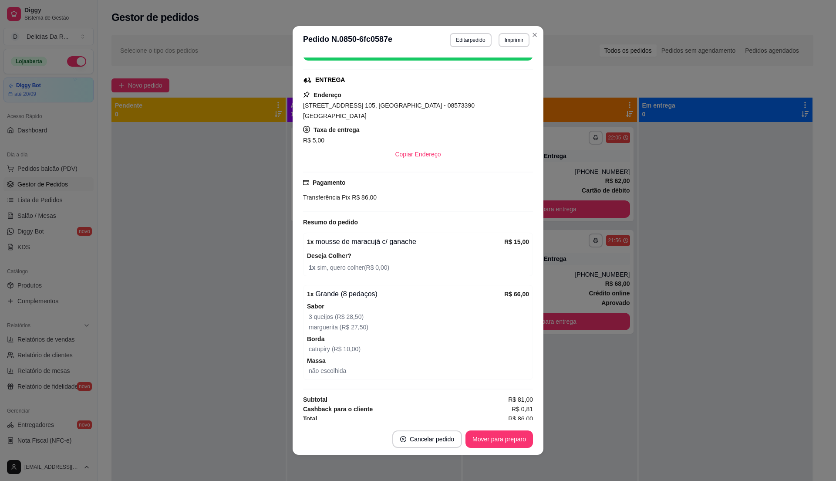
scroll to position [2, 0]
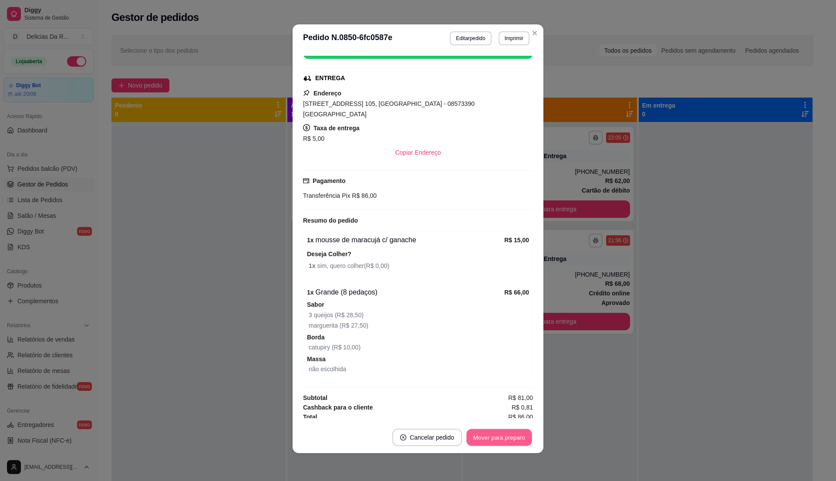
click at [500, 439] on button "Mover para preparo" at bounding box center [498, 437] width 65 height 17
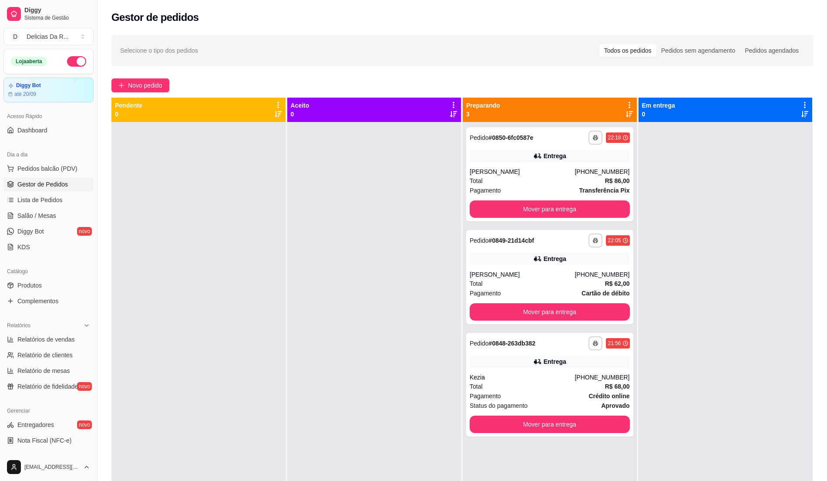
click at [713, 252] on div at bounding box center [726, 362] width 174 height 481
click at [713, 253] on div at bounding box center [726, 362] width 174 height 481
click at [573, 419] on button "Mover para entrega" at bounding box center [550, 423] width 160 height 17
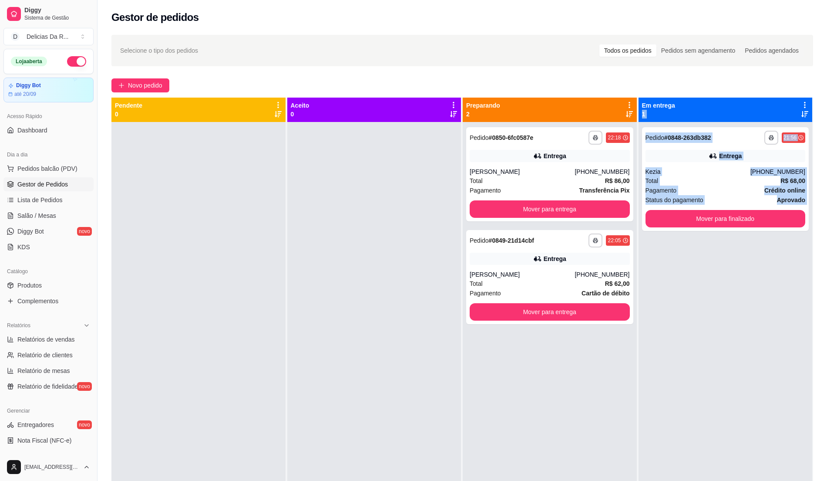
click at [306, 330] on div at bounding box center [374, 362] width 174 height 481
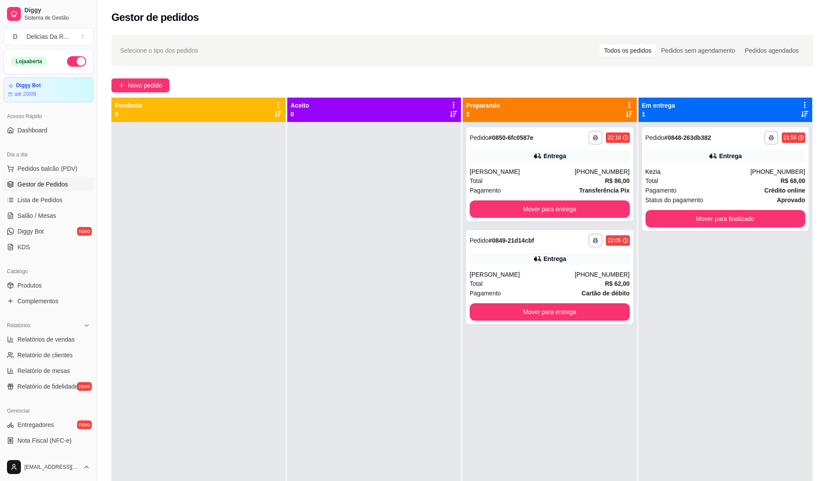
drag, startPoint x: 266, startPoint y: 300, endPoint x: 266, endPoint y: 293, distance: 7.8
click at [267, 301] on div at bounding box center [198, 362] width 174 height 481
drag, startPoint x: 278, startPoint y: 290, endPoint x: 326, endPoint y: 250, distance: 62.5
click at [280, 288] on div at bounding box center [198, 362] width 174 height 481
click at [475, 178] on span "Total" at bounding box center [476, 181] width 13 height 10
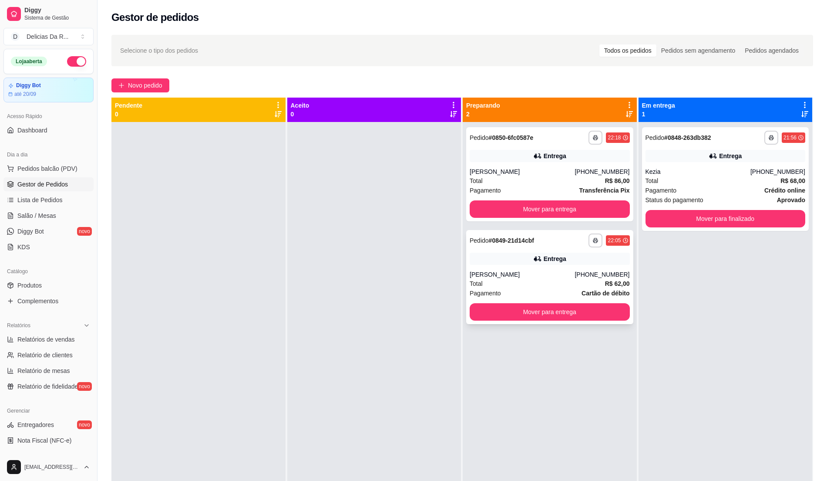
click at [561, 280] on div "Total R$ 62,00" at bounding box center [550, 284] width 160 height 10
click at [591, 167] on div "[PHONE_NUMBER]" at bounding box center [602, 171] width 55 height 9
click at [724, 173] on div "Kezia" at bounding box center [698, 171] width 105 height 9
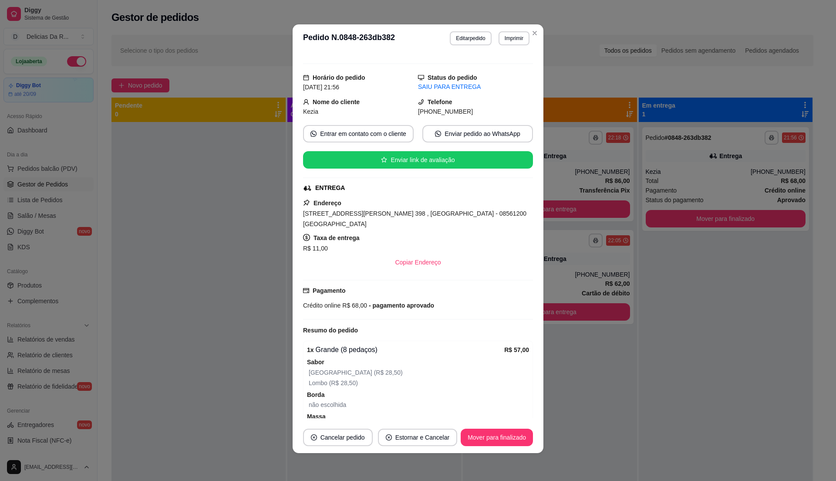
scroll to position [111, 0]
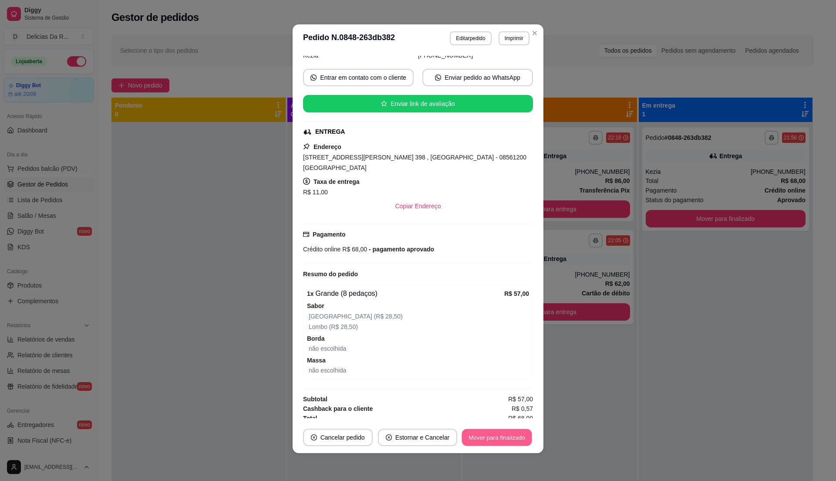
click at [516, 441] on button "Mover para finalizado" at bounding box center [497, 437] width 70 height 17
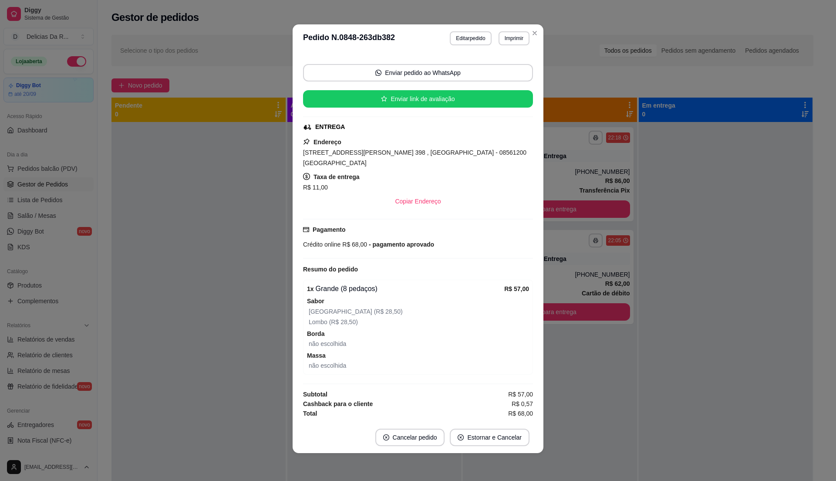
scroll to position [82, 0]
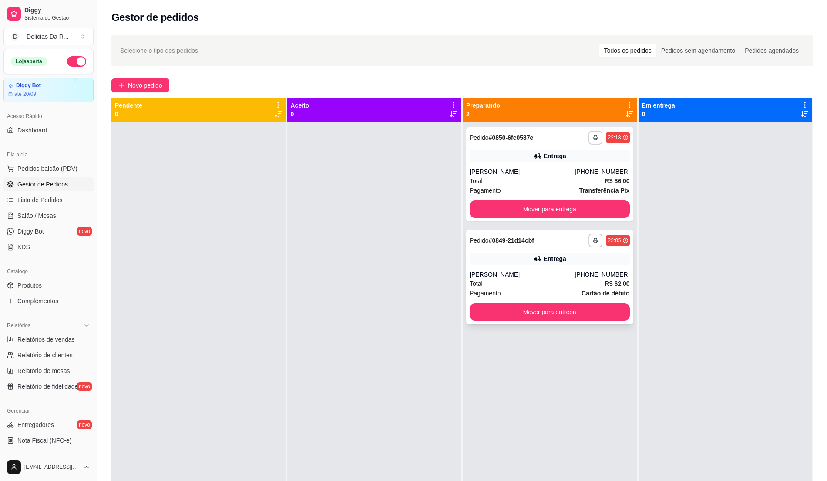
click at [559, 257] on div "Entrega" at bounding box center [555, 258] width 23 height 9
click at [549, 205] on button "Mover para entrega" at bounding box center [550, 208] width 160 height 17
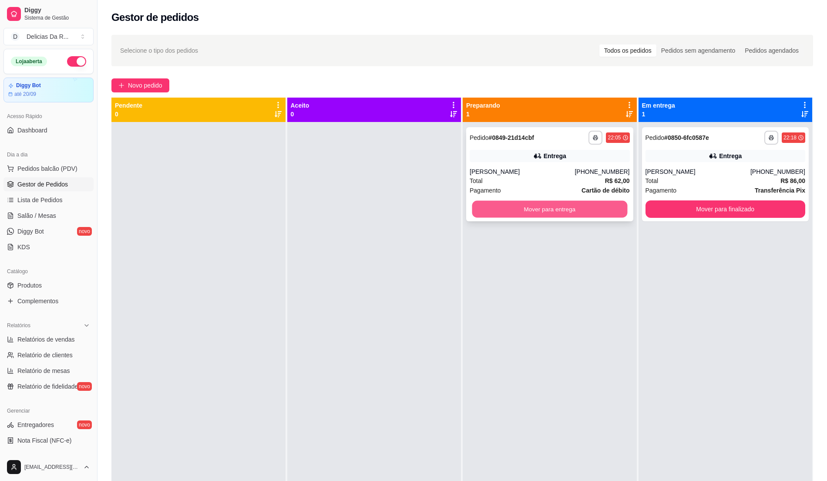
click at [556, 208] on button "Mover para entrega" at bounding box center [549, 209] width 155 height 17
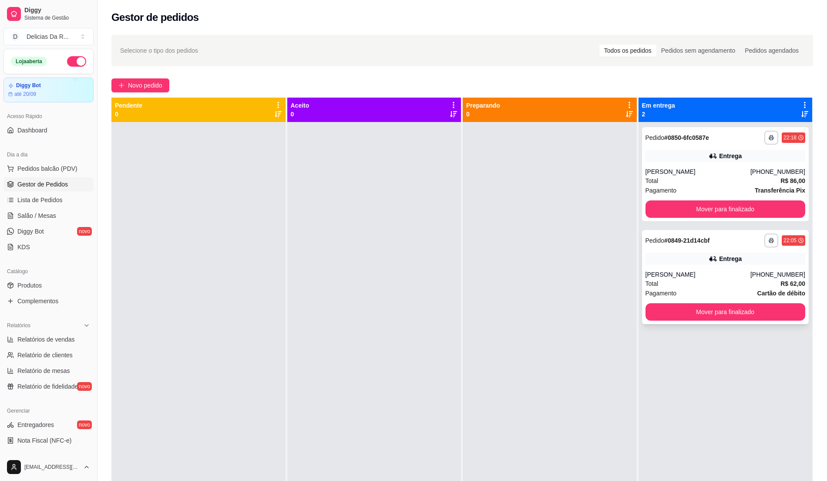
click at [748, 248] on div "**********" at bounding box center [725, 277] width 167 height 94
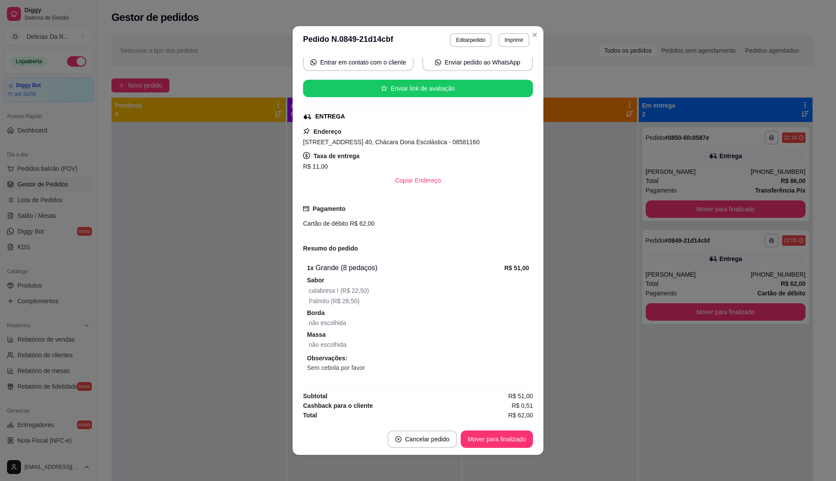
scroll to position [2, 0]
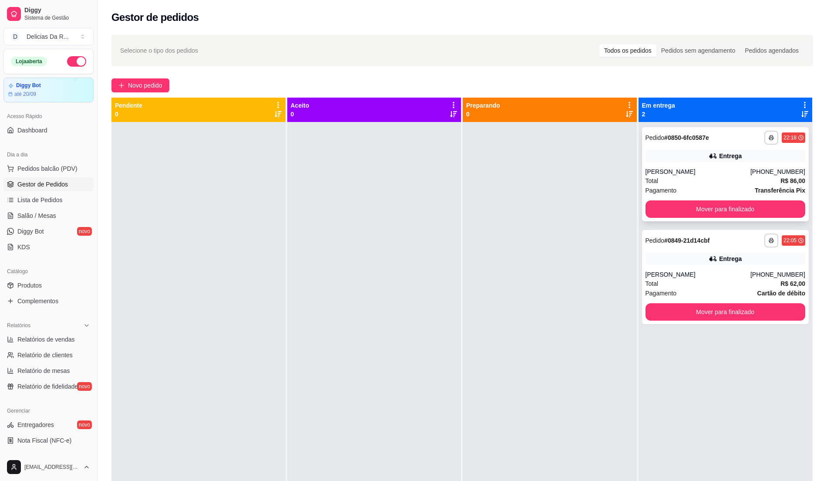
click at [724, 171] on div "[PERSON_NAME]" at bounding box center [698, 171] width 105 height 9
click at [152, 80] on button "Novo pedido" at bounding box center [140, 85] width 58 height 14
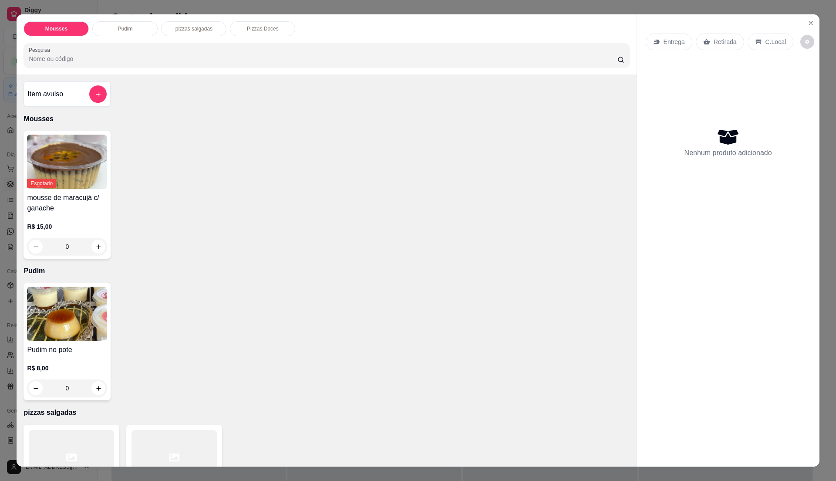
click at [652, 37] on div "Entrega" at bounding box center [669, 42] width 47 height 17
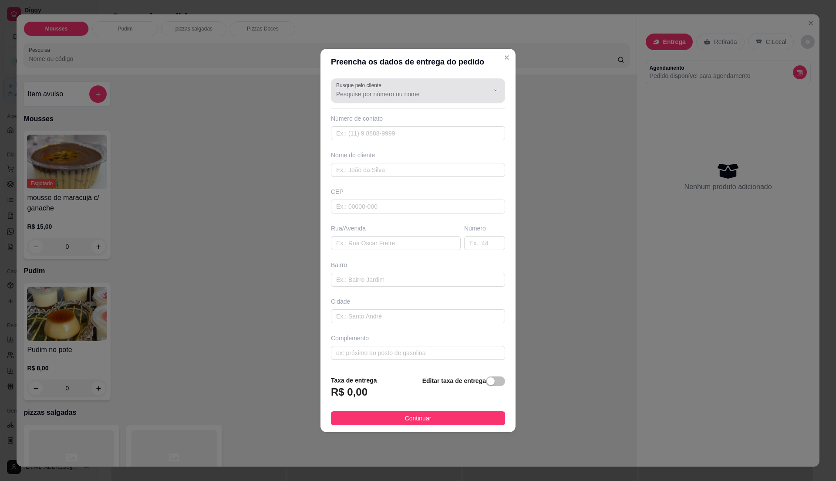
click at [389, 94] on input "Busque pelo cliente" at bounding box center [405, 94] width 139 height 9
click at [387, 111] on span "[PERSON_NAME]" at bounding box center [409, 114] width 143 height 9
type input "[PERSON_NAME]"
type input "11941295220"
type input "[PERSON_NAME]"
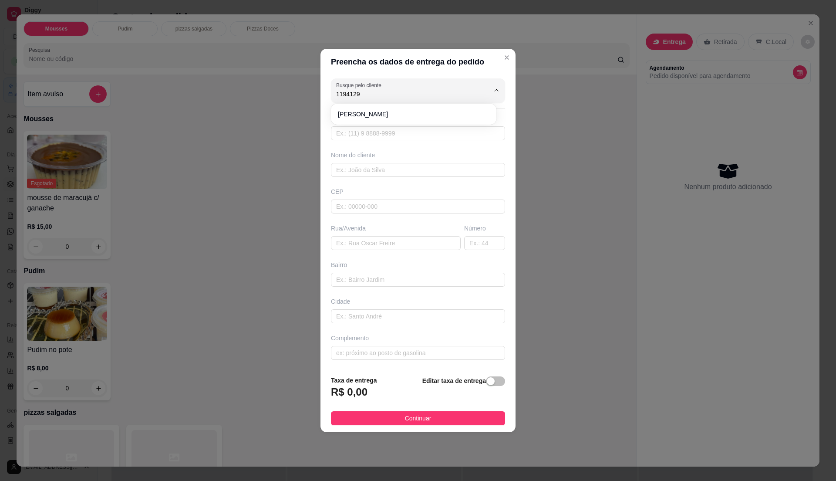
type input "08573723"
type input "Rua Professor [PERSON_NAME]"
type input "78"
type input "Morro Branco"
type input "Itaquaquecetuba"
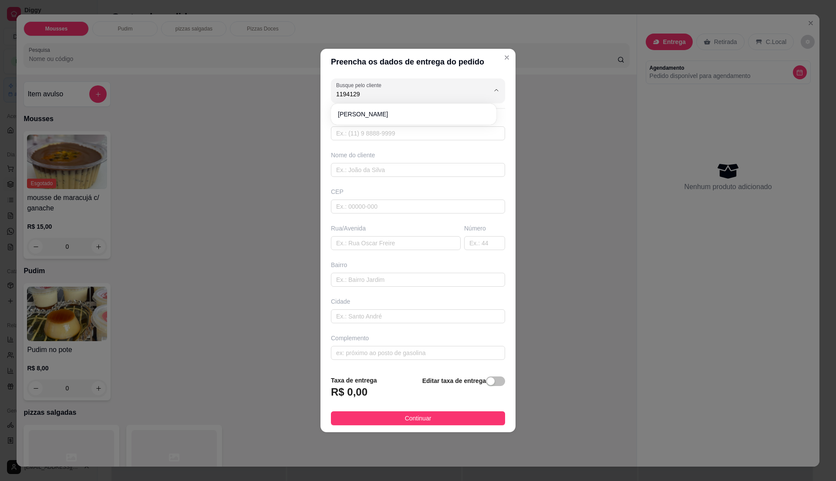
type input "Bl 9 ap 31"
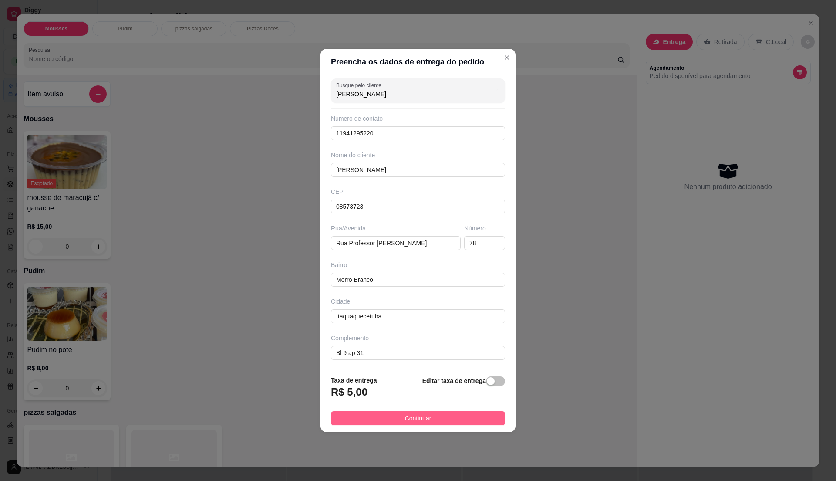
type input "[PERSON_NAME]"
click at [411, 422] on span "Continuar" at bounding box center [418, 418] width 27 height 10
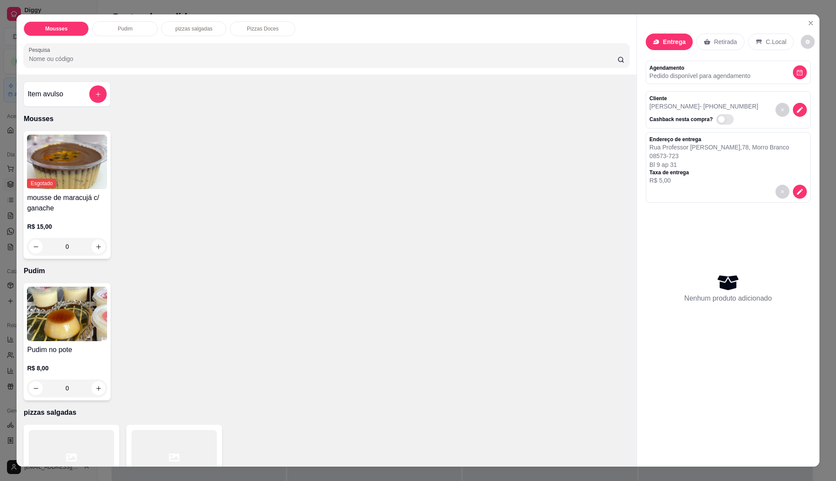
scroll to position [214, 0]
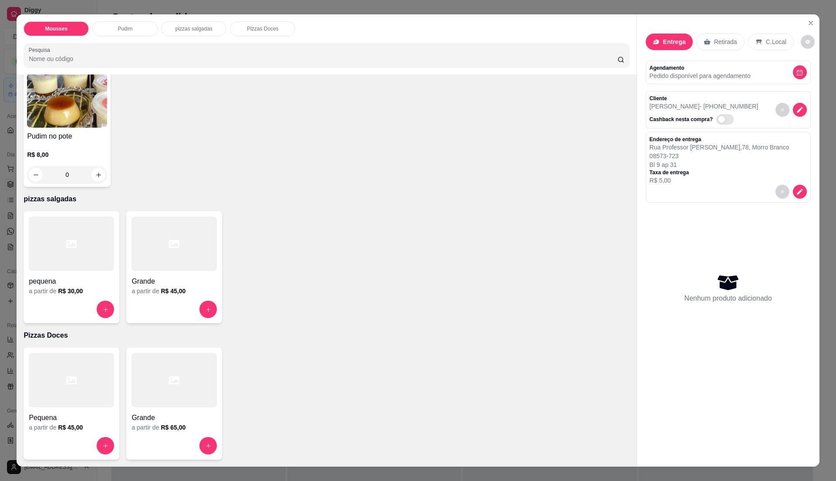
click at [195, 274] on div "Grande" at bounding box center [173, 279] width 85 height 16
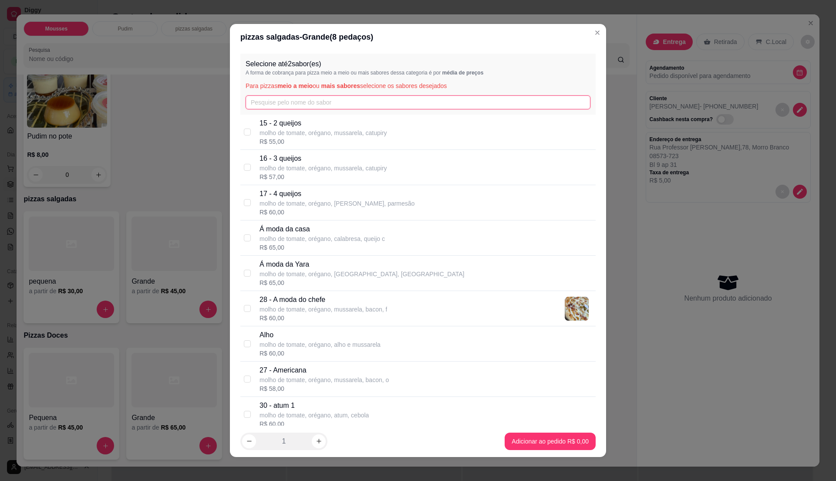
click at [296, 97] on input "text" at bounding box center [418, 102] width 345 height 14
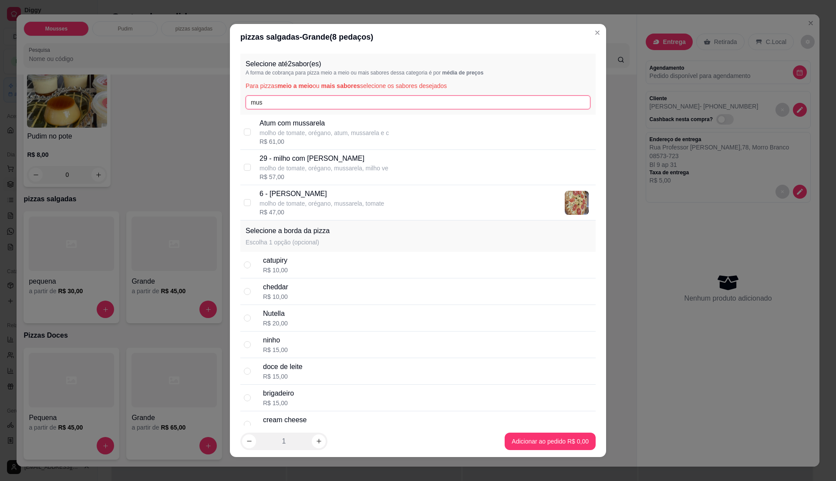
type input "mus"
drag, startPoint x: 316, startPoint y: 198, endPoint x: 316, endPoint y: 187, distance: 10.5
click at [315, 198] on p "6 - [PERSON_NAME]" at bounding box center [321, 194] width 125 height 10
checkbox input "true"
click at [320, 98] on input "mus" at bounding box center [418, 102] width 345 height 14
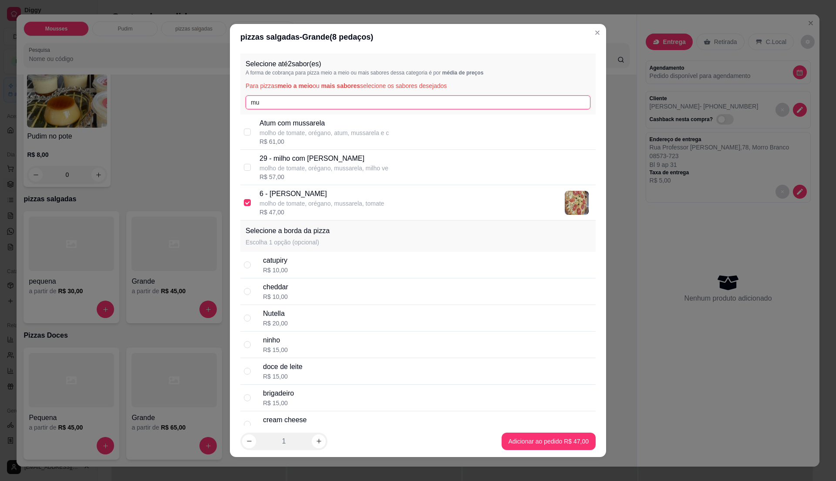
type input "m"
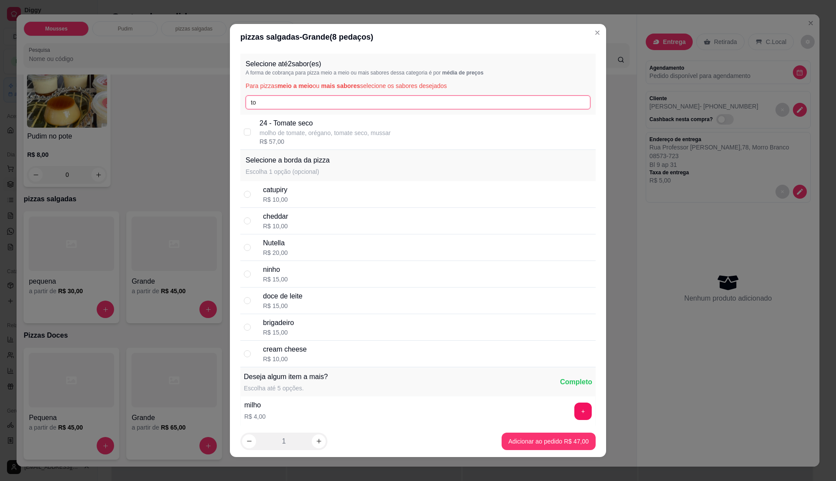
type input "t"
type input "mine"
click at [333, 121] on p "14 - mineira" at bounding box center [323, 123] width 129 height 10
checkbox input "true"
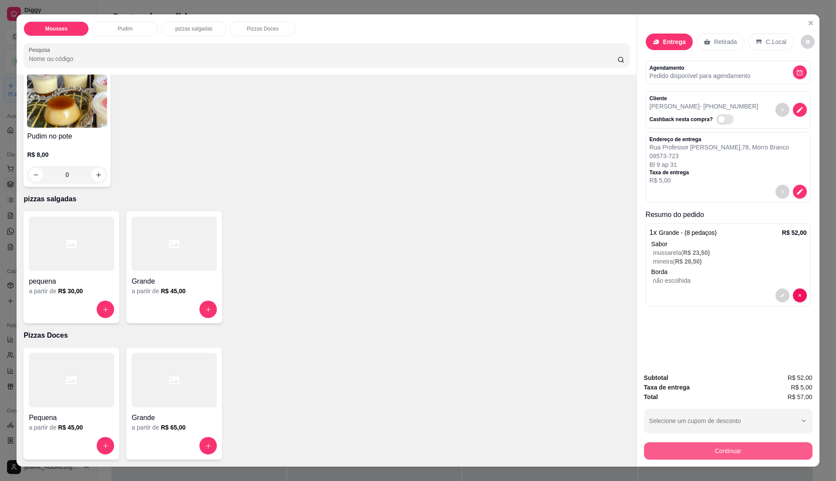
click at [736, 446] on button "Continuar" at bounding box center [728, 450] width 168 height 17
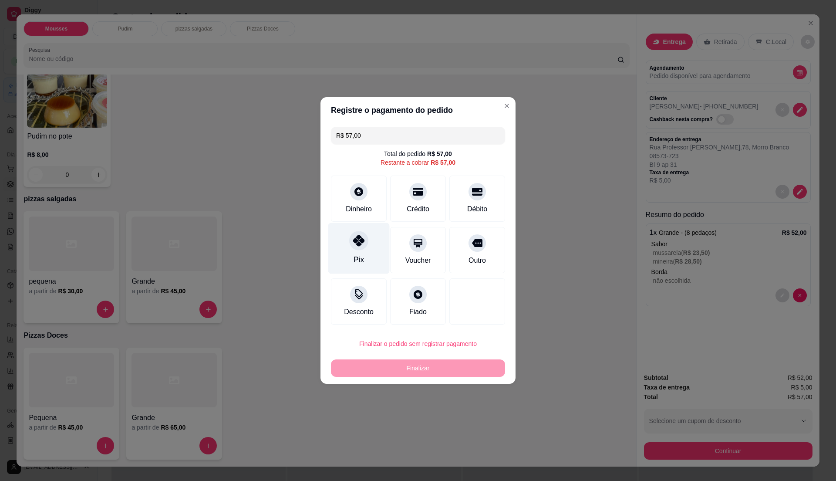
click at [354, 236] on icon at bounding box center [358, 240] width 11 height 11
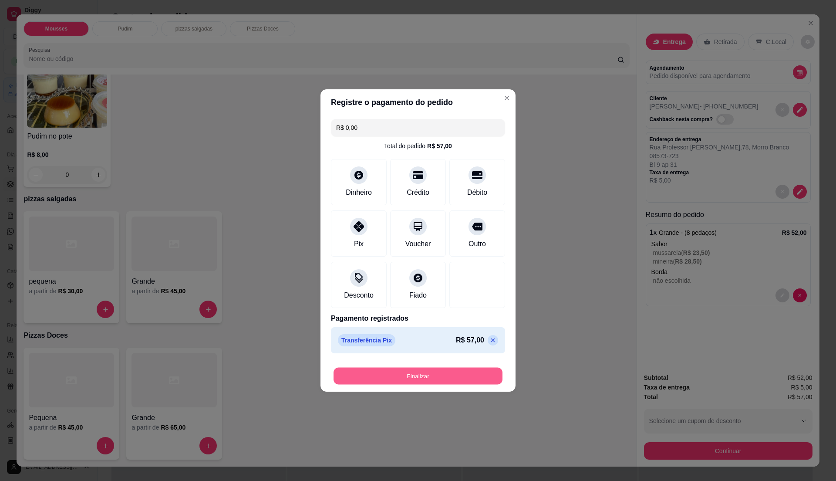
click at [435, 375] on button "Finalizar" at bounding box center [417, 375] width 169 height 17
type input "-R$ 57,00"
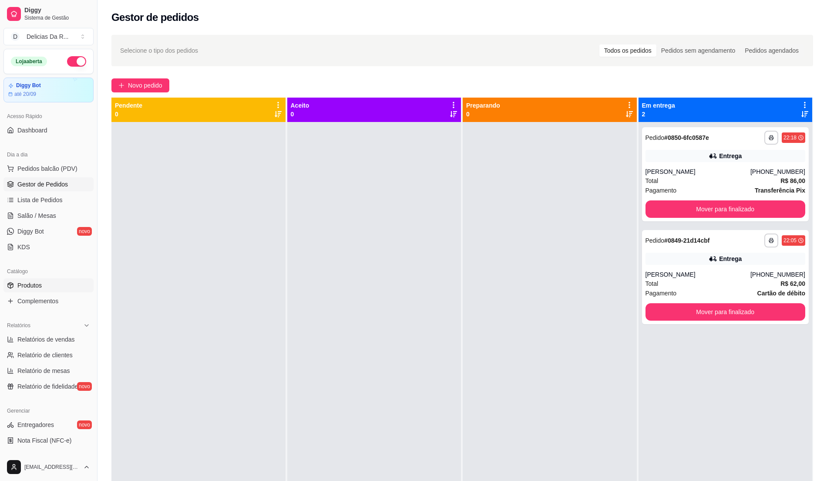
click at [54, 284] on link "Produtos" at bounding box center [48, 285] width 90 height 14
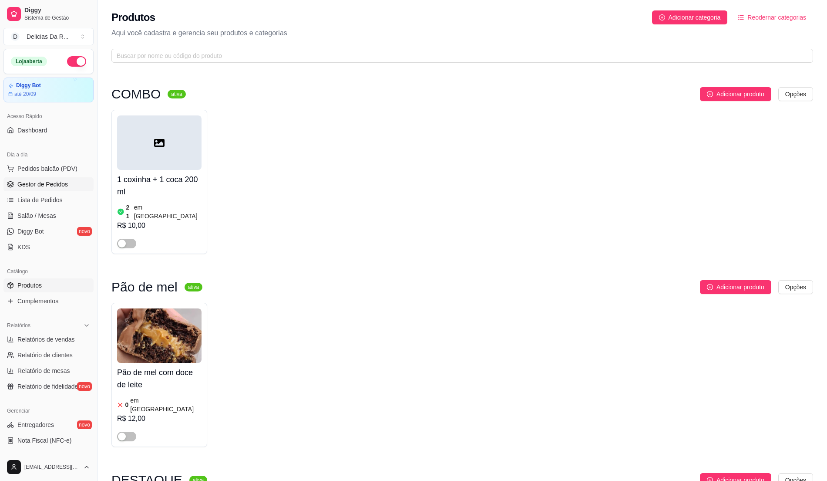
click at [59, 183] on span "Gestor de Pedidos" at bounding box center [42, 184] width 51 height 9
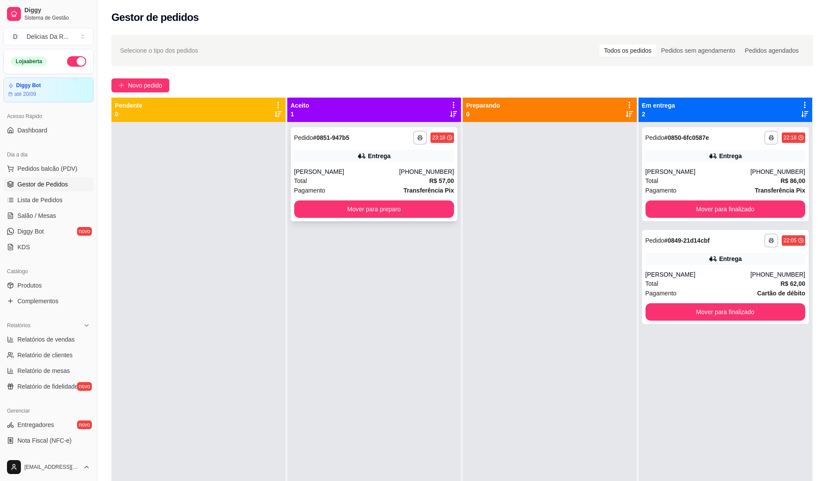
click at [380, 168] on div "[PERSON_NAME]" at bounding box center [346, 171] width 105 height 9
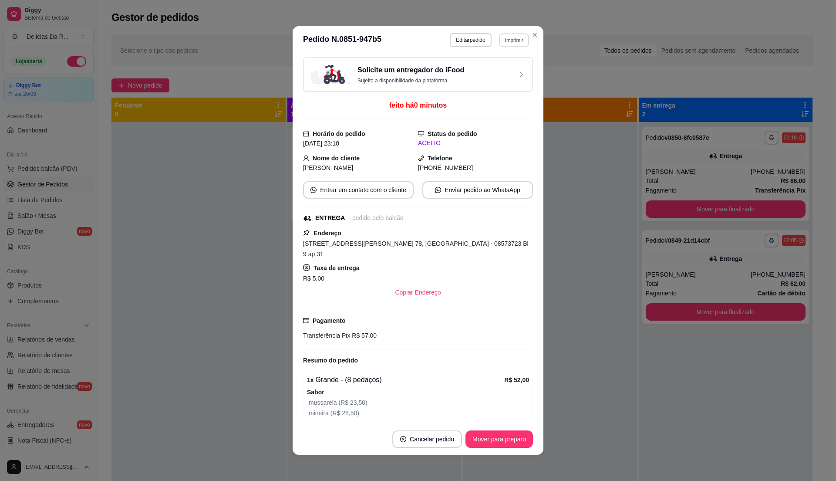
click at [508, 37] on button "Imprimir" at bounding box center [514, 39] width 30 height 13
click at [507, 65] on button "IMPRESSORA" at bounding box center [494, 71] width 63 height 14
click at [462, 40] on button "Editar pedido" at bounding box center [470, 40] width 41 height 14
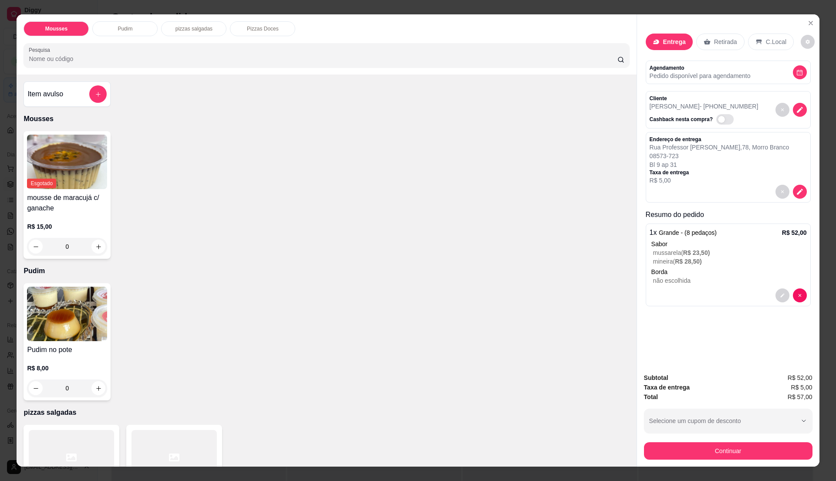
click at [701, 262] on p "mineira ( R$ 28,50 )" at bounding box center [730, 261] width 154 height 9
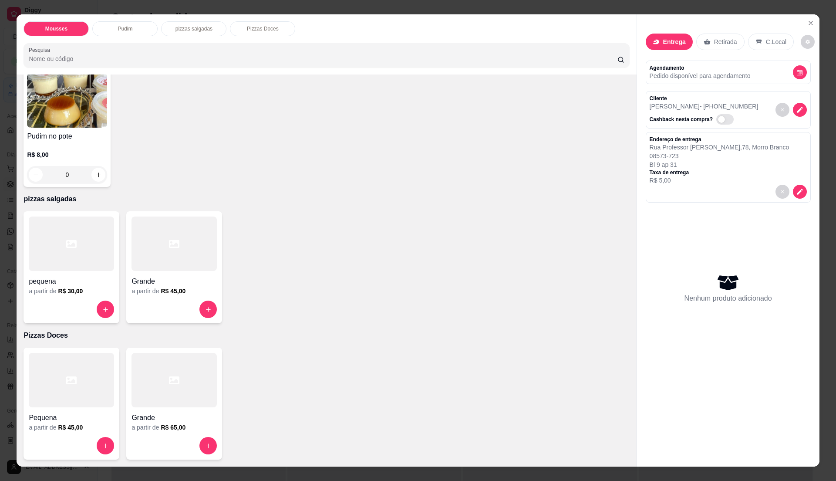
scroll to position [13, 0]
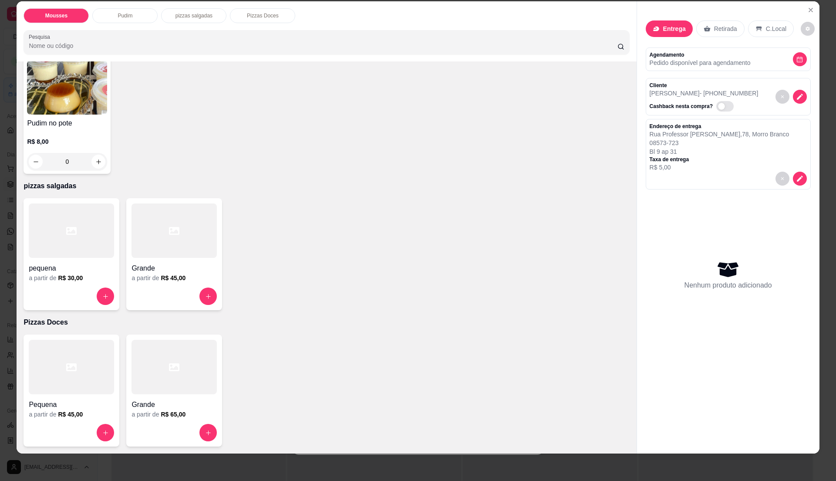
click at [199, 230] on div at bounding box center [173, 230] width 85 height 54
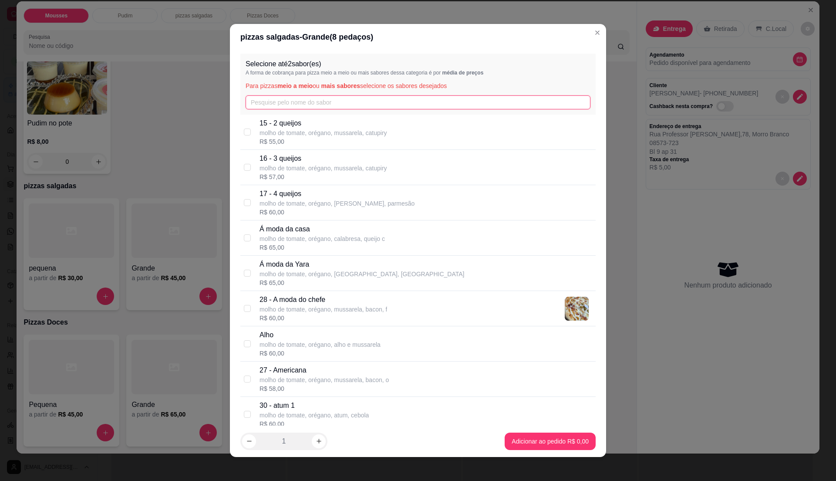
click at [302, 98] on input "text" at bounding box center [418, 102] width 345 height 14
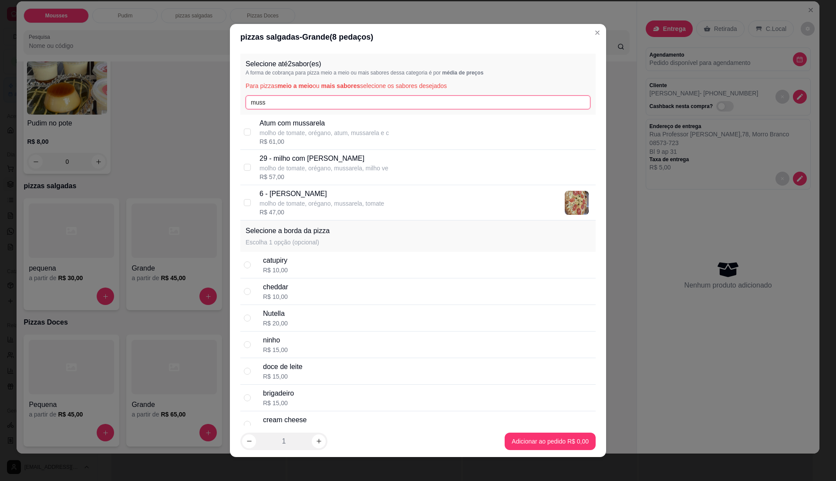
type input "muss"
click at [292, 220] on div "Selecione a borda da pizza Escolha 1 opção (opcional)" at bounding box center [417, 235] width 355 height 31
click at [300, 195] on p "6 - [PERSON_NAME]" at bounding box center [321, 194] width 125 height 10
checkbox input "true"
click at [300, 98] on input "muss" at bounding box center [418, 102] width 345 height 14
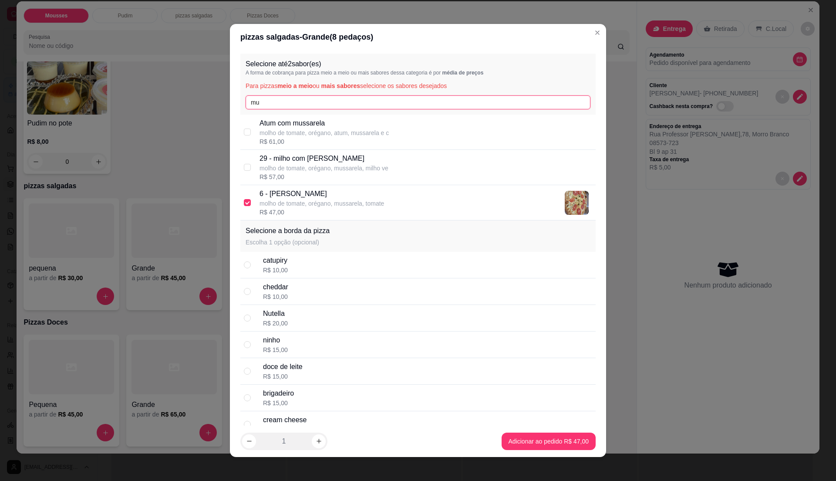
type input "m"
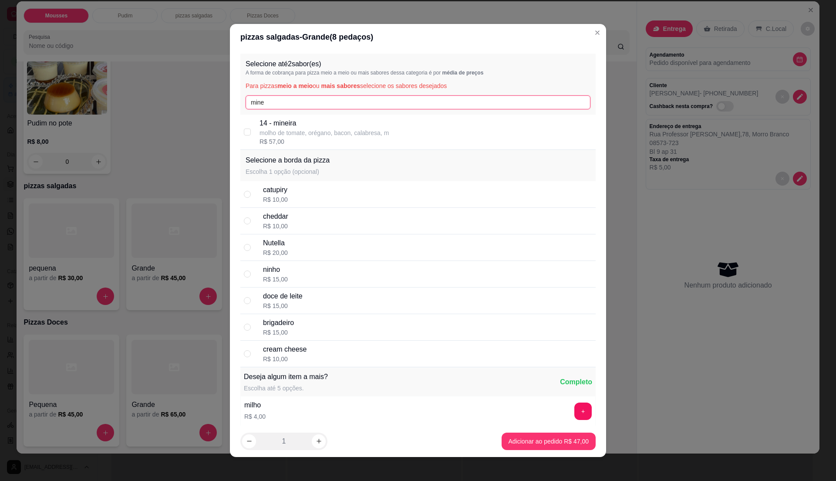
type input "mine"
click at [310, 135] on p "molho de tomate, orégano, bacon, calabresa, m" at bounding box center [323, 132] width 129 height 9
checkbox input "true"
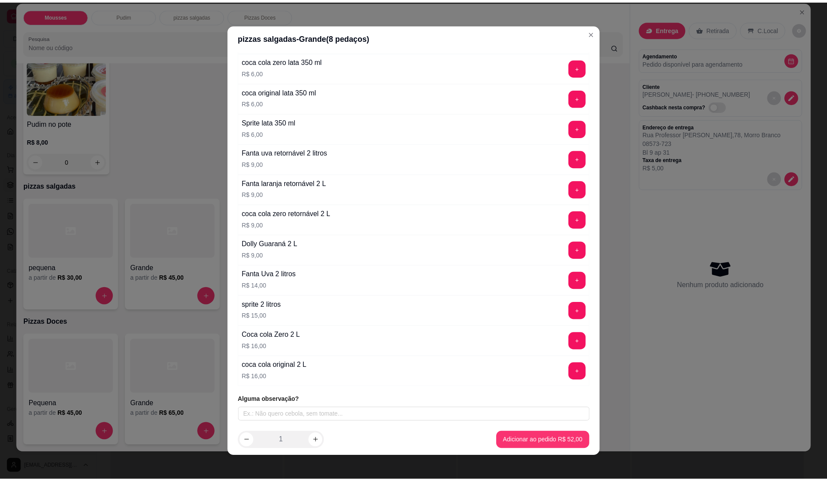
scroll to position [4, 0]
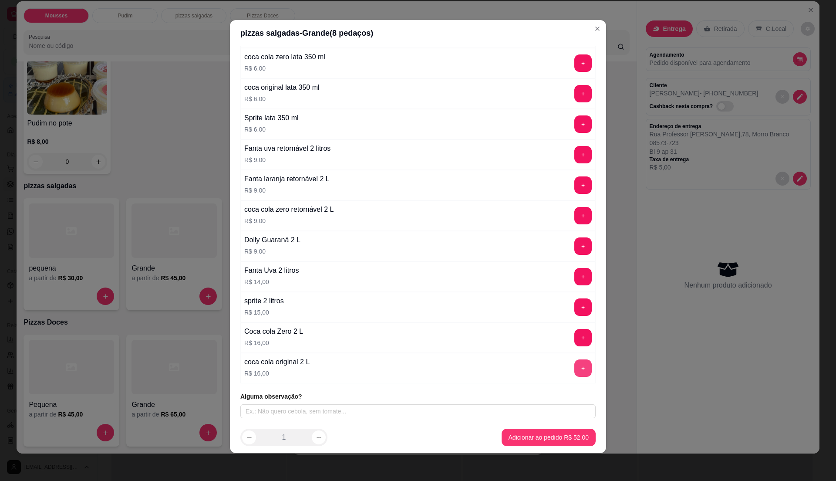
click at [574, 367] on button "+" at bounding box center [582, 367] width 17 height 17
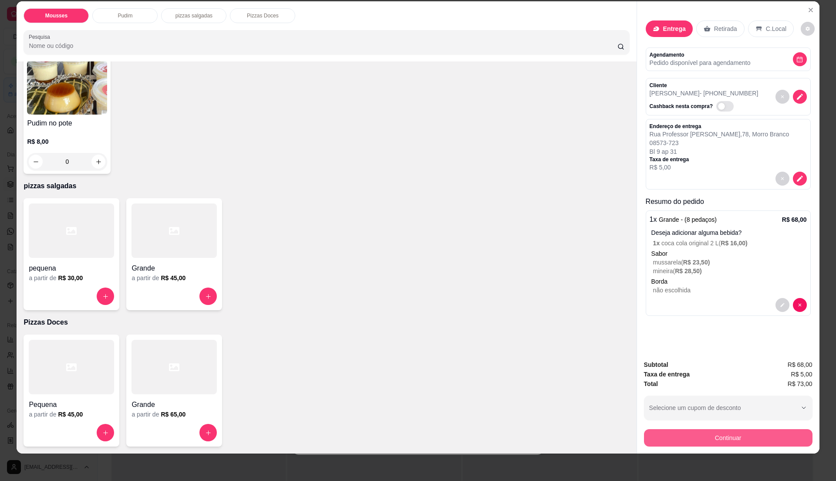
click at [749, 441] on button "Continuar" at bounding box center [728, 437] width 168 height 17
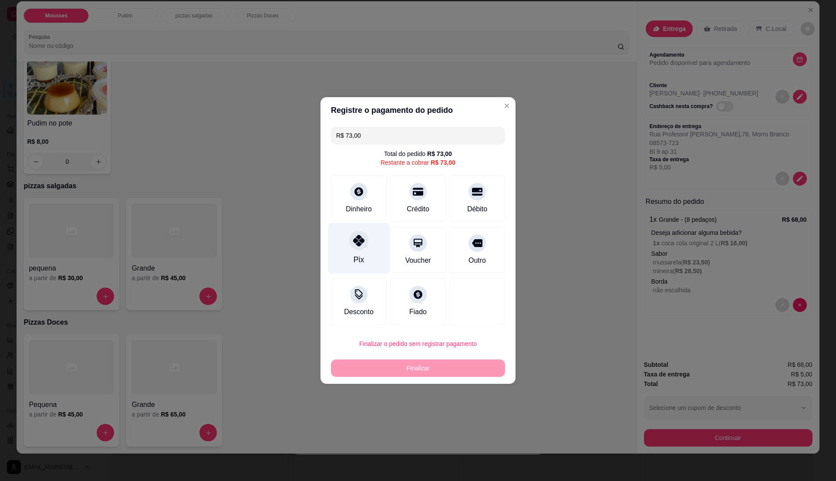
click at [361, 255] on div "Pix" at bounding box center [358, 248] width 61 height 51
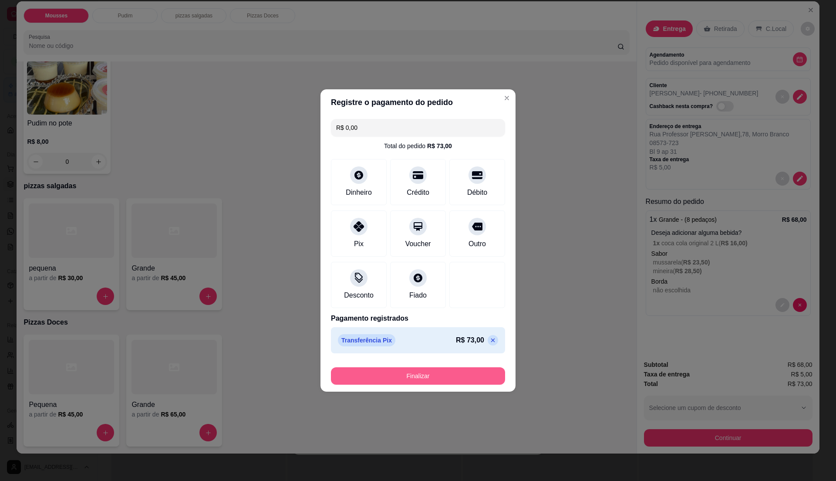
click at [432, 375] on button "Finalizar" at bounding box center [418, 375] width 174 height 17
type input "-R$ 73,00"
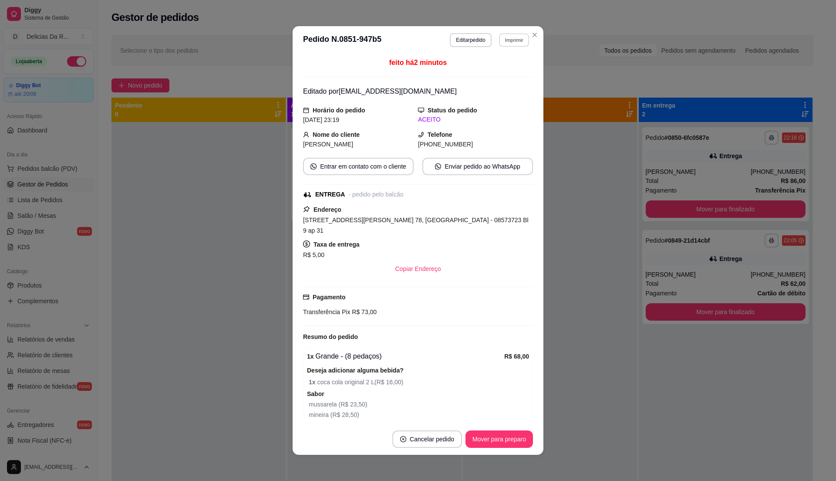
click at [508, 36] on button "Imprimir" at bounding box center [514, 39] width 30 height 13
click at [513, 69] on button "IMPRESSORA" at bounding box center [494, 71] width 63 height 14
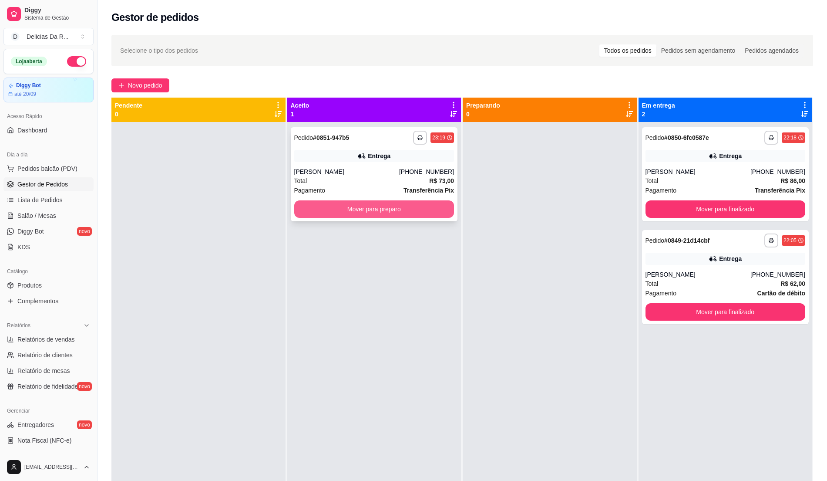
click at [399, 205] on button "Mover para preparo" at bounding box center [374, 208] width 160 height 17
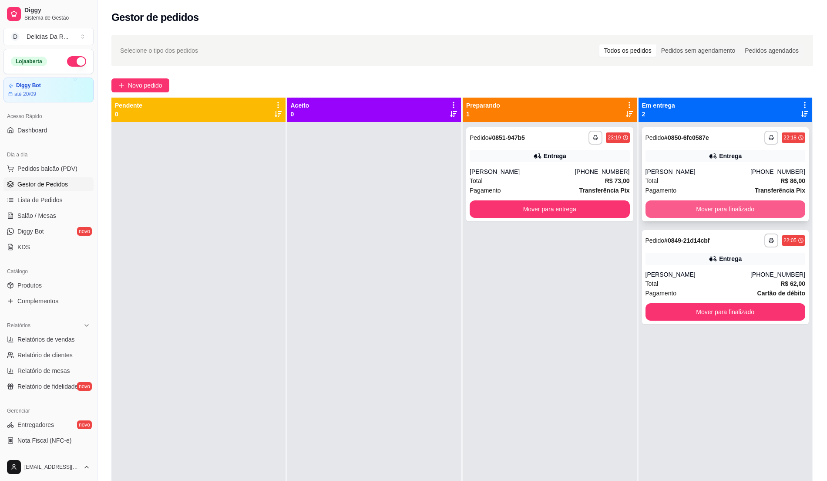
click at [766, 206] on button "Mover para finalizado" at bounding box center [726, 208] width 160 height 17
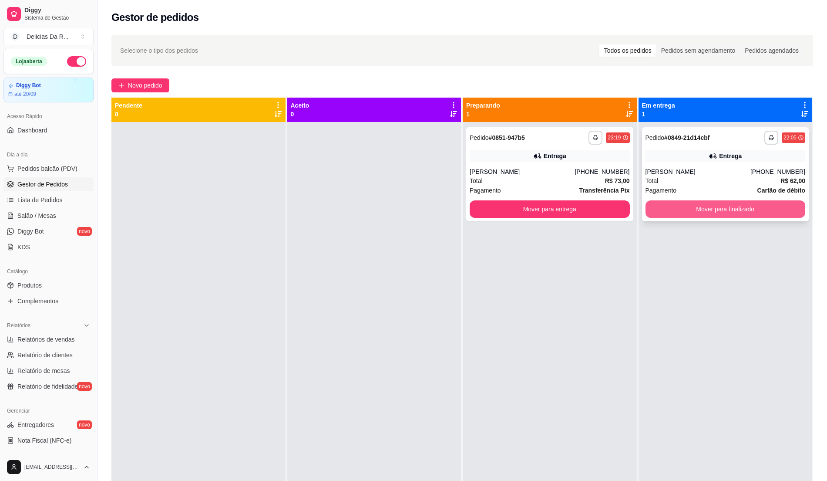
click at [760, 212] on button "Mover para finalizado" at bounding box center [726, 208] width 160 height 17
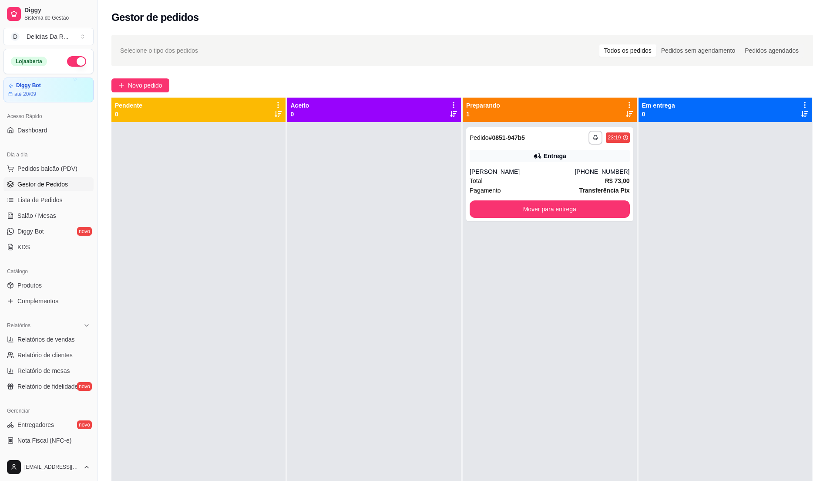
scroll to position [58, 0]
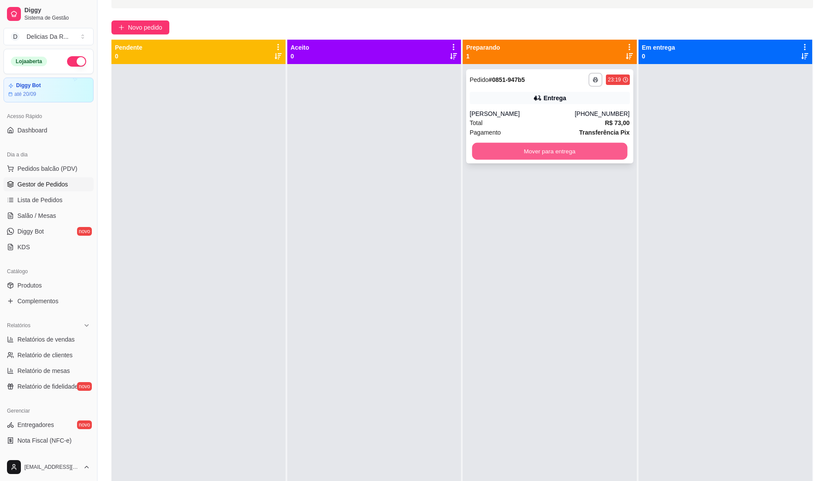
click at [597, 148] on button "Mover para entrega" at bounding box center [549, 151] width 155 height 17
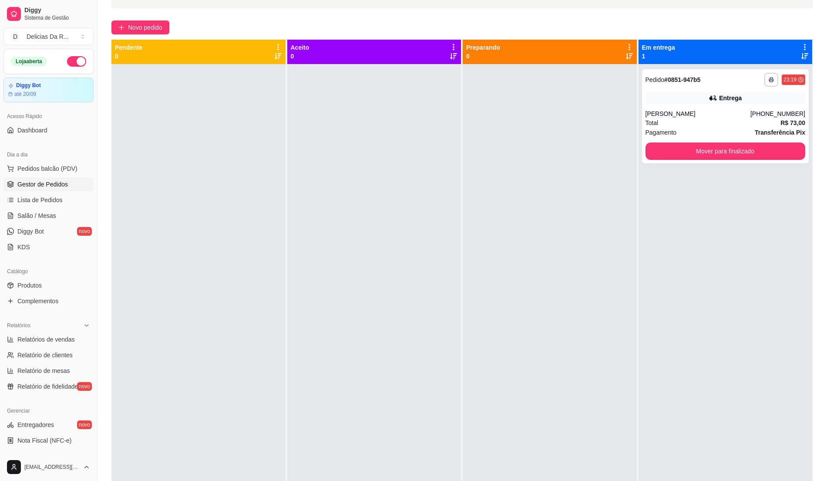
click at [430, 171] on div at bounding box center [374, 304] width 174 height 481
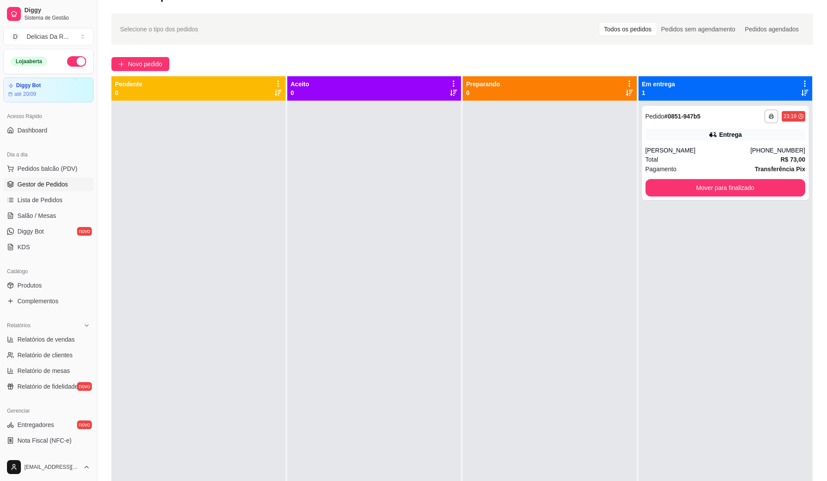
scroll to position [0, 0]
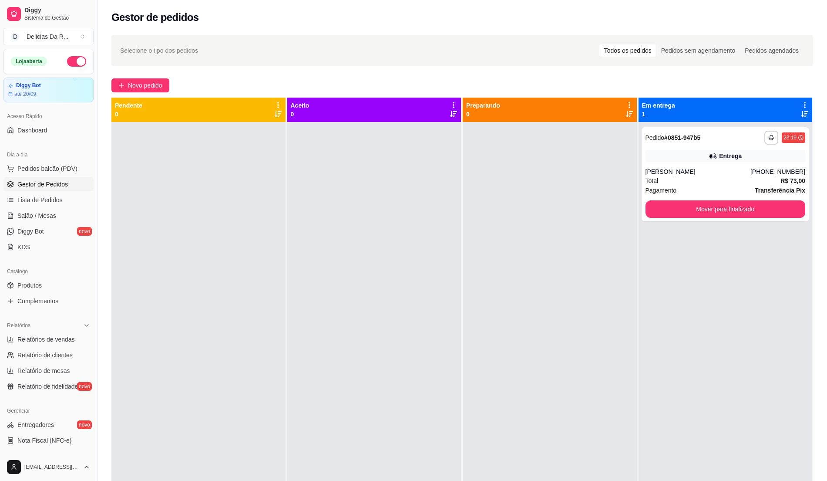
click at [441, 172] on div at bounding box center [374, 362] width 174 height 481
click at [669, 209] on button "Mover para finalizado" at bounding box center [726, 208] width 160 height 17
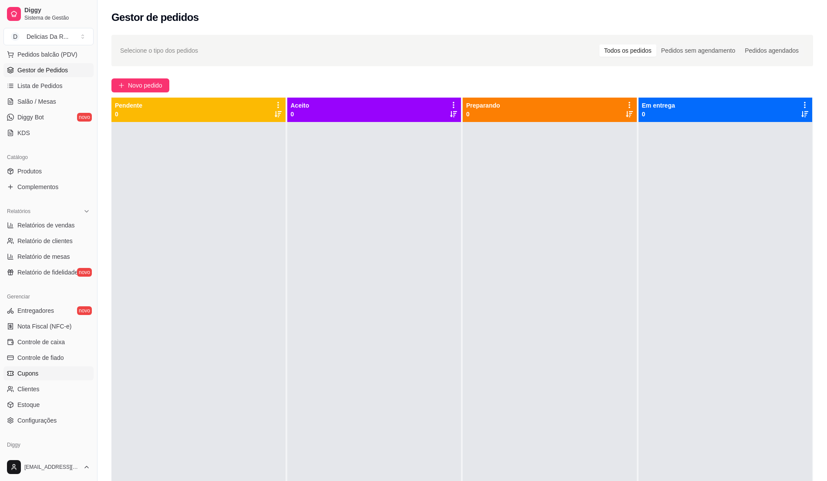
scroll to position [146, 0]
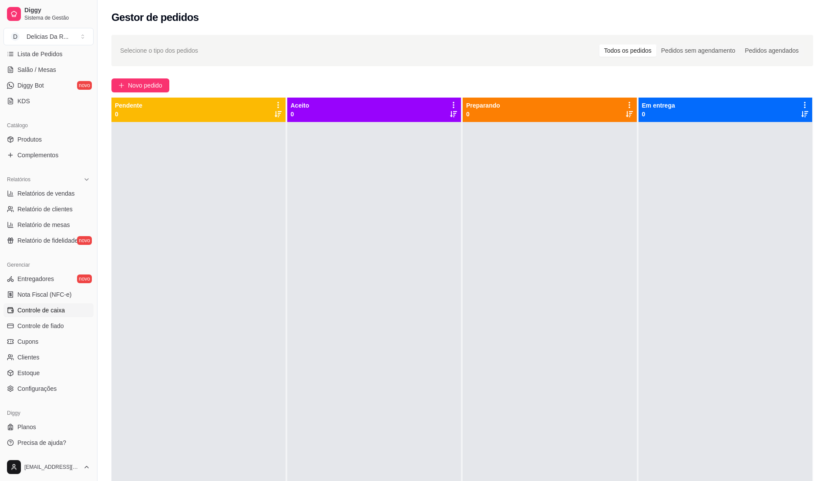
click at [65, 308] on link "Controle de caixa" at bounding box center [48, 310] width 90 height 14
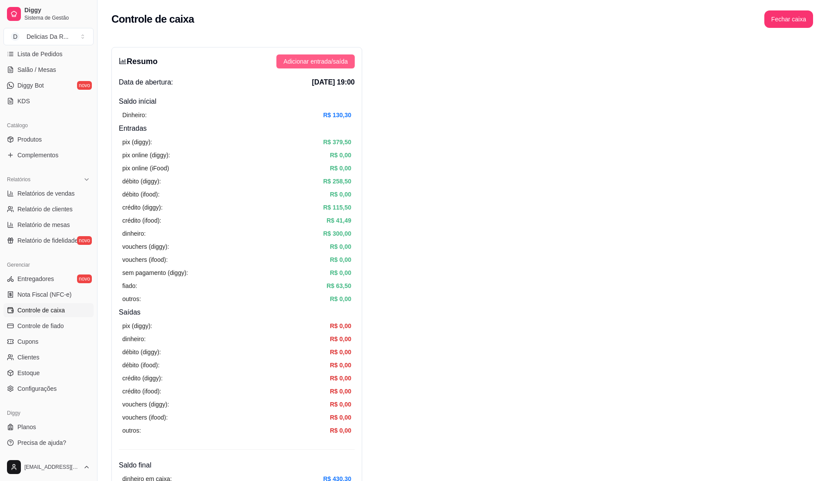
click at [321, 59] on span "Adicionar entrada/saída" at bounding box center [315, 62] width 64 height 10
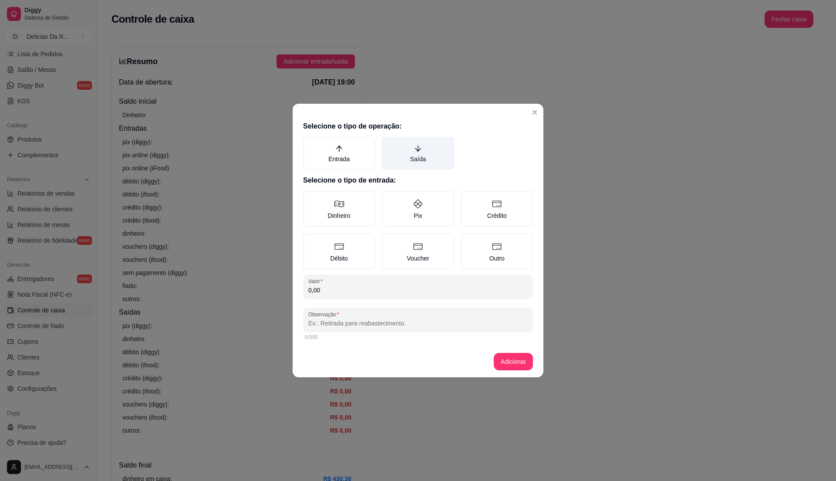
click at [439, 152] on label "Saída" at bounding box center [418, 153] width 72 height 33
click at [388, 143] on button "Saída" at bounding box center [384, 139] width 7 height 7
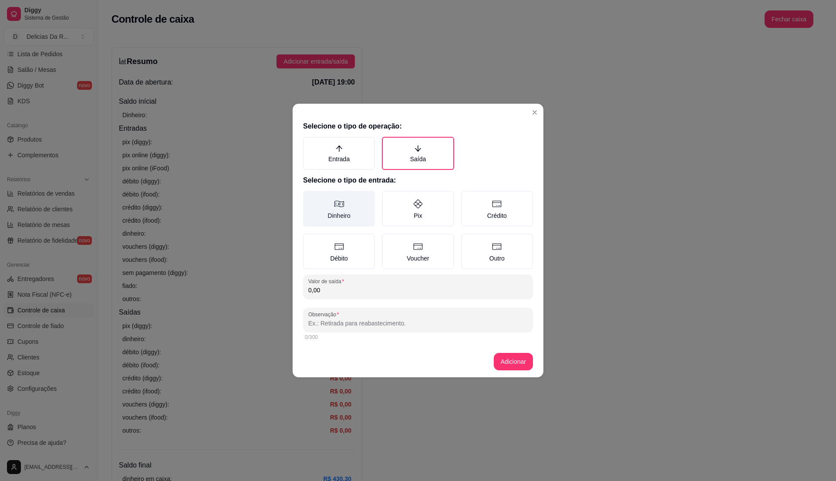
click at [345, 206] on label "Dinheiro" at bounding box center [339, 209] width 72 height 36
click at [310, 197] on button "Dinheiro" at bounding box center [306, 193] width 7 height 7
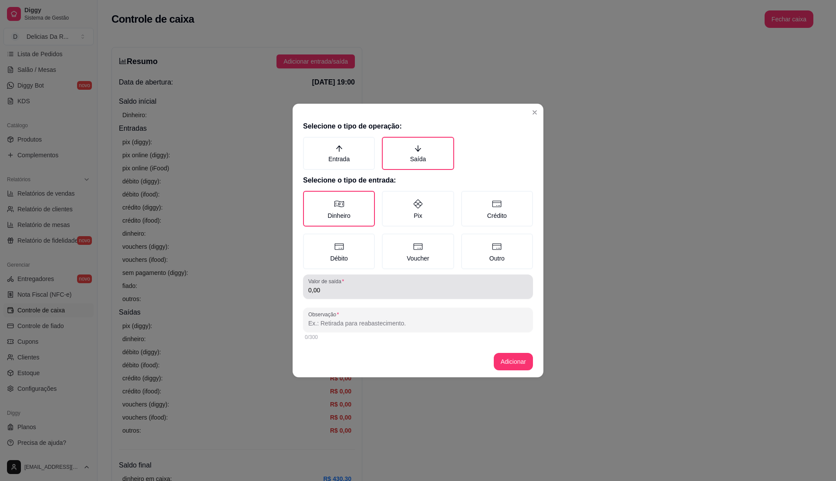
click at [368, 293] on div "0,00" at bounding box center [417, 286] width 219 height 17
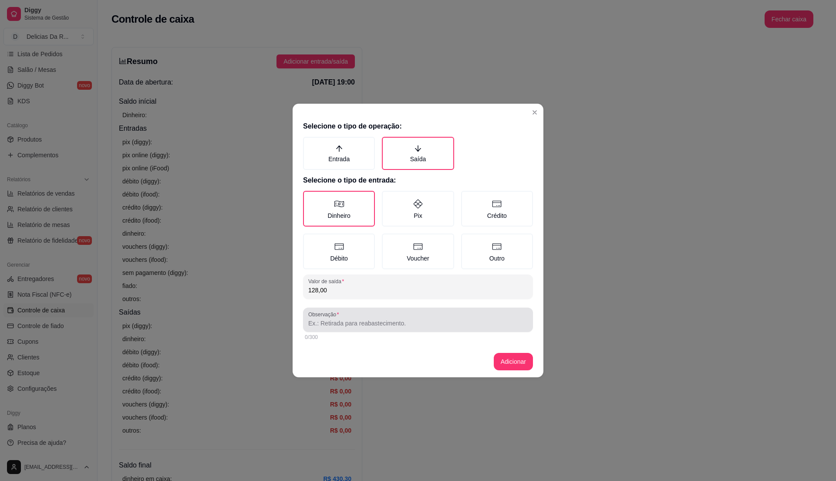
type input "128,00"
click at [361, 319] on input "Observação" at bounding box center [417, 323] width 219 height 9
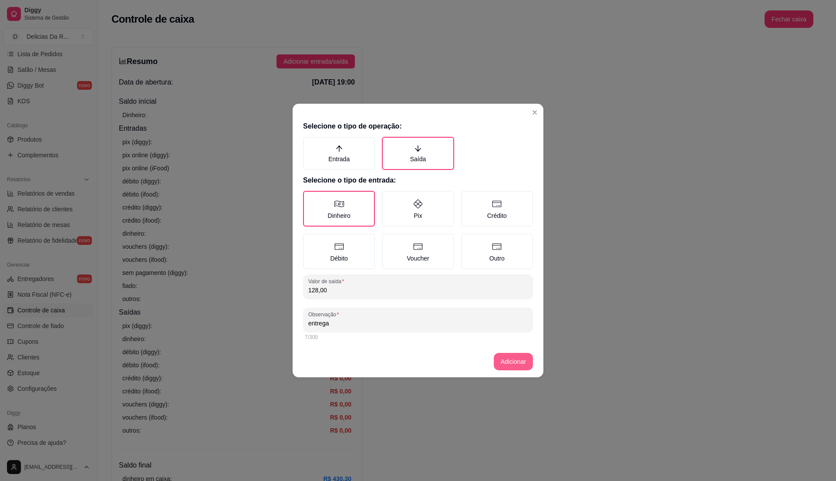
type input "entrega"
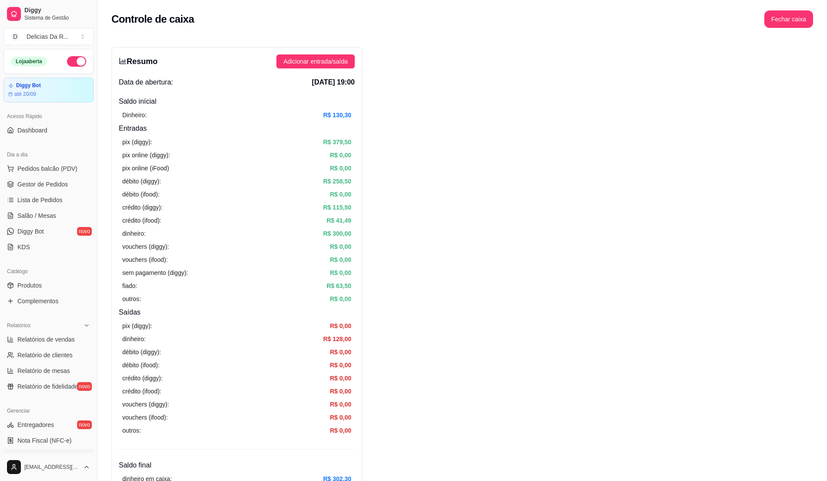
click at [72, 63] on button "button" at bounding box center [76, 61] width 19 height 10
click at [802, 20] on button "Fechar caixa" at bounding box center [789, 18] width 49 height 17
click at [813, 73] on span "Sim" at bounding box center [813, 78] width 10 height 10
